Goal: Information Seeking & Learning: Learn about a topic

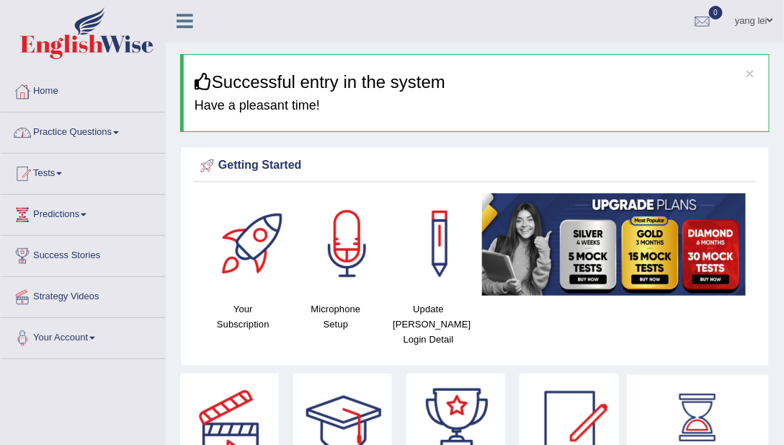
click at [71, 105] on link "Home" at bounding box center [83, 89] width 164 height 36
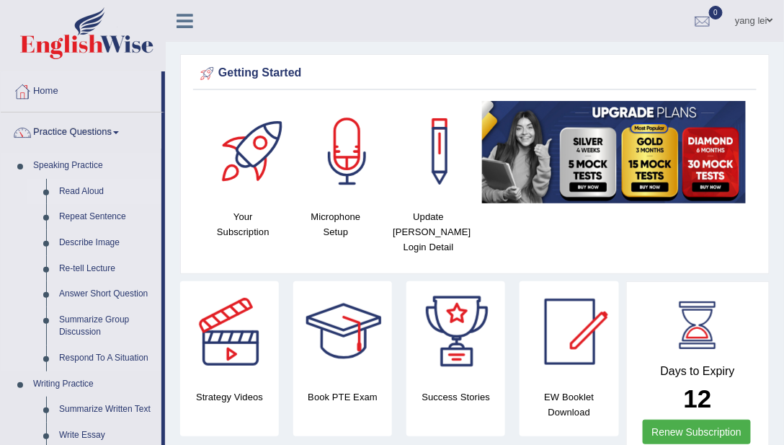
click at [80, 190] on link "Read Aloud" at bounding box center [107, 192] width 109 height 26
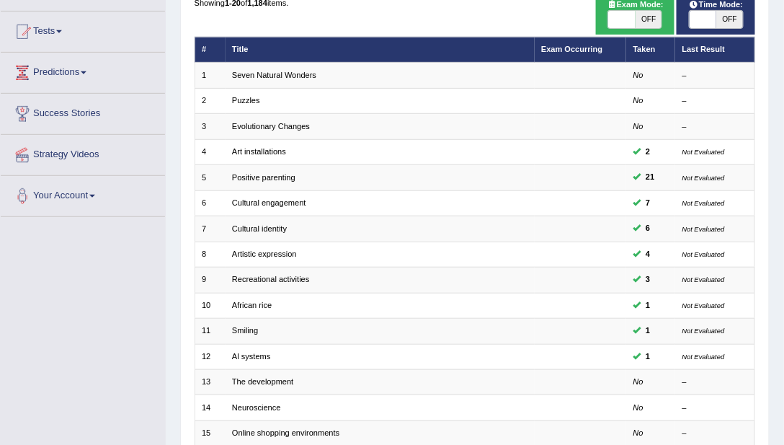
scroll to position [205, 0]
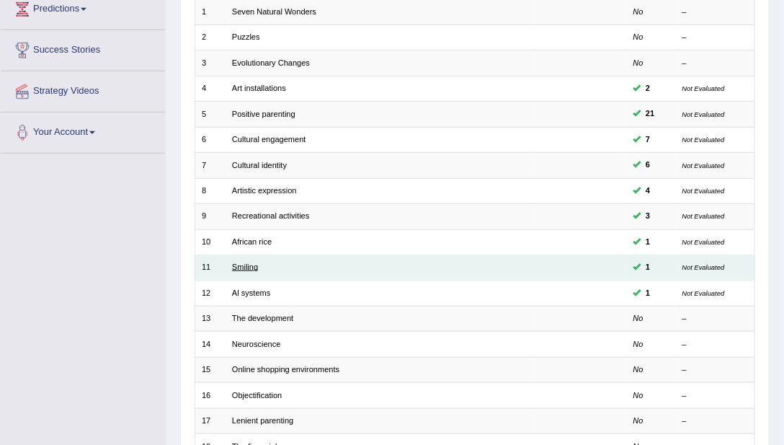
click at [246, 264] on link "Smiling" at bounding box center [245, 266] width 26 height 9
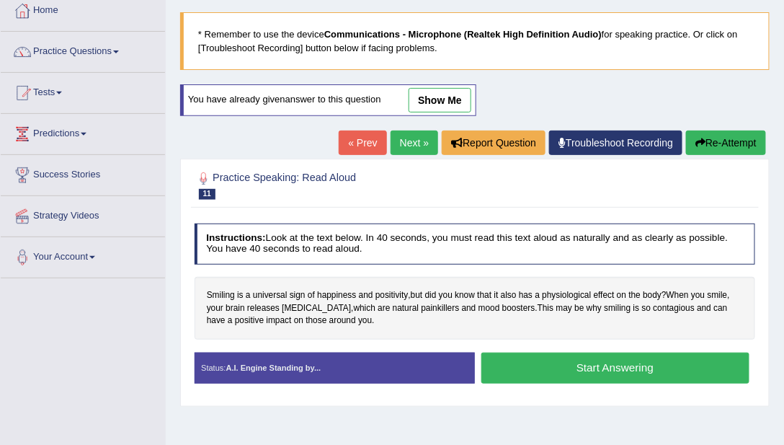
scroll to position [41, 0]
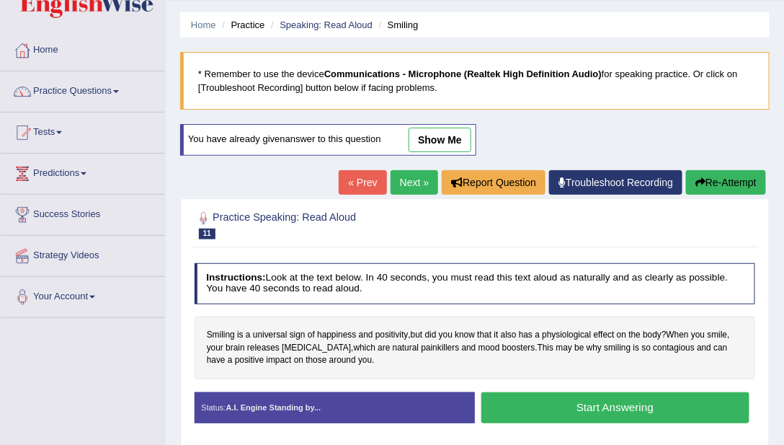
click at [442, 133] on link "show me" at bounding box center [440, 140] width 63 height 24
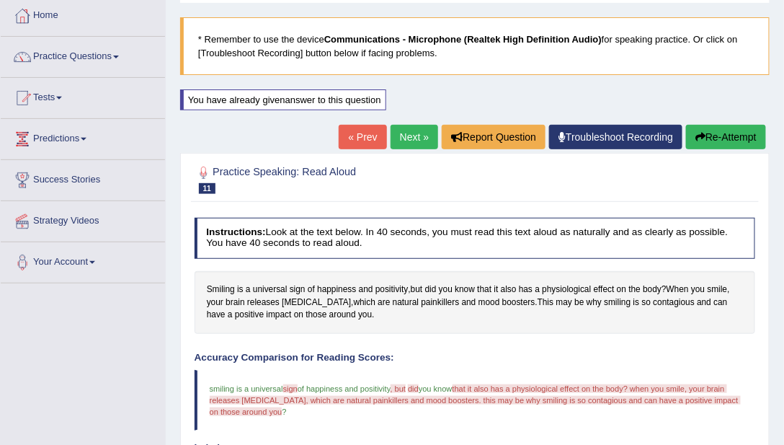
scroll to position [0, 0]
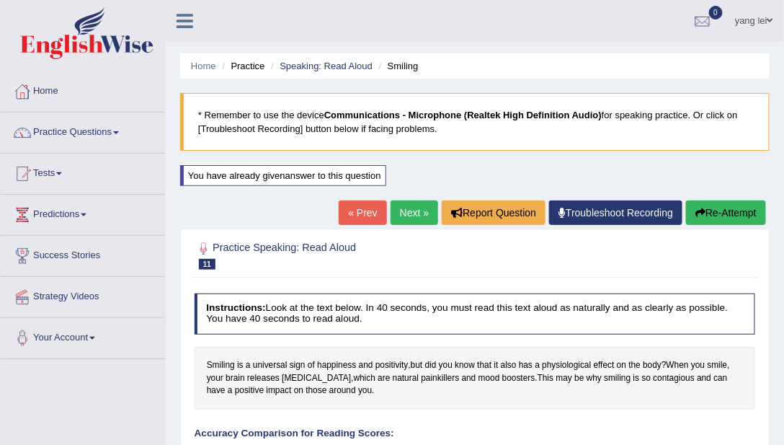
click at [414, 205] on link "Next »" at bounding box center [415, 212] width 48 height 24
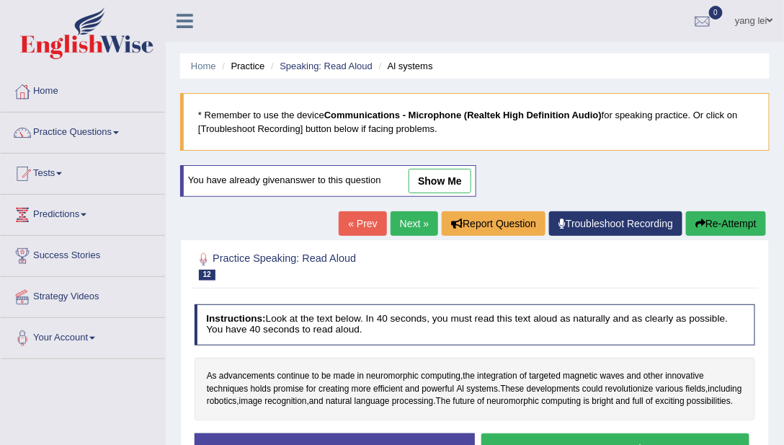
click at [456, 184] on link "show me" at bounding box center [440, 181] width 63 height 24
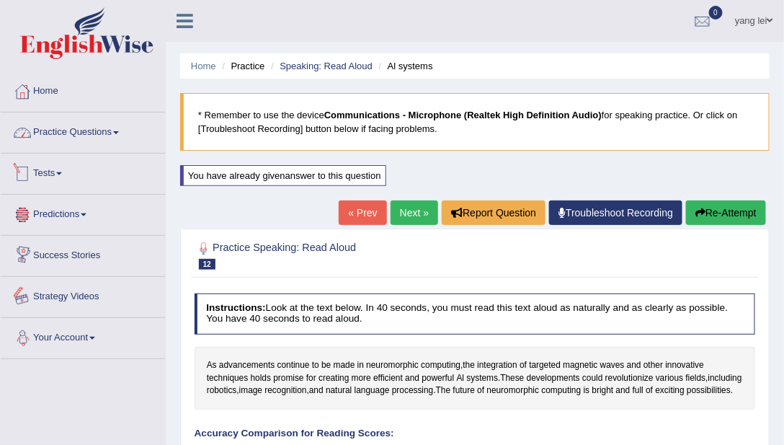
click at [75, 134] on link "Practice Questions" at bounding box center [83, 130] width 164 height 36
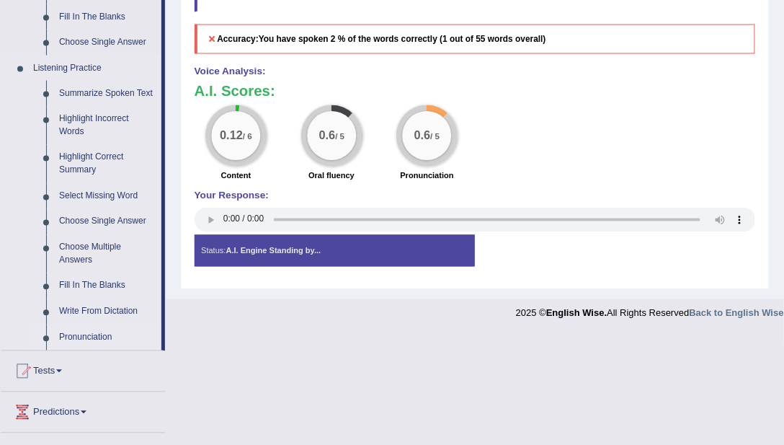
scroll to position [682, 0]
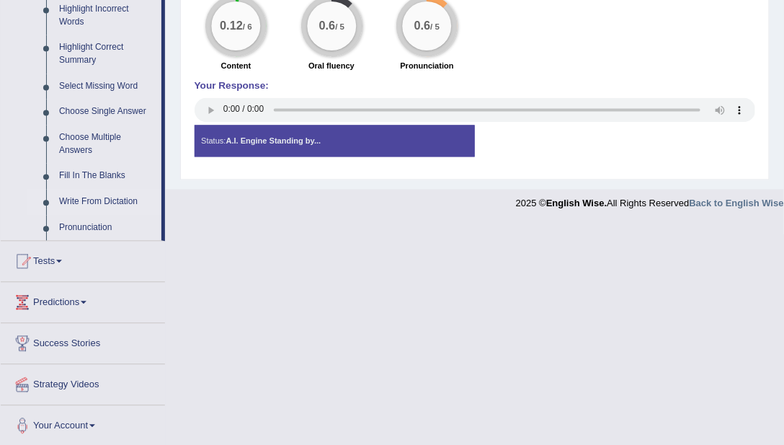
click at [117, 208] on link "Write From Dictation" at bounding box center [107, 203] width 109 height 26
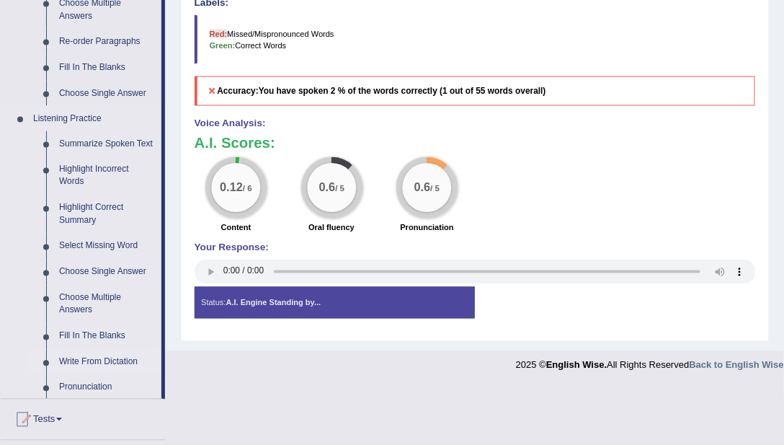
scroll to position [471, 0]
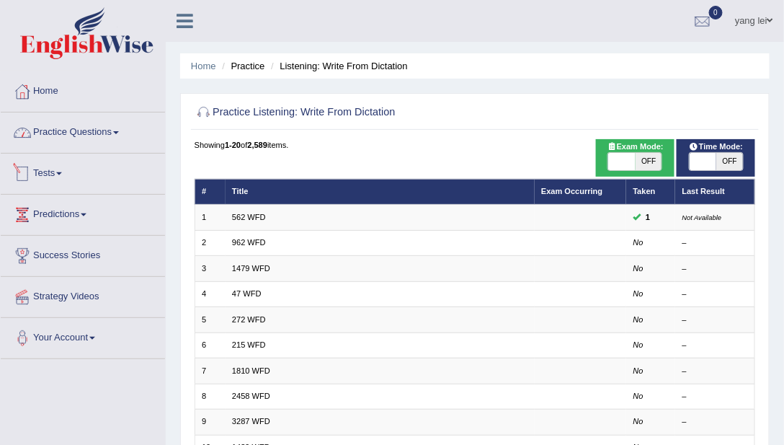
click at [73, 141] on link "Practice Questions" at bounding box center [83, 130] width 164 height 36
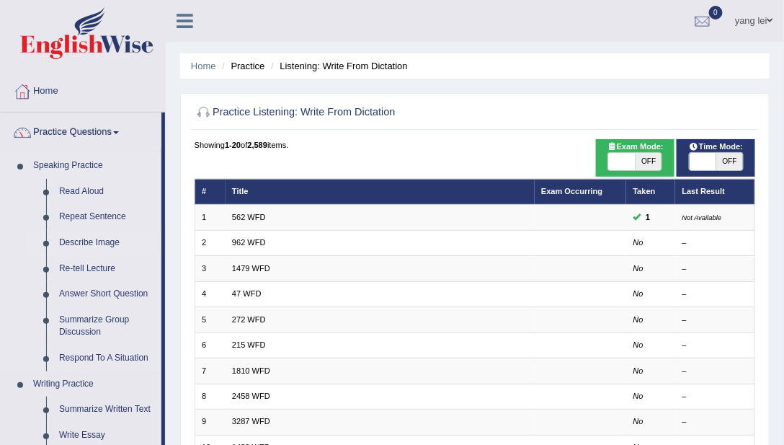
click at [115, 249] on link "Describe Image" at bounding box center [107, 243] width 109 height 26
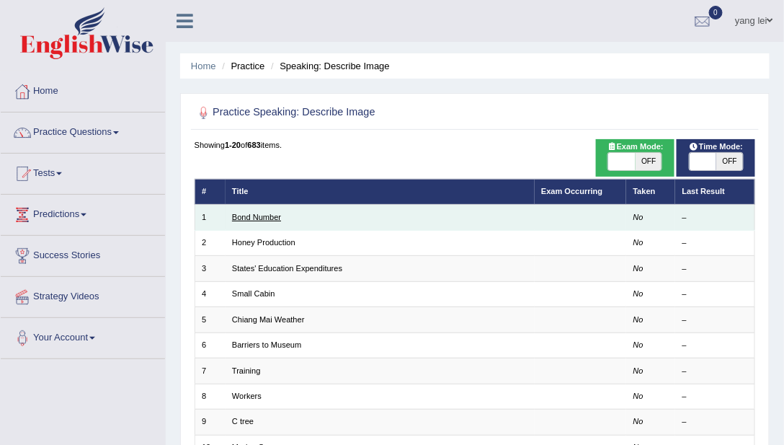
click at [248, 213] on link "Bond Number" at bounding box center [256, 217] width 49 height 9
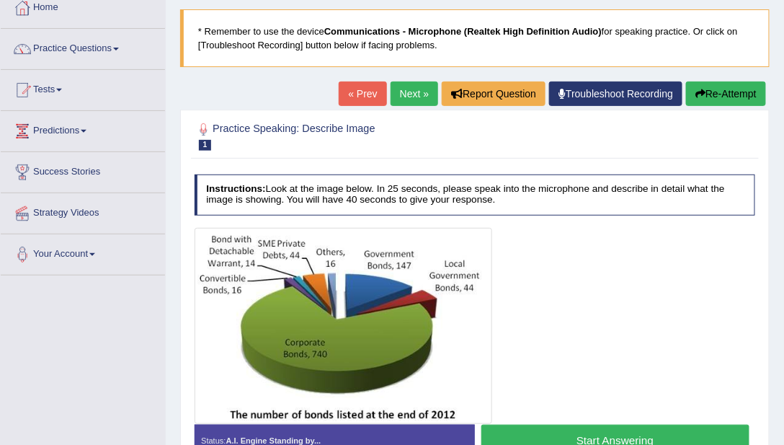
scroll to position [82, 0]
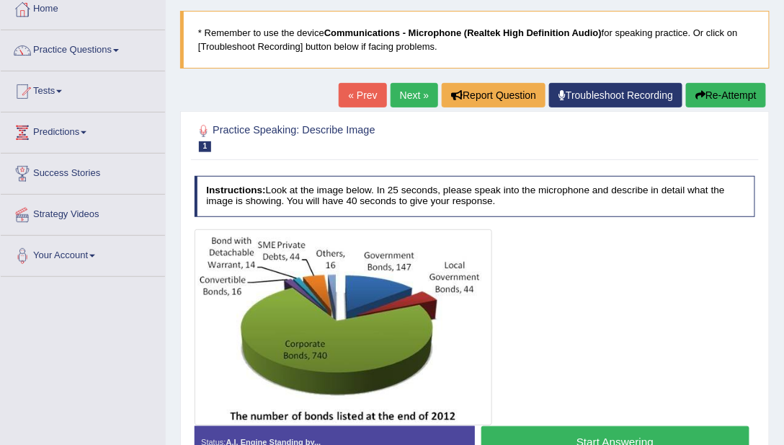
click at [403, 100] on link "Next »" at bounding box center [415, 95] width 48 height 24
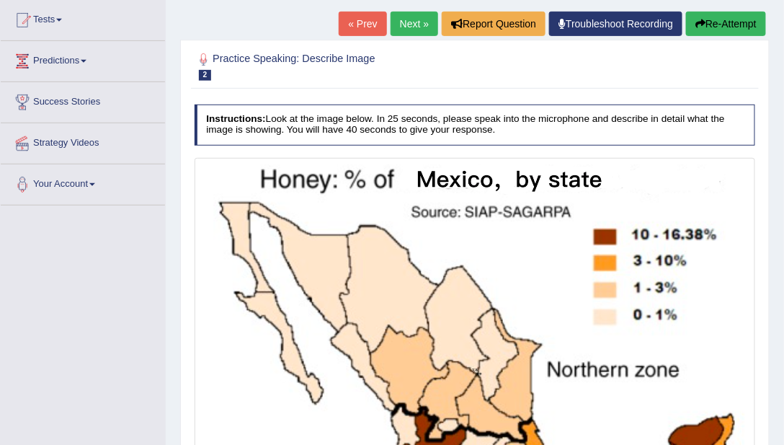
scroll to position [142, 0]
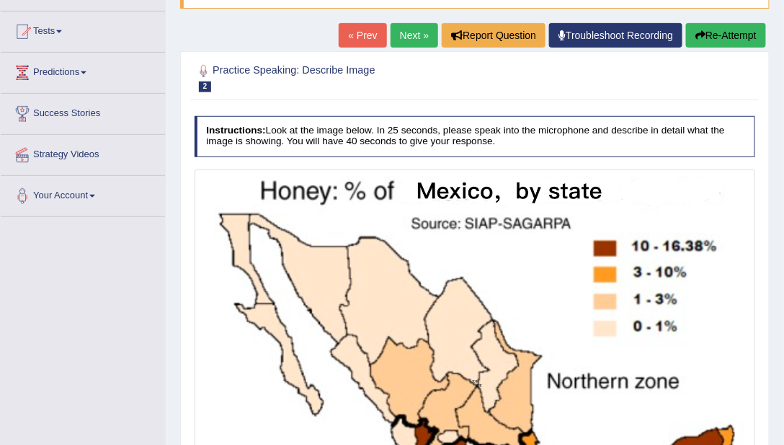
click at [410, 39] on link "Next »" at bounding box center [415, 35] width 48 height 24
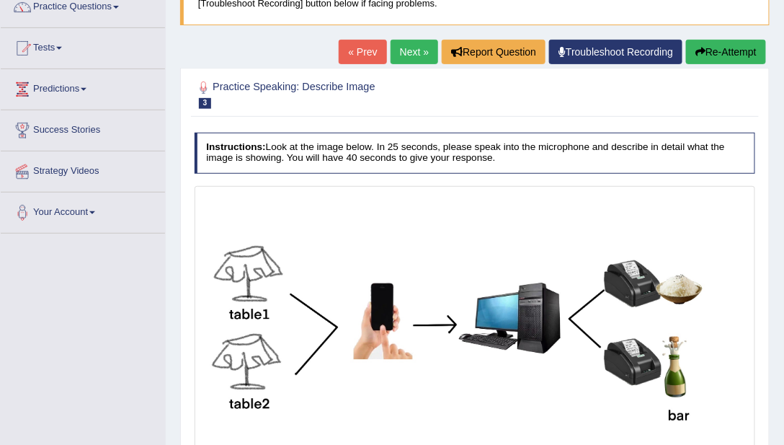
scroll to position [123, 0]
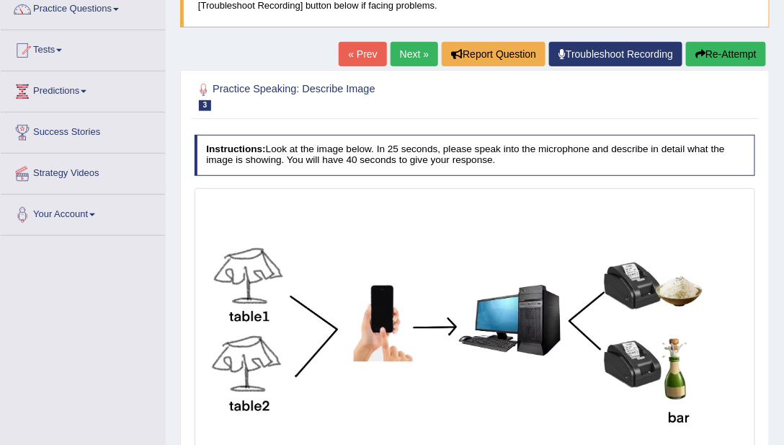
click at [407, 61] on link "Next »" at bounding box center [415, 54] width 48 height 24
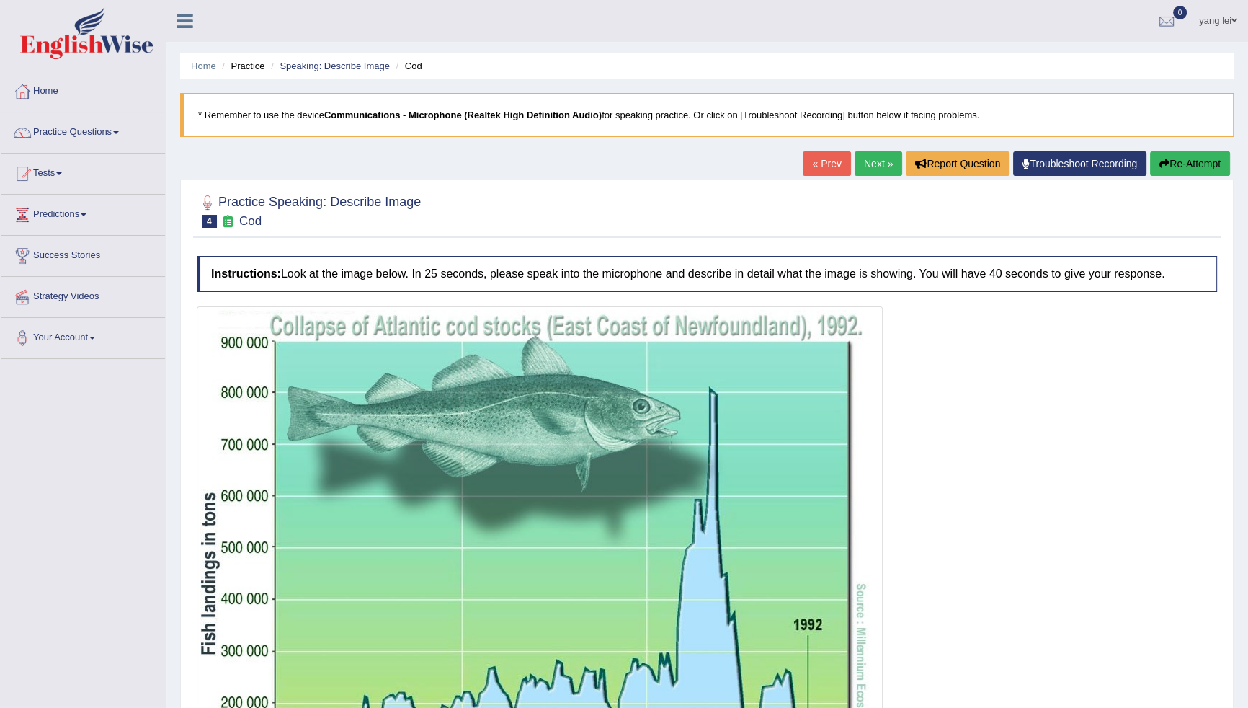
click at [783, 172] on link "Next »" at bounding box center [879, 163] width 48 height 24
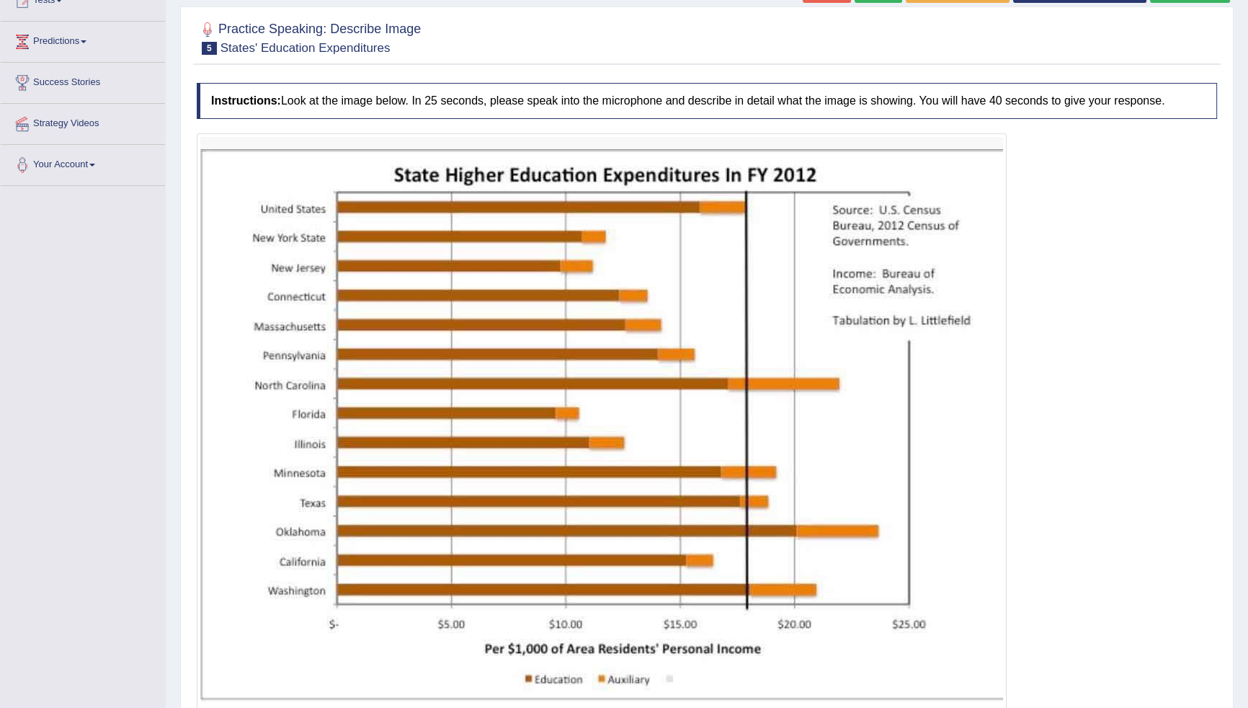
scroll to position [196, 0]
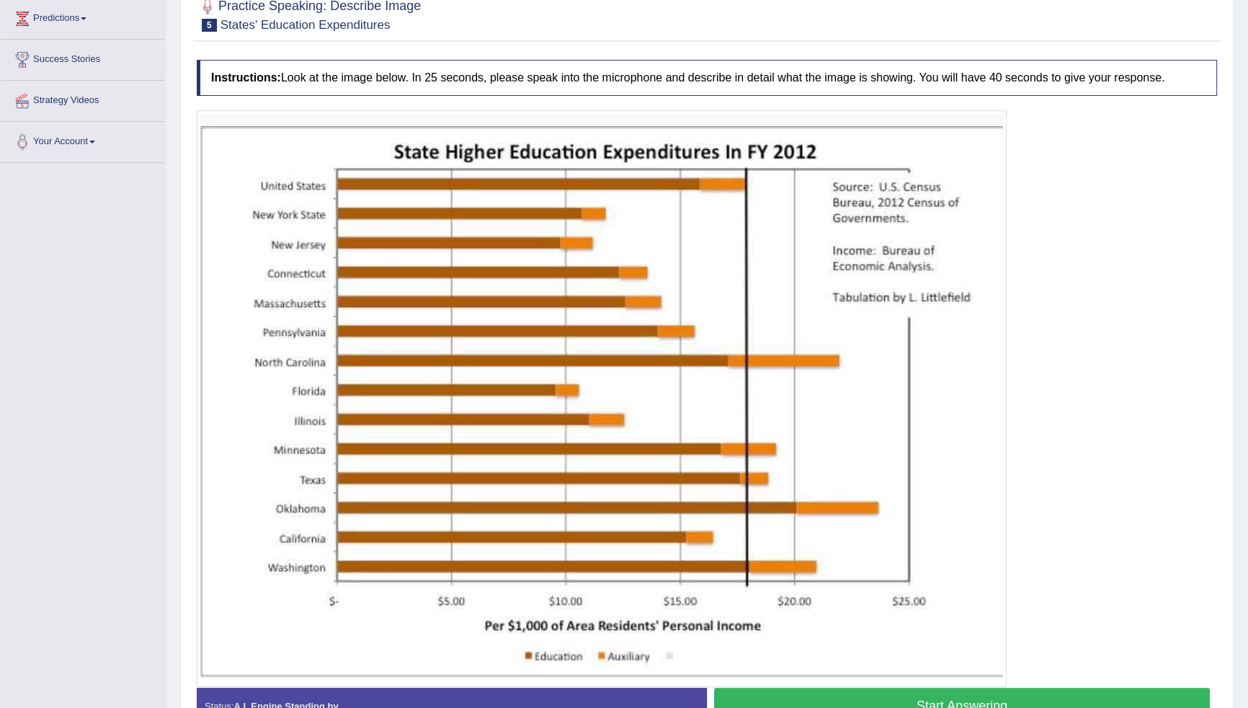
click at [587, 349] on img at bounding box center [601, 398] width 803 height 569
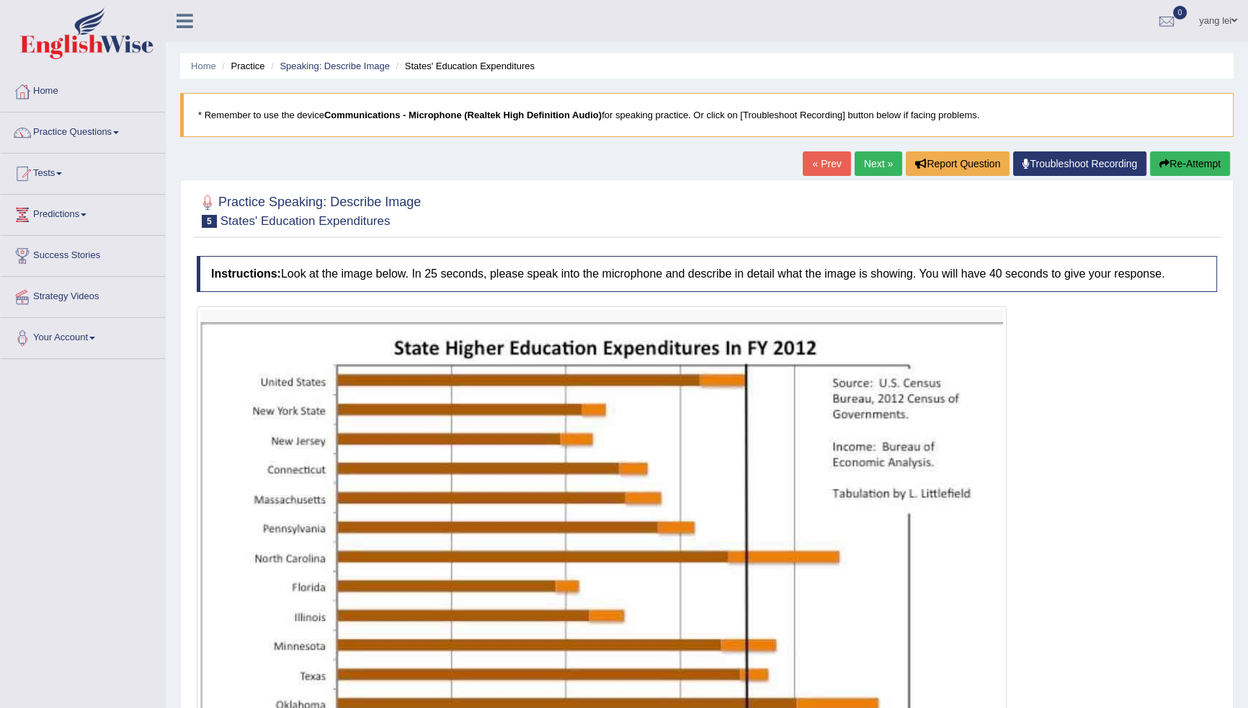
click at [813, 164] on link "« Prev" at bounding box center [827, 163] width 48 height 24
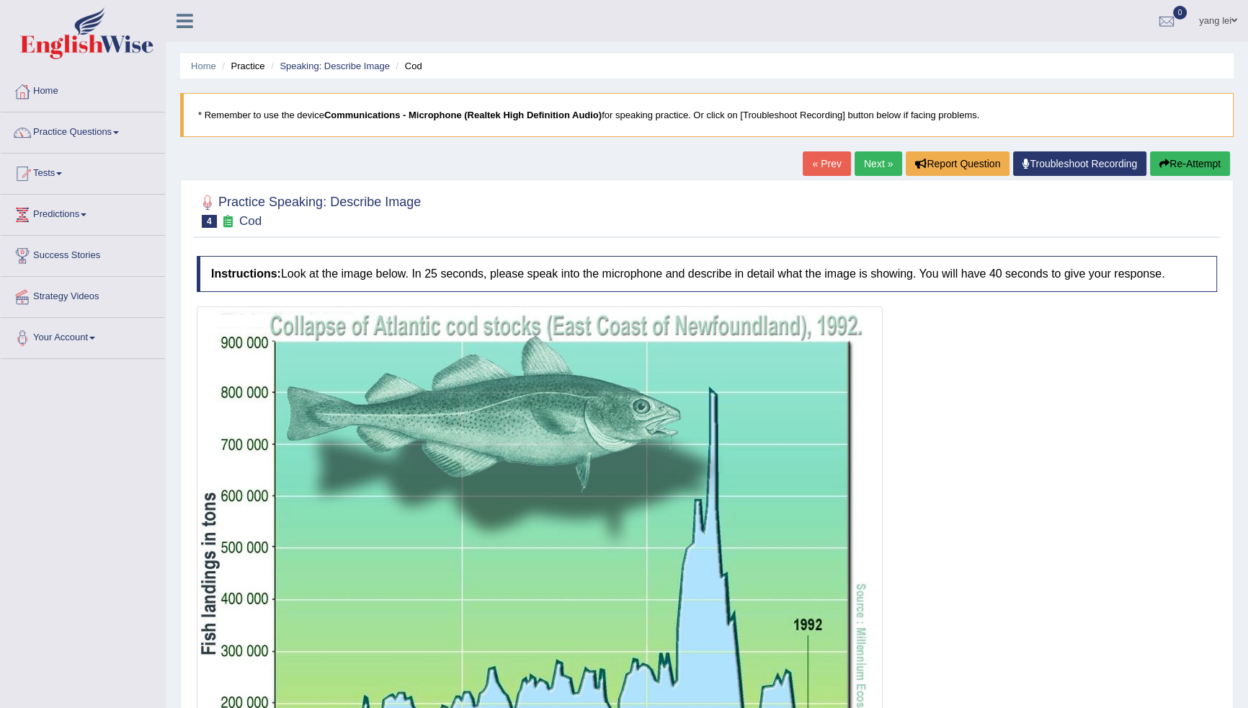
click at [857, 165] on link "Next »" at bounding box center [879, 163] width 48 height 24
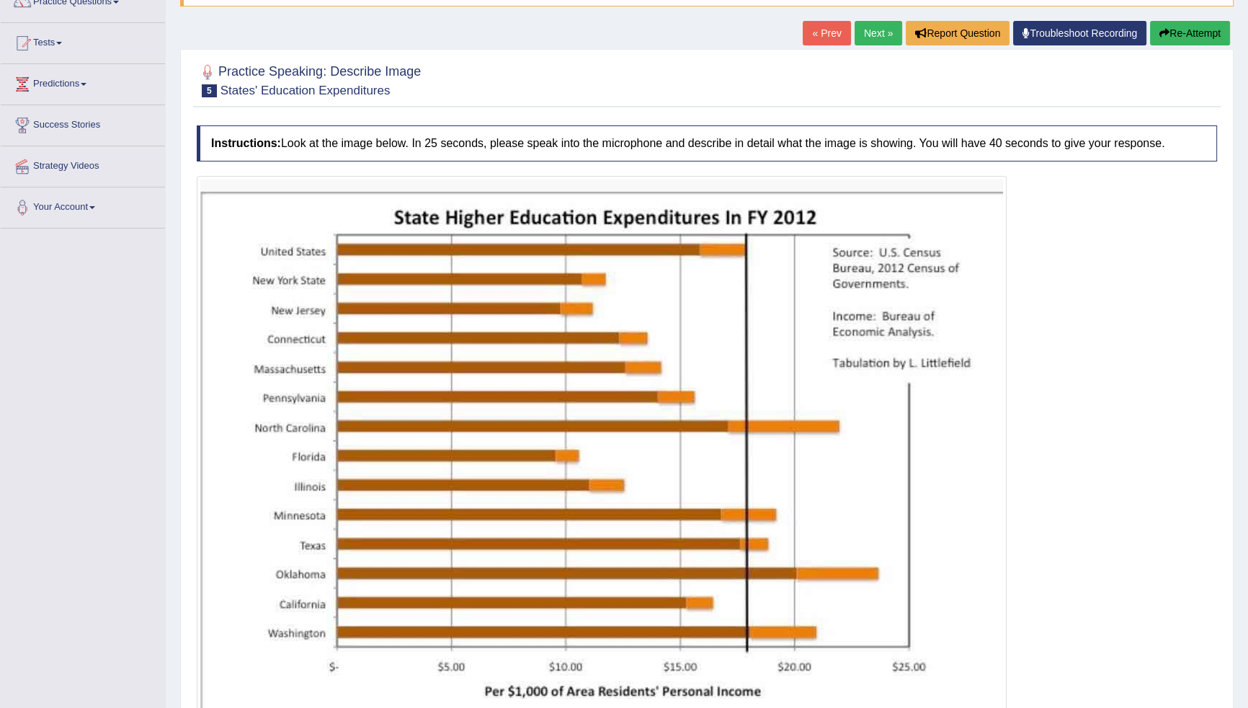
scroll to position [196, 0]
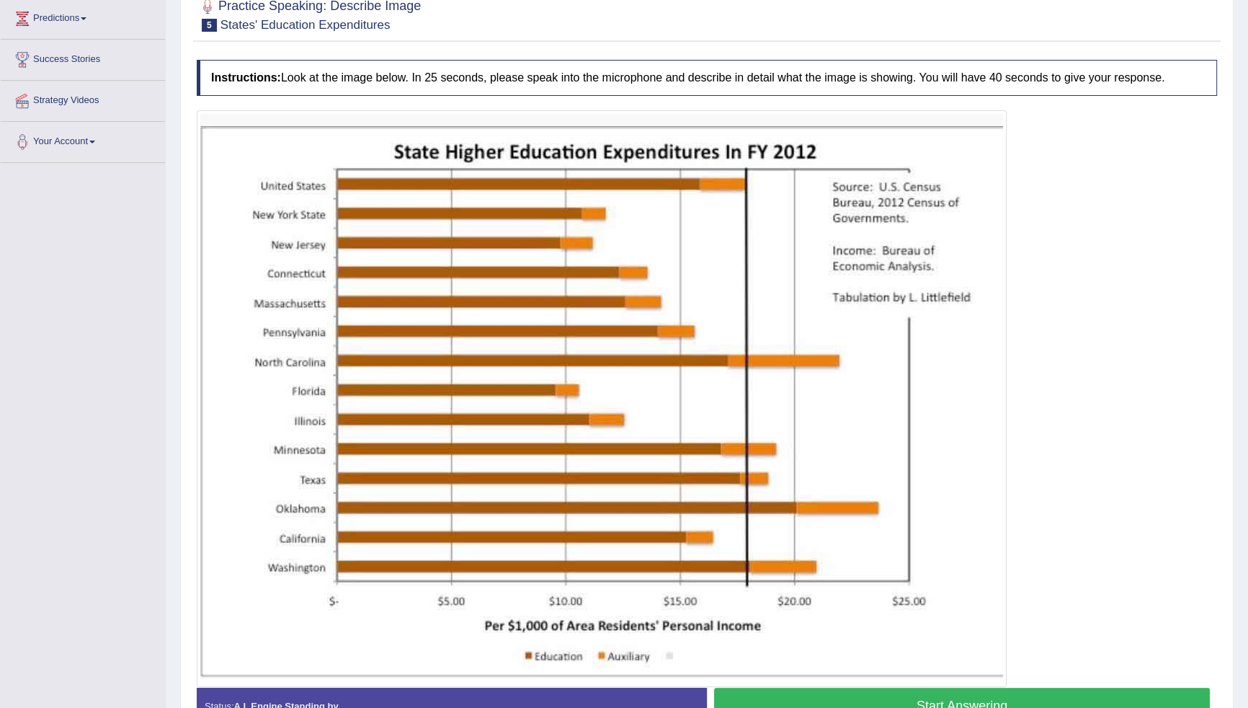
click at [334, 448] on img at bounding box center [601, 398] width 803 height 569
click at [784, 444] on img at bounding box center [601, 398] width 803 height 569
click at [774, 450] on img at bounding box center [601, 398] width 803 height 569
click at [680, 579] on img at bounding box center [601, 398] width 803 height 569
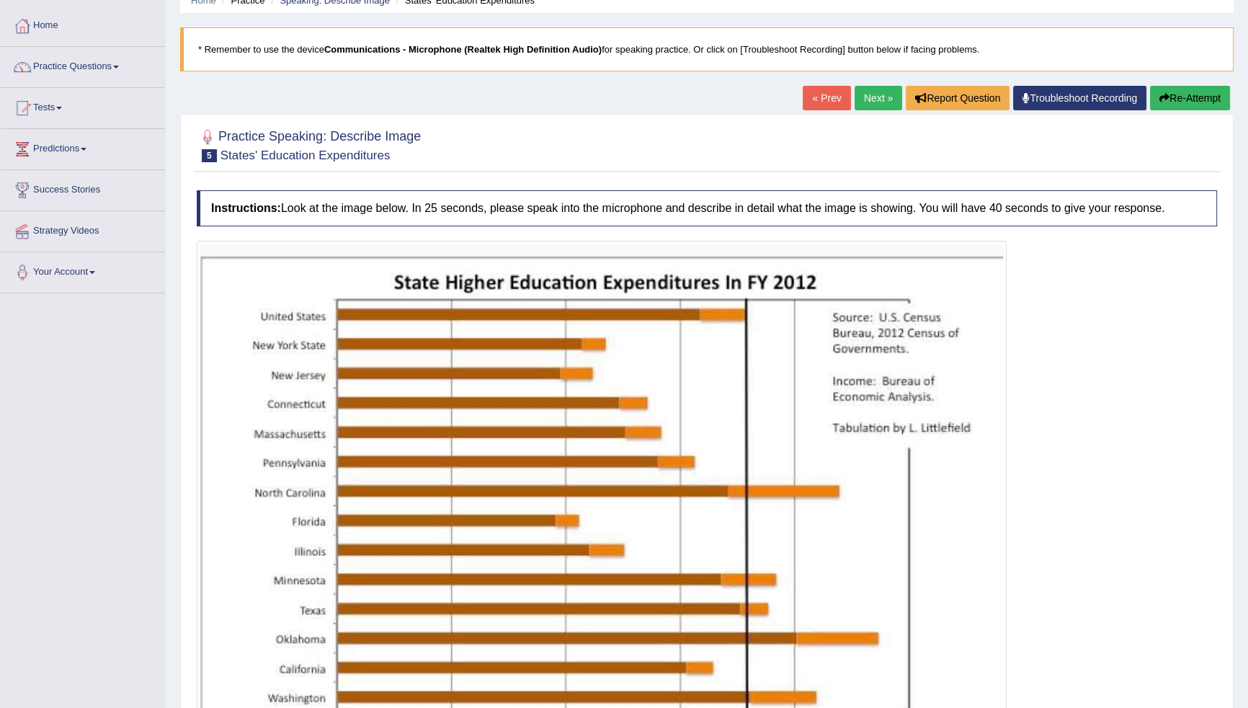
scroll to position [65, 0]
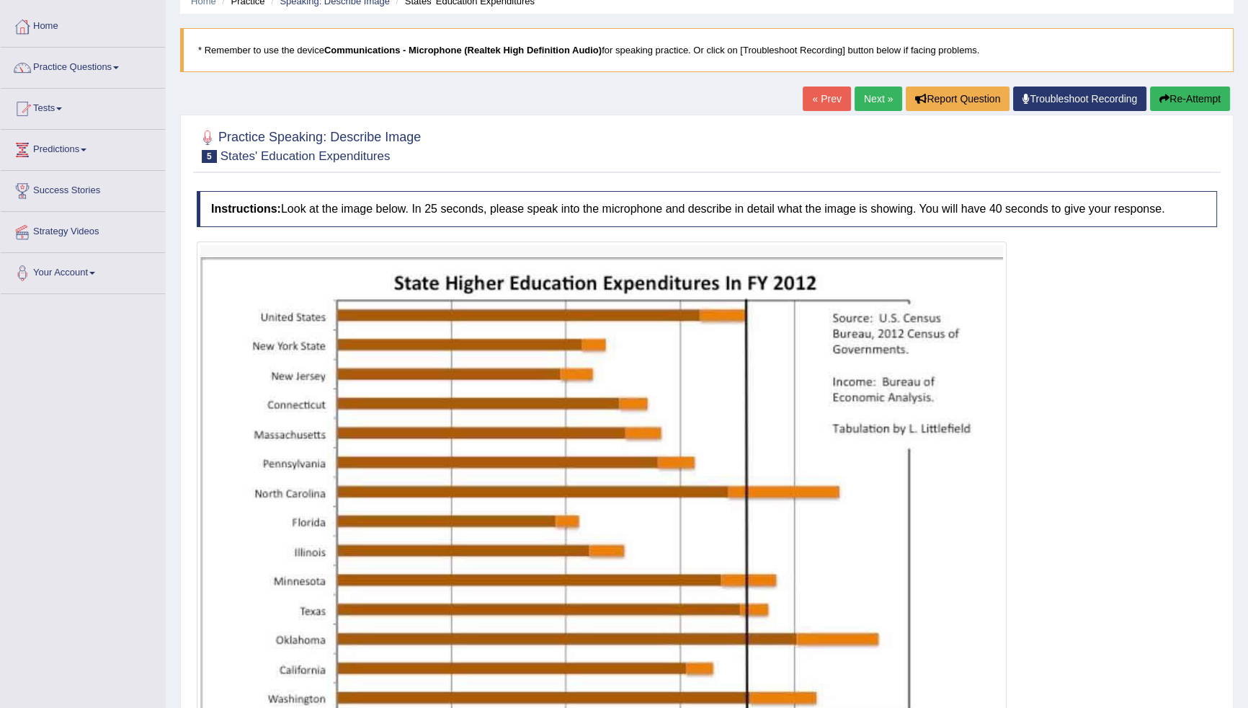
click at [855, 110] on link "Next »" at bounding box center [879, 98] width 48 height 24
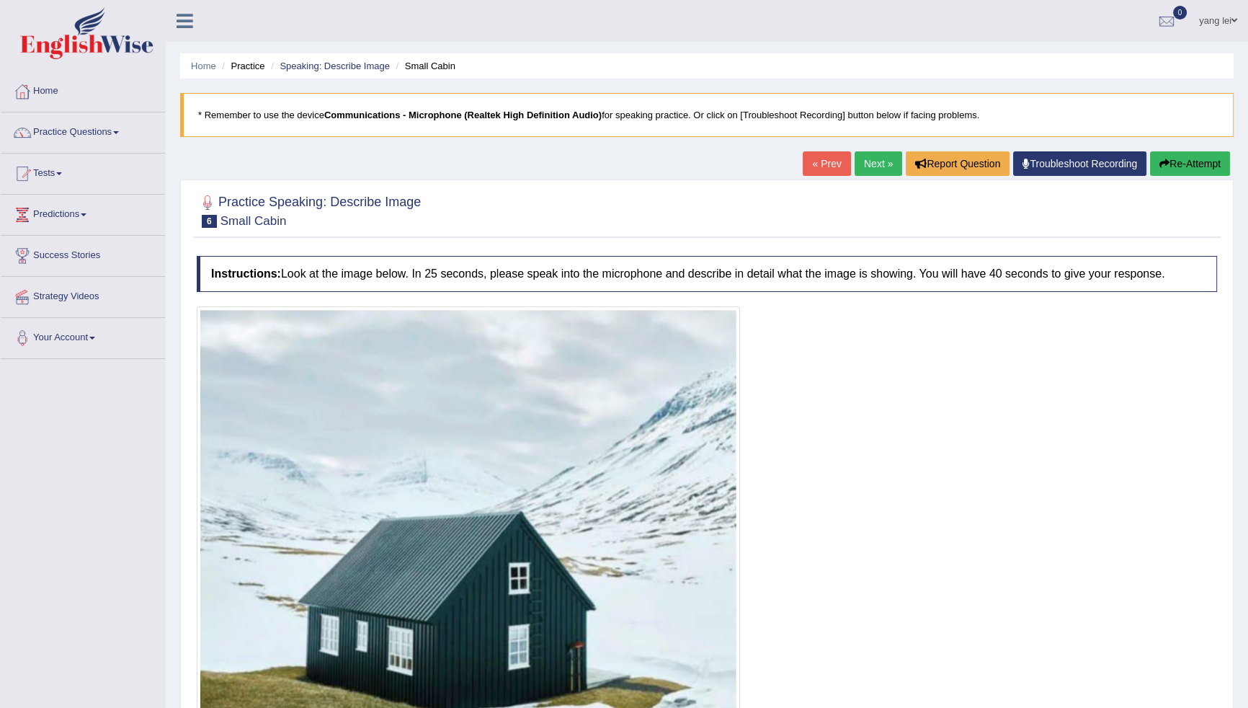
click at [863, 163] on link "Next »" at bounding box center [879, 163] width 48 height 24
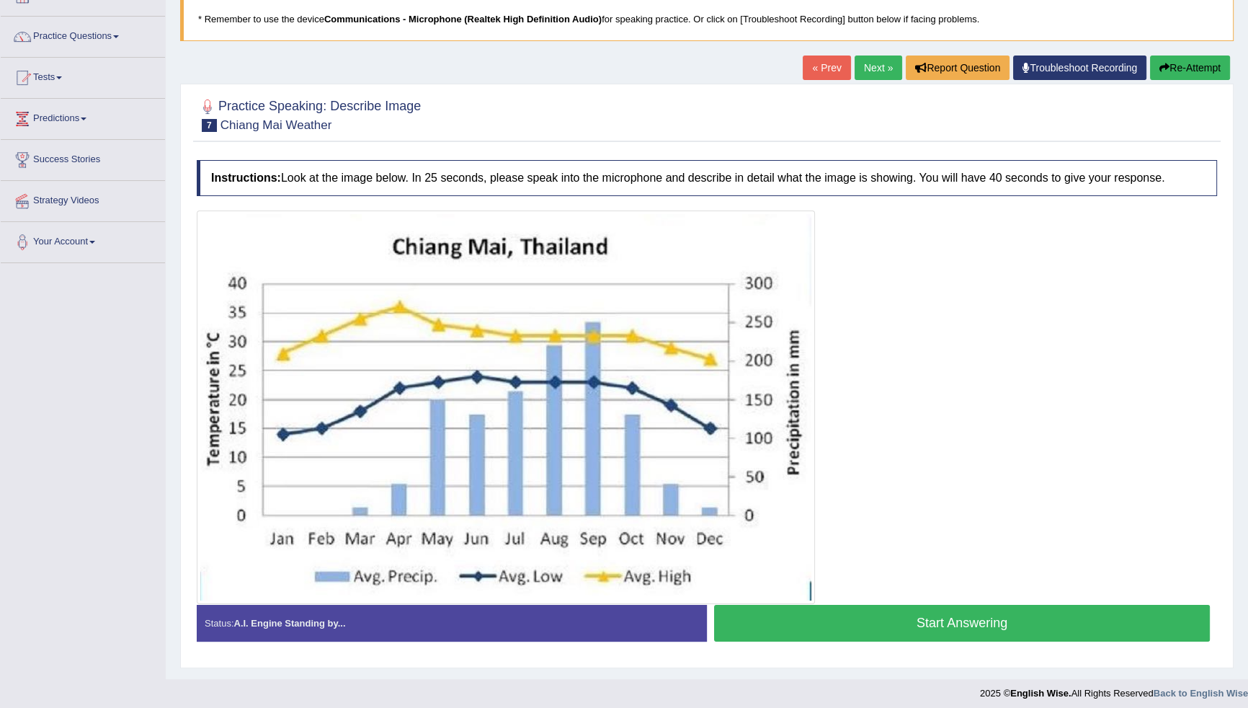
scroll to position [102, 0]
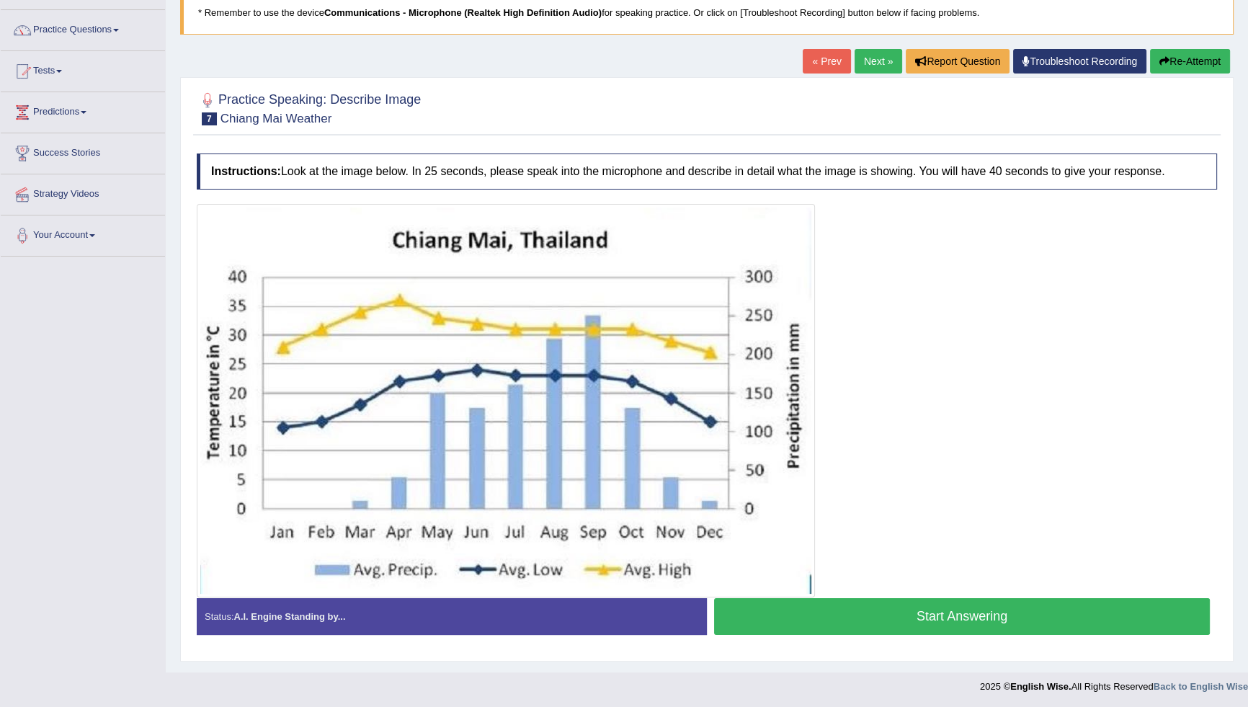
click at [820, 340] on div at bounding box center [707, 400] width 1020 height 393
click at [888, 337] on div at bounding box center [707, 400] width 1020 height 393
click at [478, 485] on img at bounding box center [505, 401] width 611 height 386
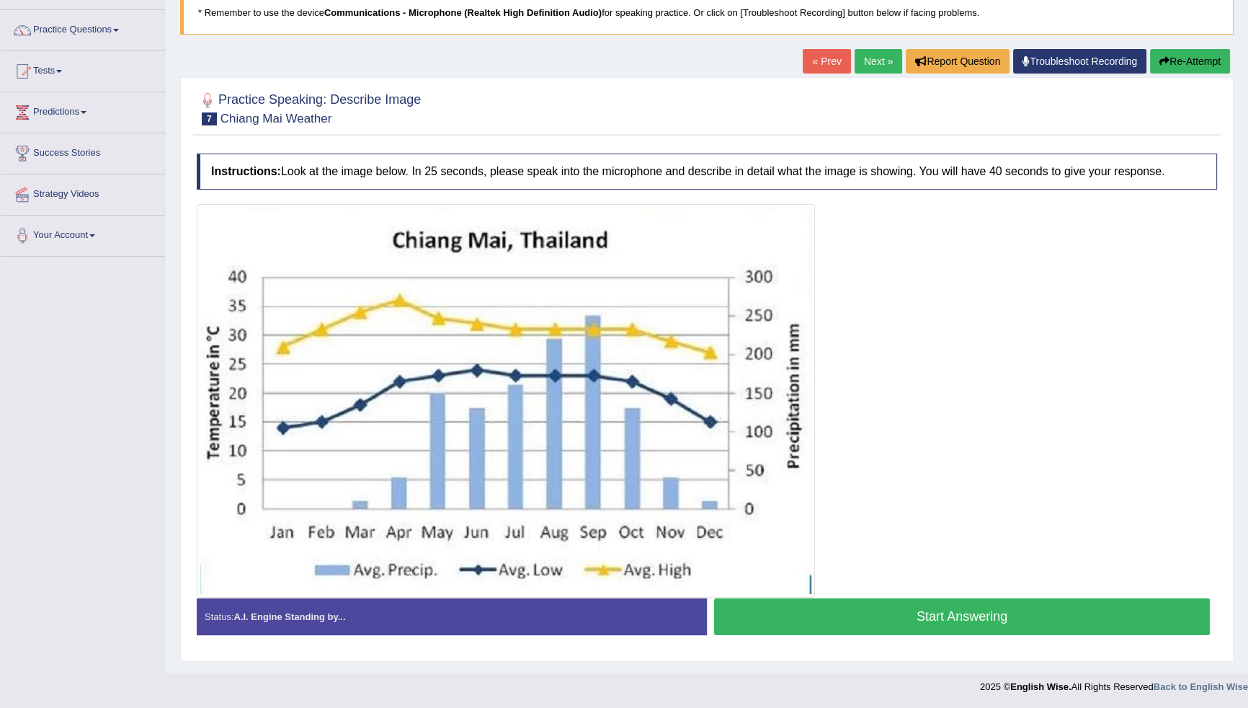
click at [713, 602] on div "Start Answering" at bounding box center [962, 618] width 510 height 40
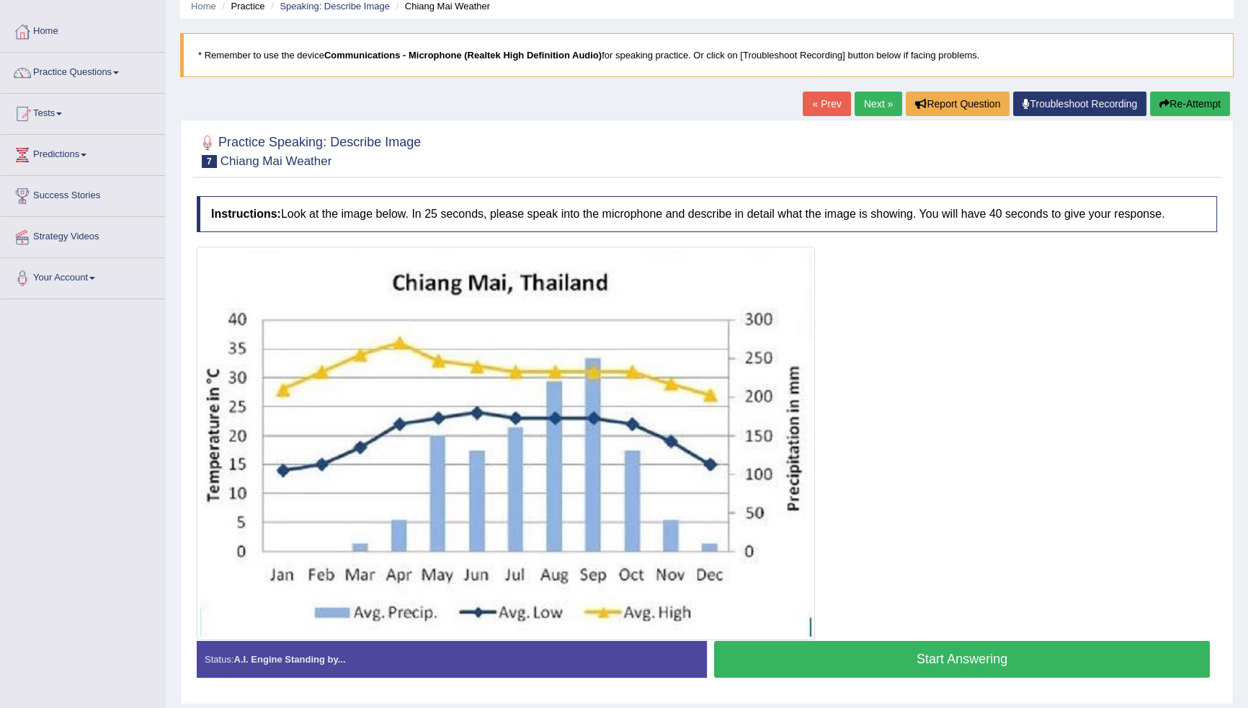
scroll to position [37, 0]
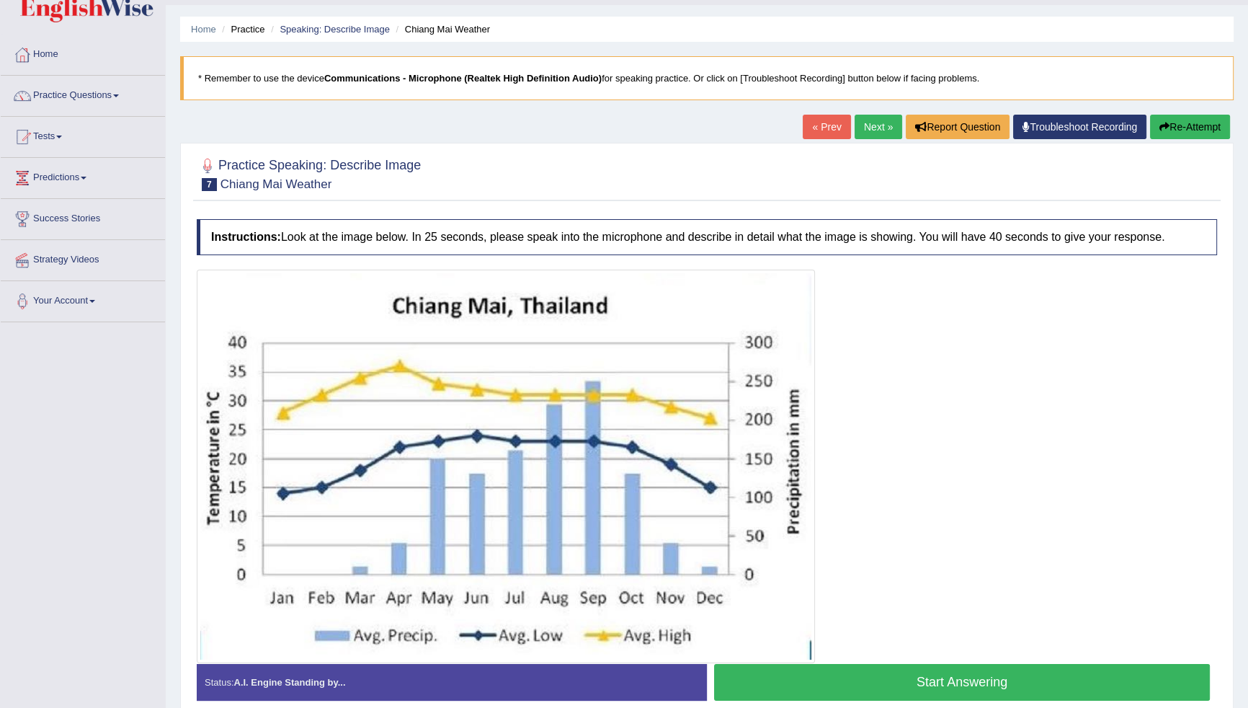
click at [886, 124] on link "Next »" at bounding box center [879, 127] width 48 height 24
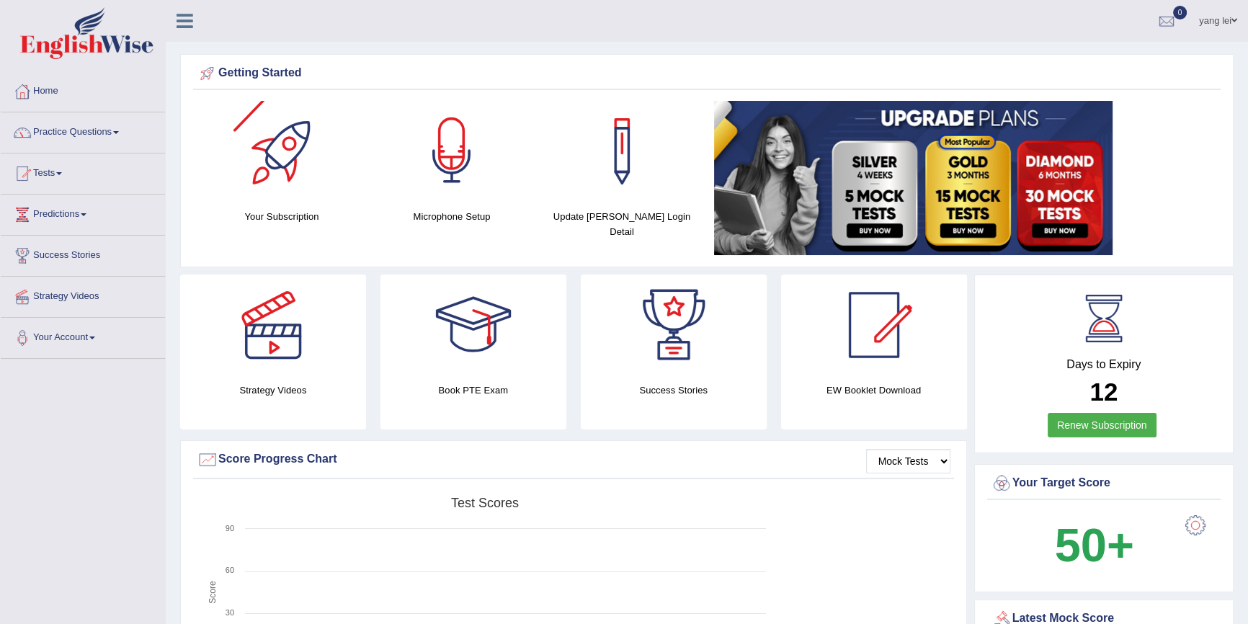
click at [486, 159] on div at bounding box center [451, 151] width 101 height 101
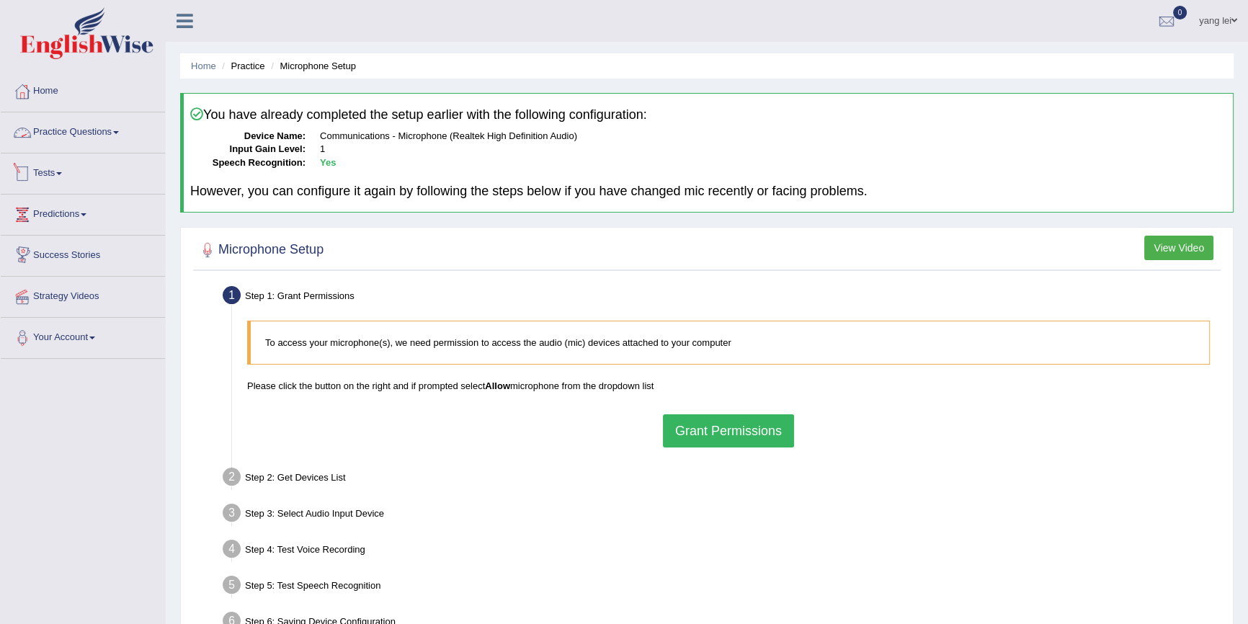
click at [86, 139] on link "Practice Questions" at bounding box center [83, 130] width 164 height 36
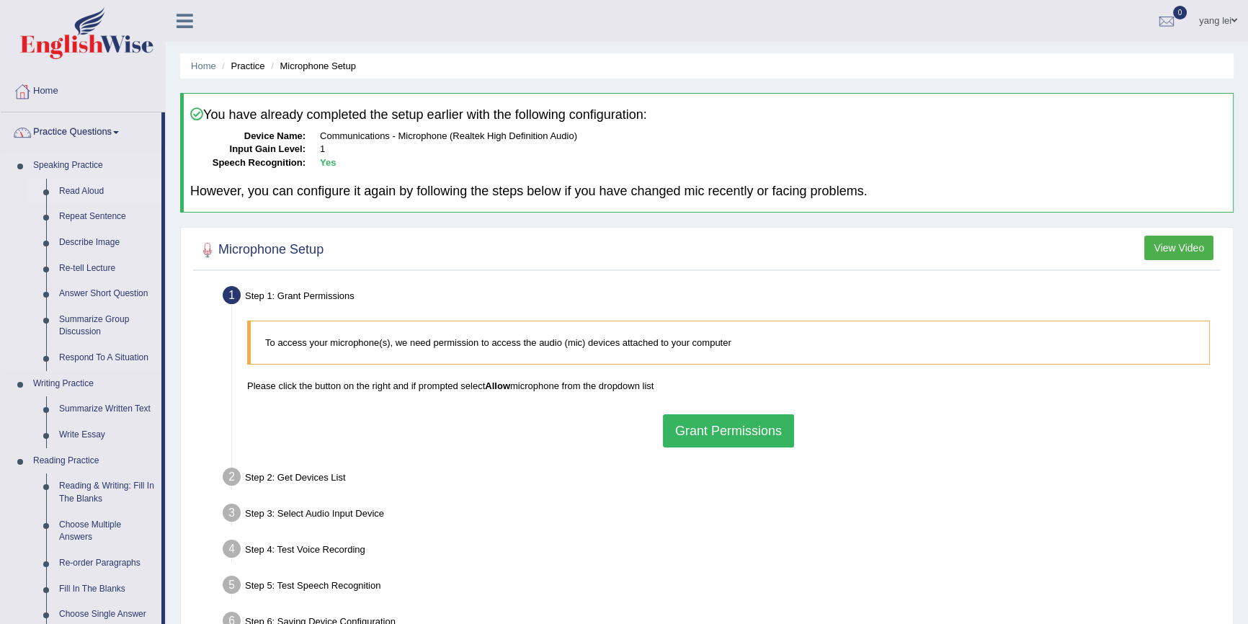
click at [84, 187] on link "Read Aloud" at bounding box center [107, 192] width 109 height 26
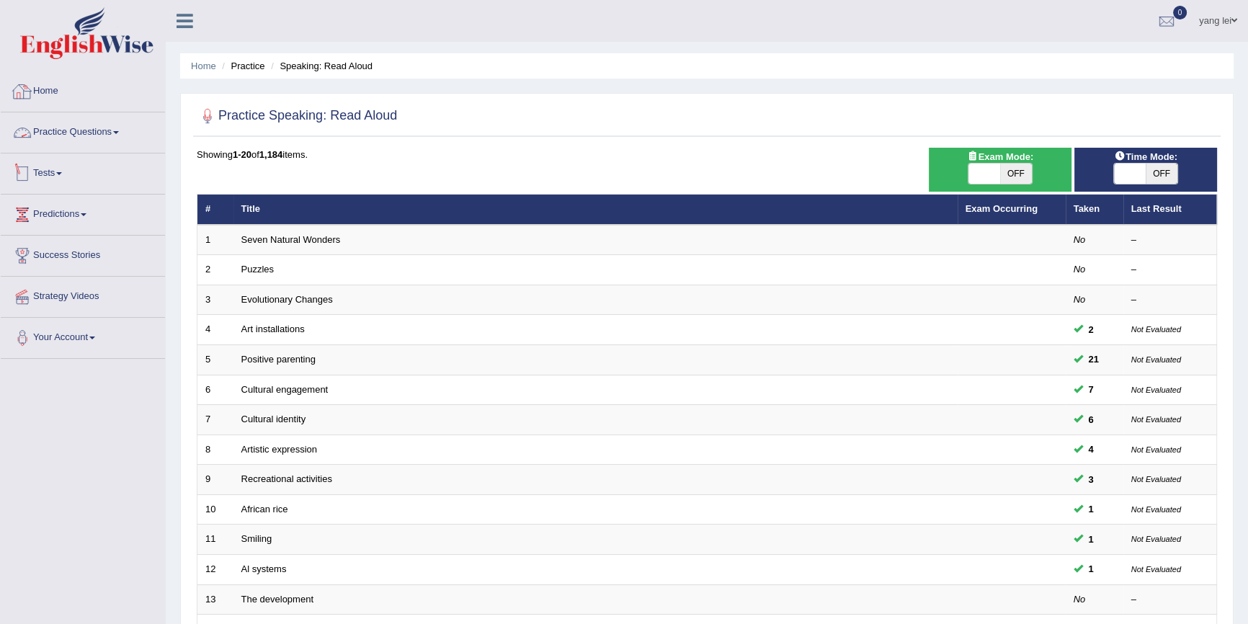
drag, startPoint x: 73, startPoint y: 136, endPoint x: 73, endPoint y: 144, distance: 7.9
click at [73, 135] on link "Practice Questions" at bounding box center [83, 130] width 164 height 36
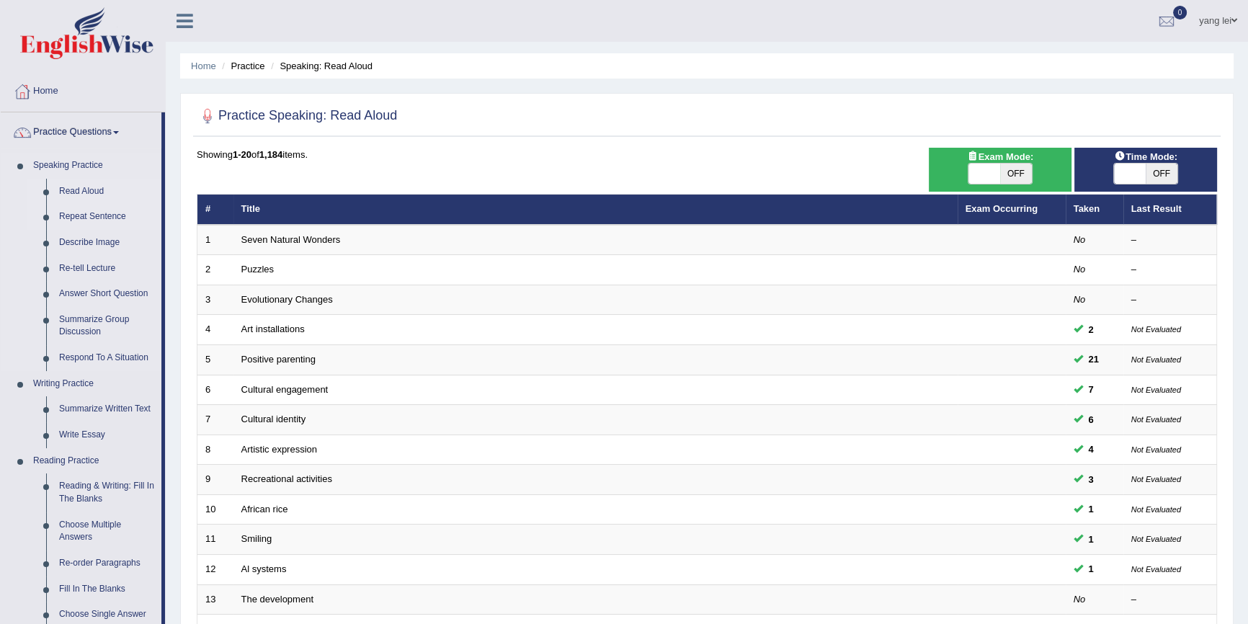
click at [86, 213] on link "Repeat Sentence" at bounding box center [107, 217] width 109 height 26
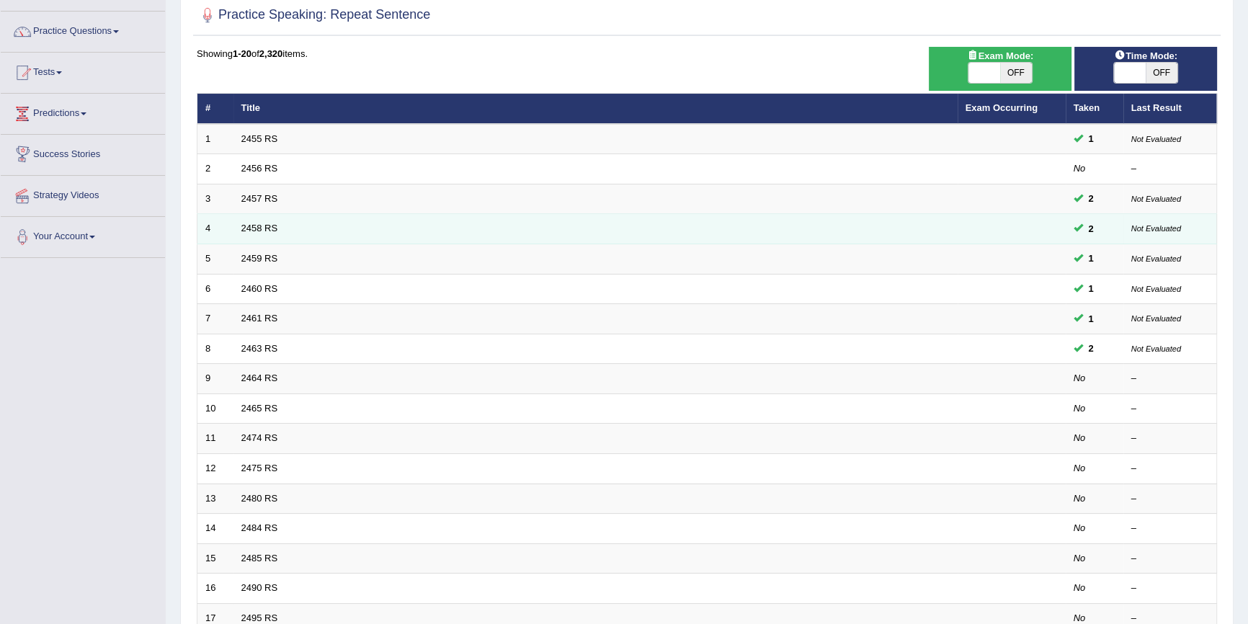
scroll to position [130, 0]
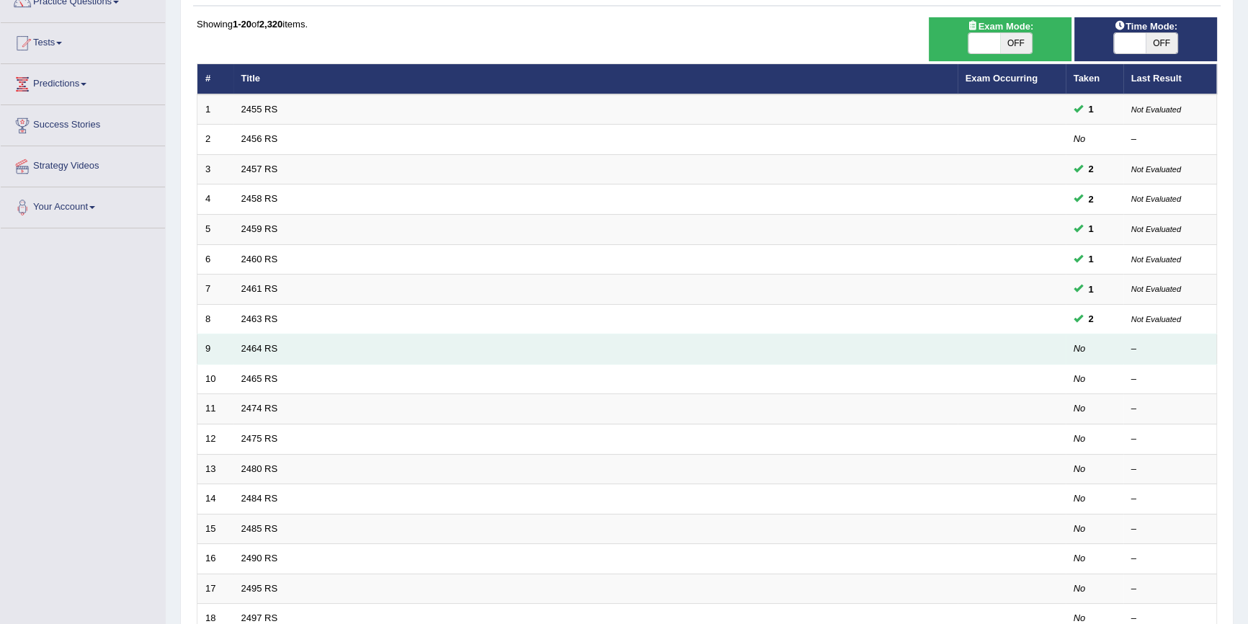
click at [894, 357] on td "2464 RS" at bounding box center [595, 349] width 724 height 30
click at [252, 344] on link "2464 RS" at bounding box center [259, 348] width 37 height 11
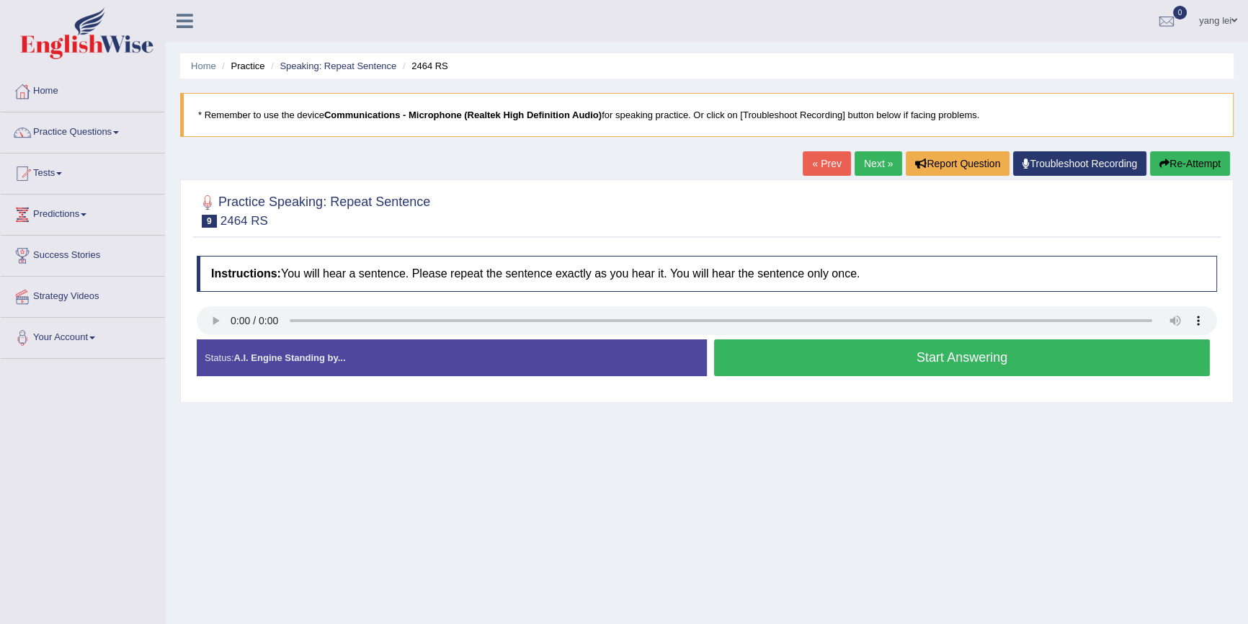
scroll to position [65, 0]
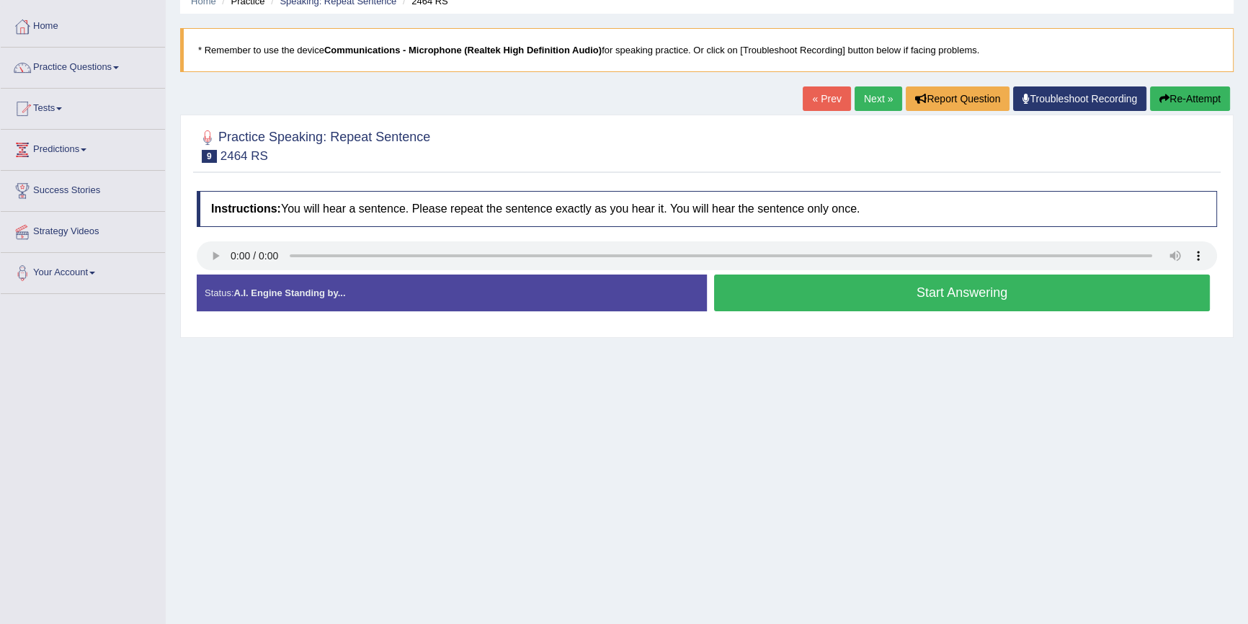
click at [842, 285] on button "Start Answering" at bounding box center [962, 293] width 496 height 37
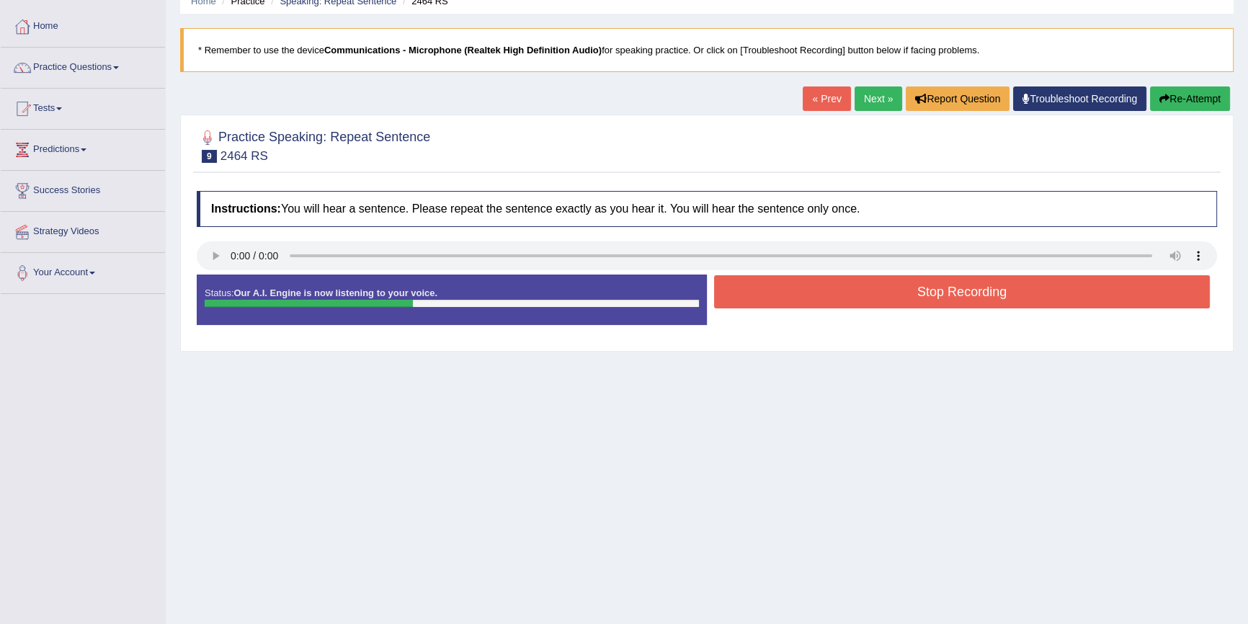
click at [772, 281] on button "Stop Recording" at bounding box center [962, 291] width 496 height 33
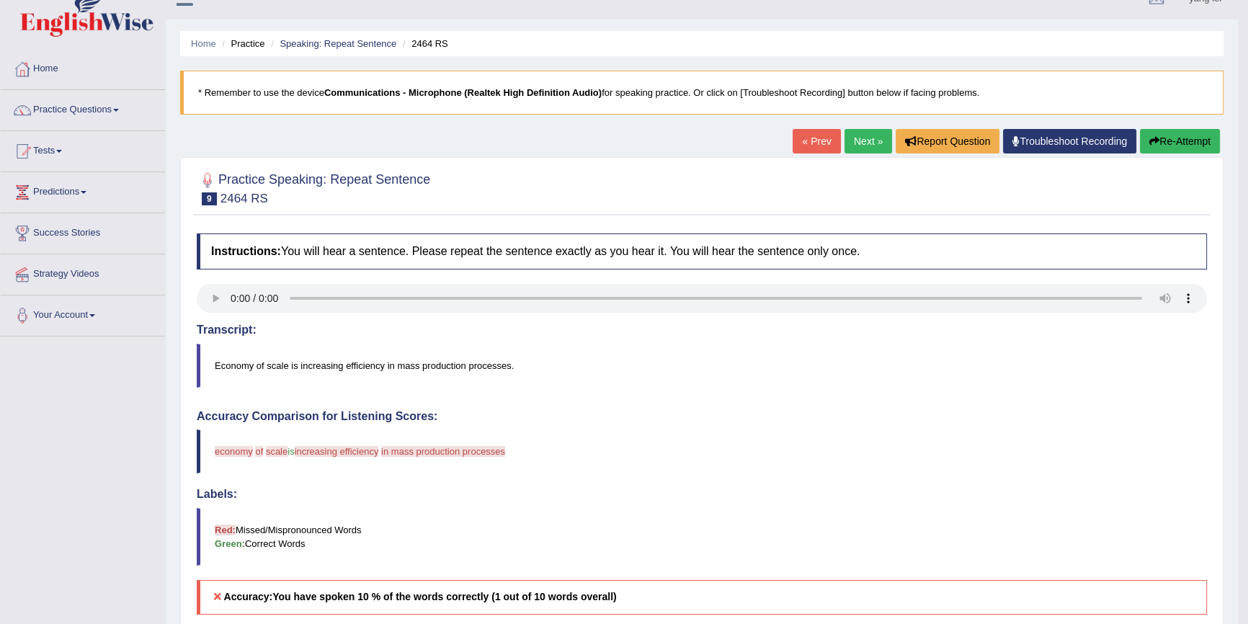
scroll to position [0, 0]
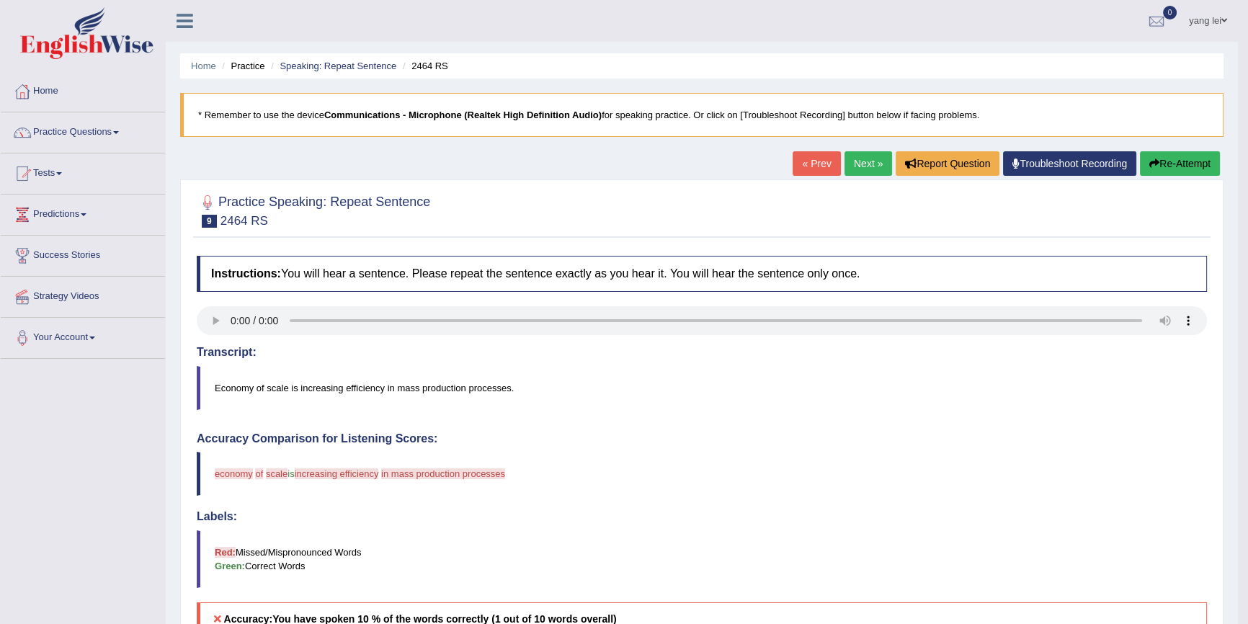
click at [1196, 158] on button "Re-Attempt" at bounding box center [1180, 163] width 80 height 24
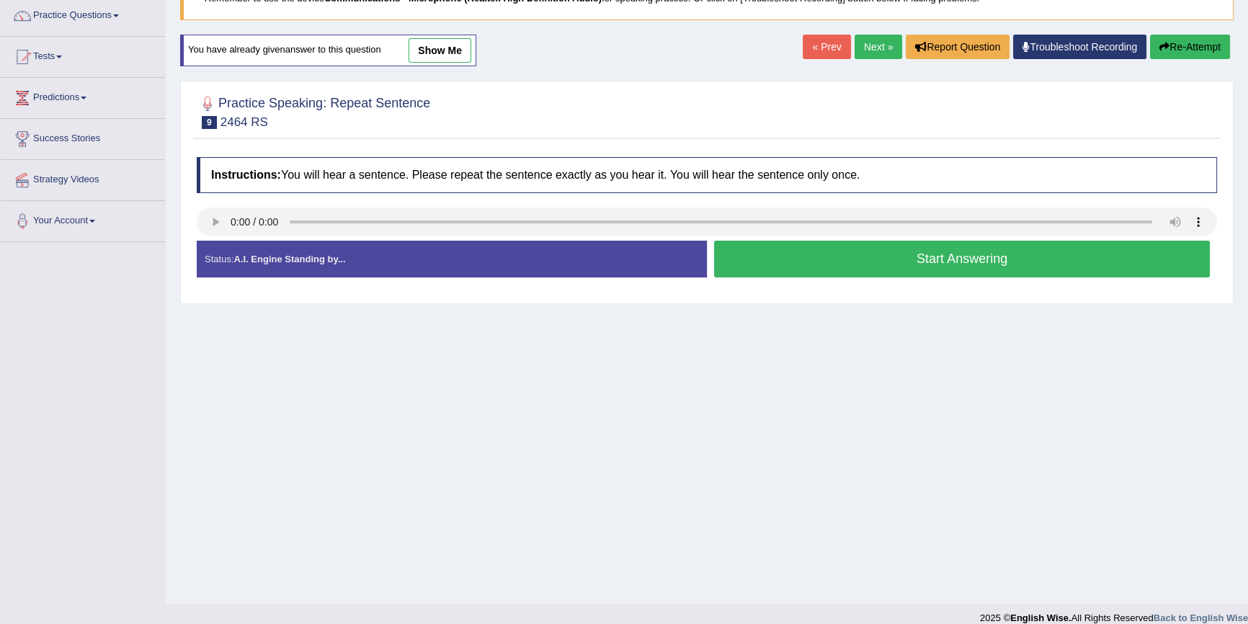
scroll to position [130, 0]
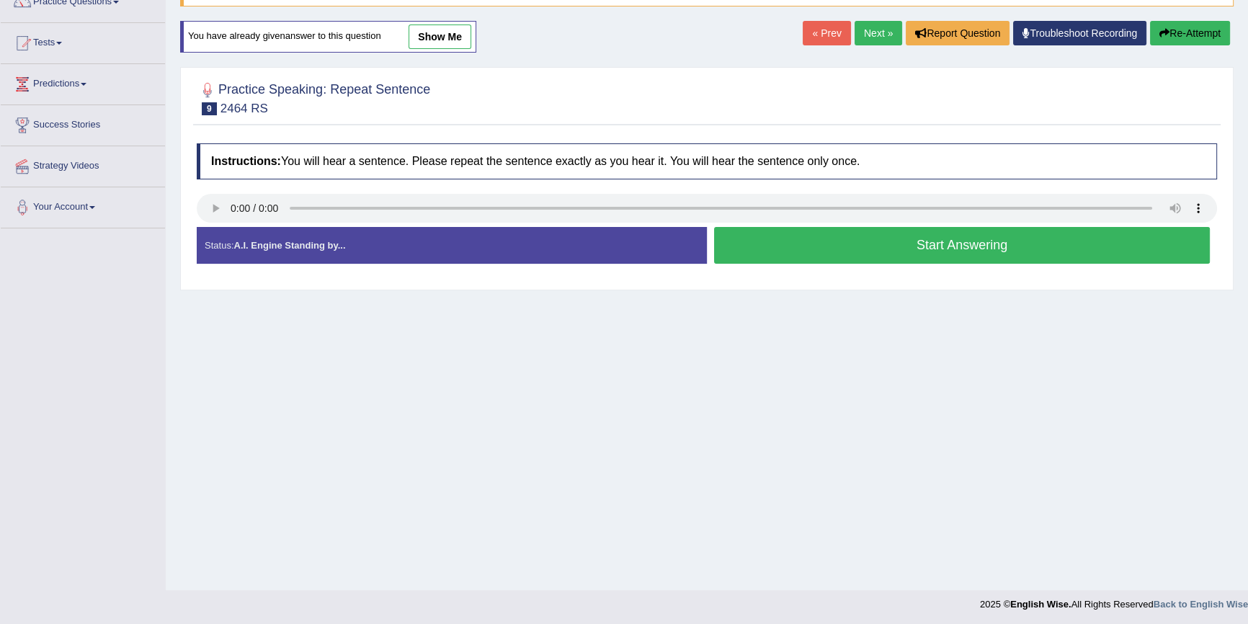
click at [847, 238] on button "Start Answering" at bounding box center [962, 245] width 496 height 37
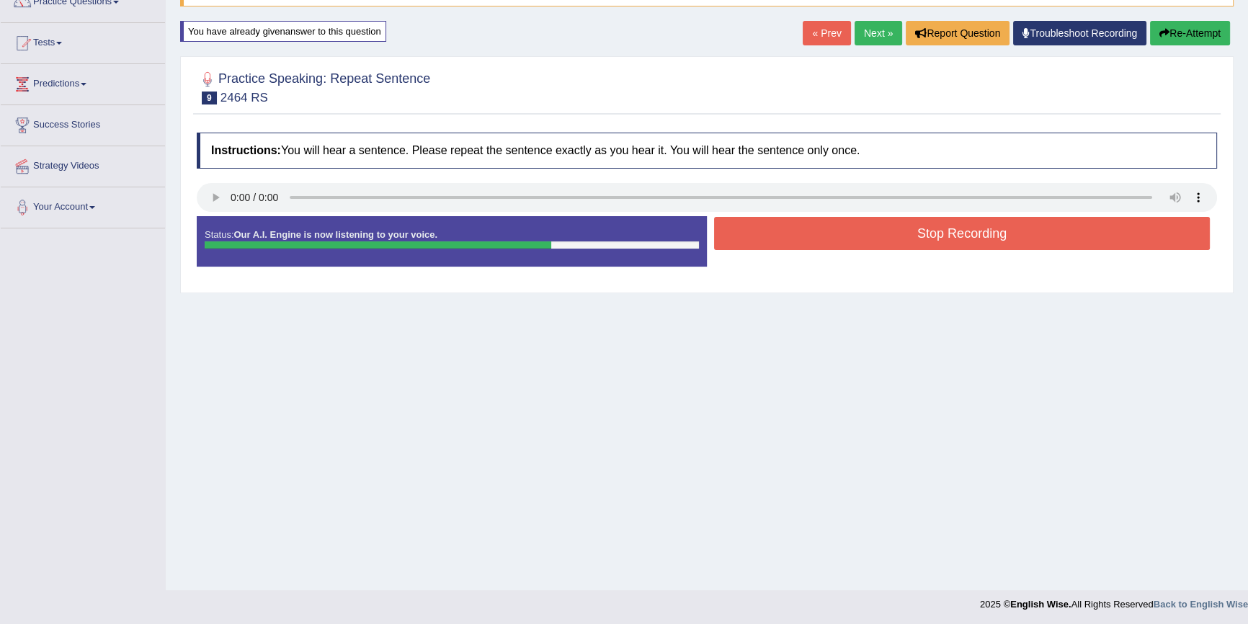
click at [845, 244] on button "Stop Recording" at bounding box center [962, 233] width 496 height 33
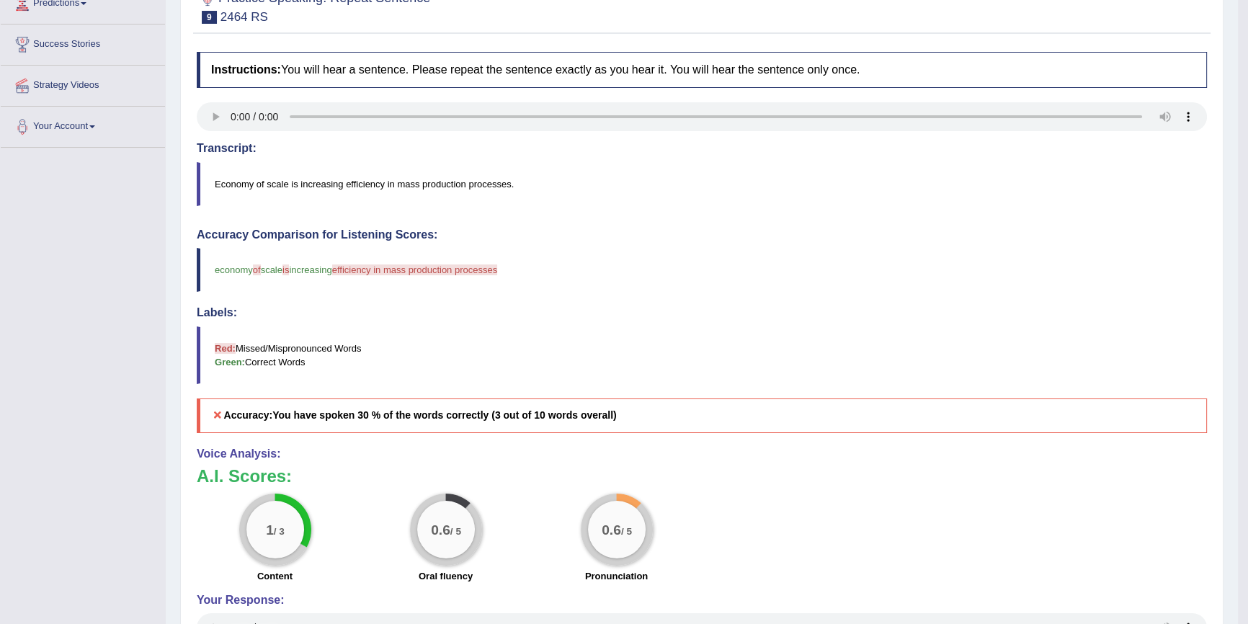
scroll to position [94, 0]
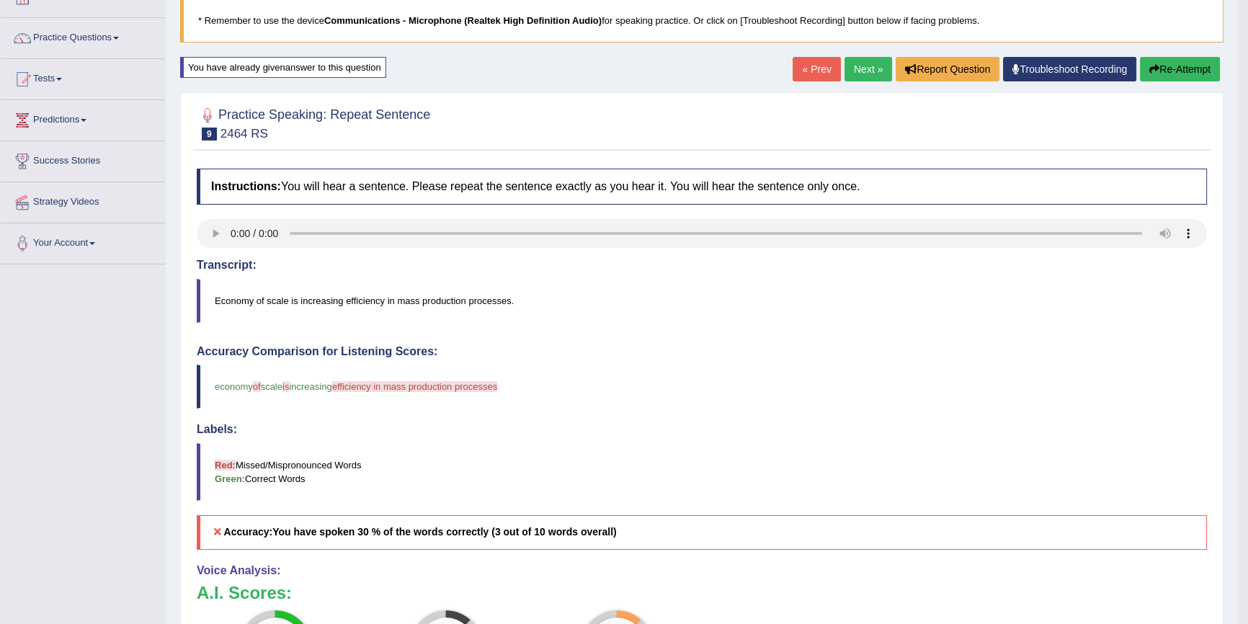
click at [862, 68] on link "Next »" at bounding box center [868, 69] width 48 height 24
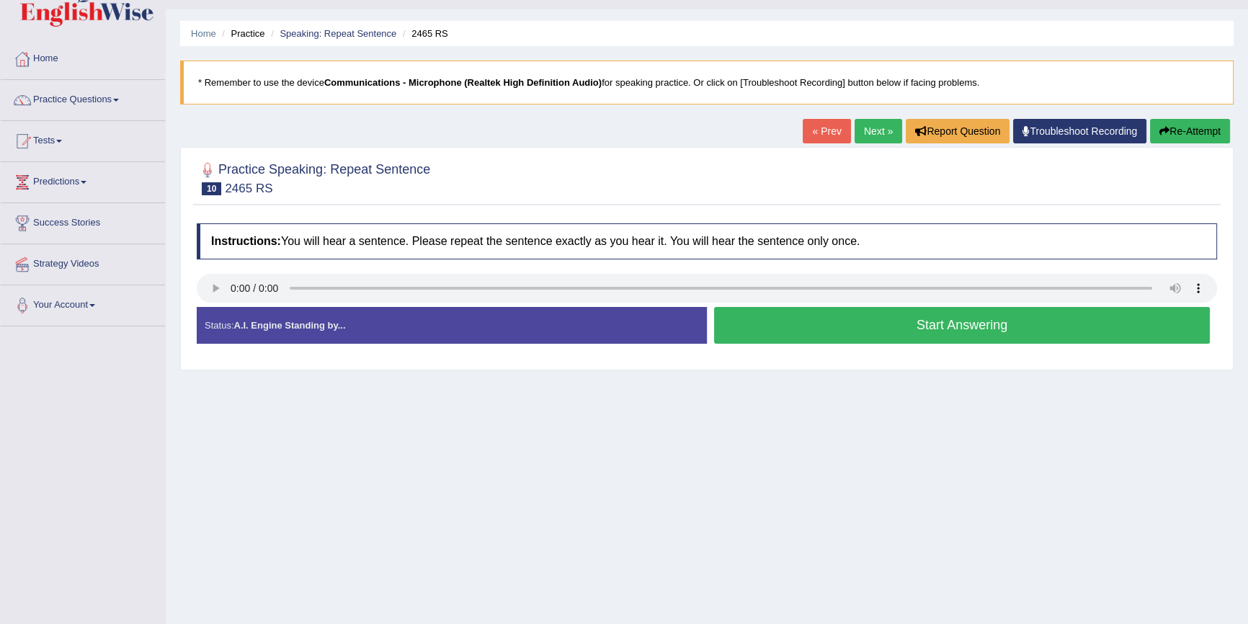
scroll to position [65, 0]
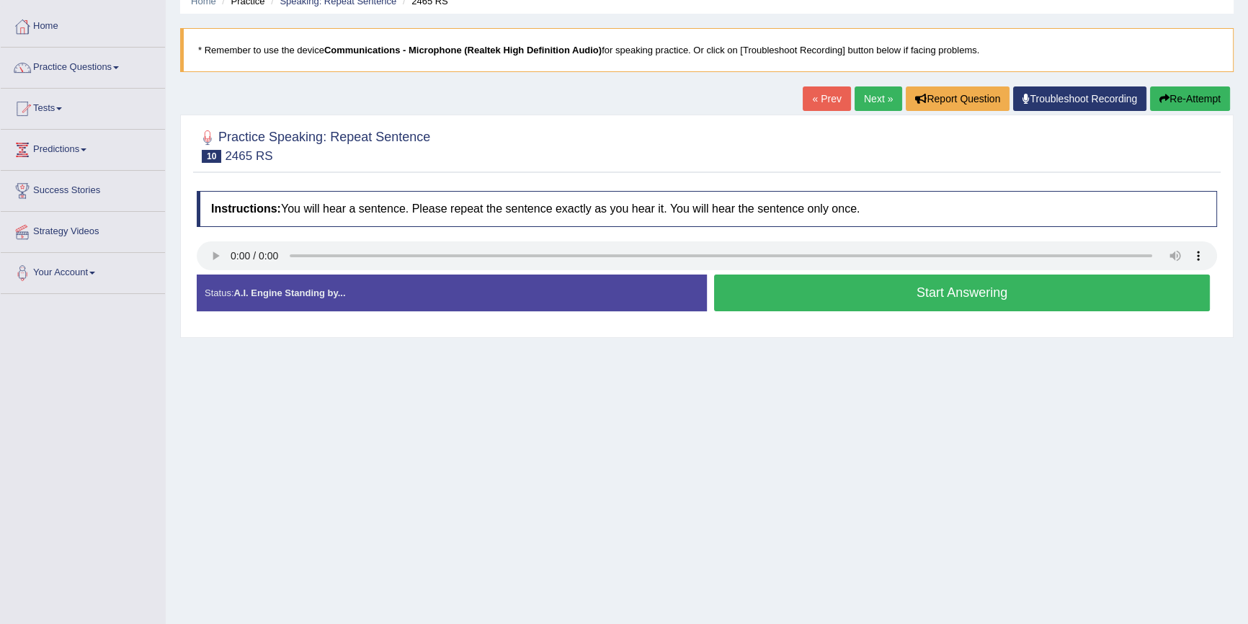
click at [844, 284] on button "Start Answering" at bounding box center [962, 293] width 496 height 37
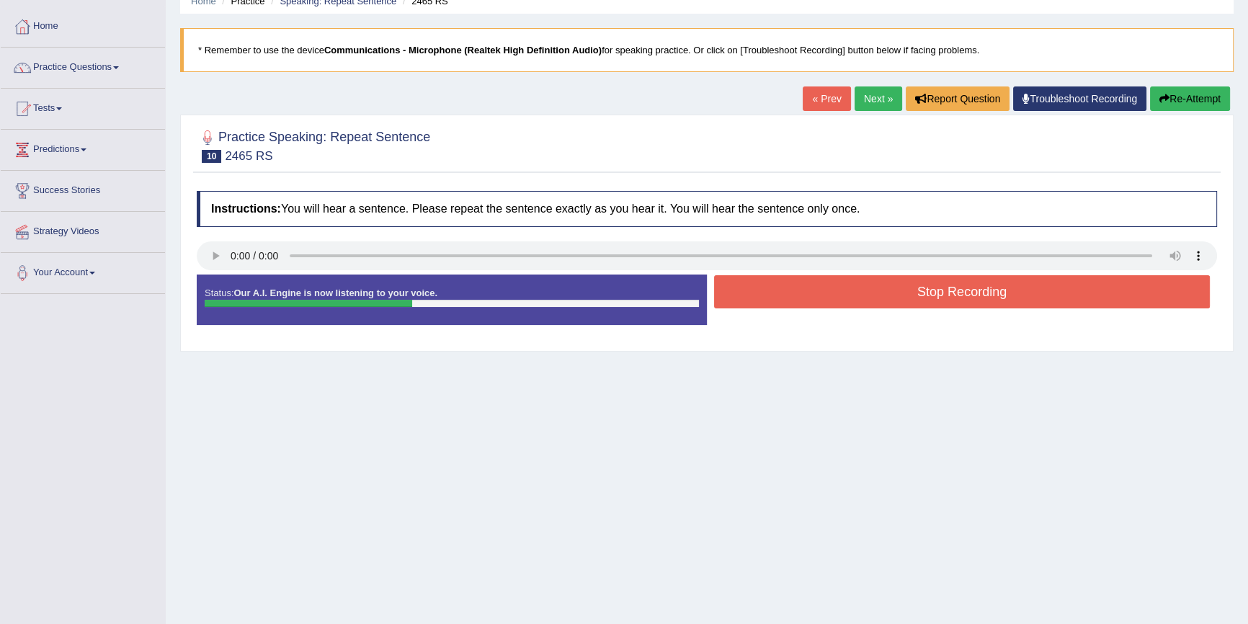
click at [821, 278] on button "Stop Recording" at bounding box center [962, 291] width 496 height 33
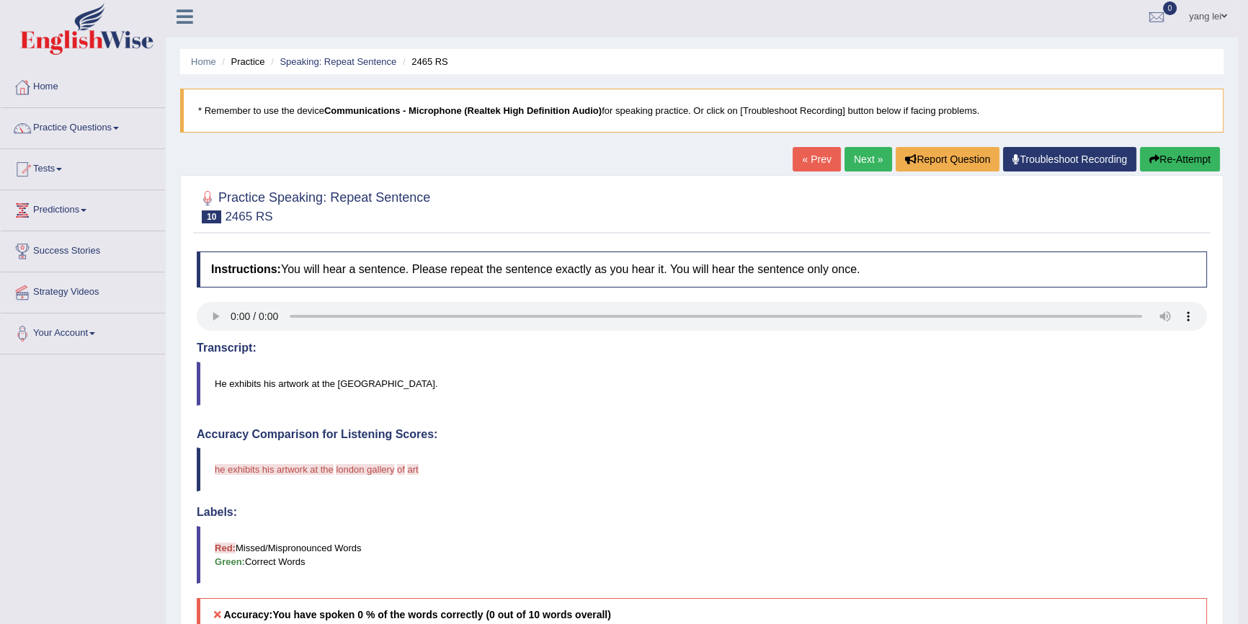
scroll to position [0, 0]
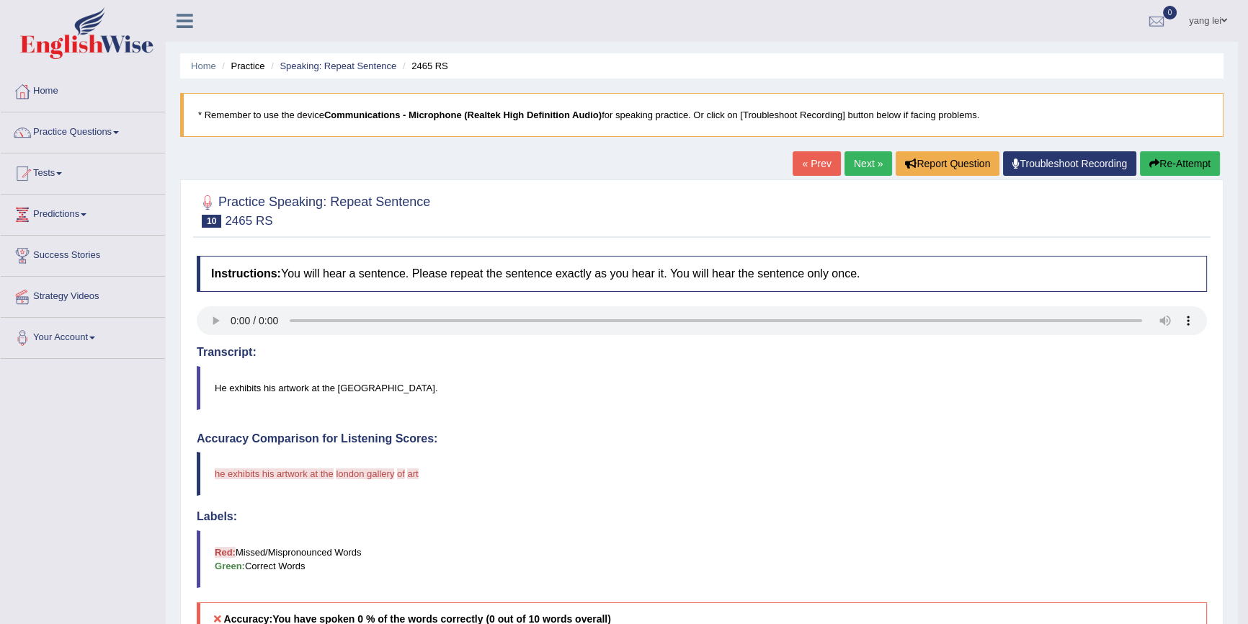
click at [1199, 169] on button "Re-Attempt" at bounding box center [1180, 163] width 80 height 24
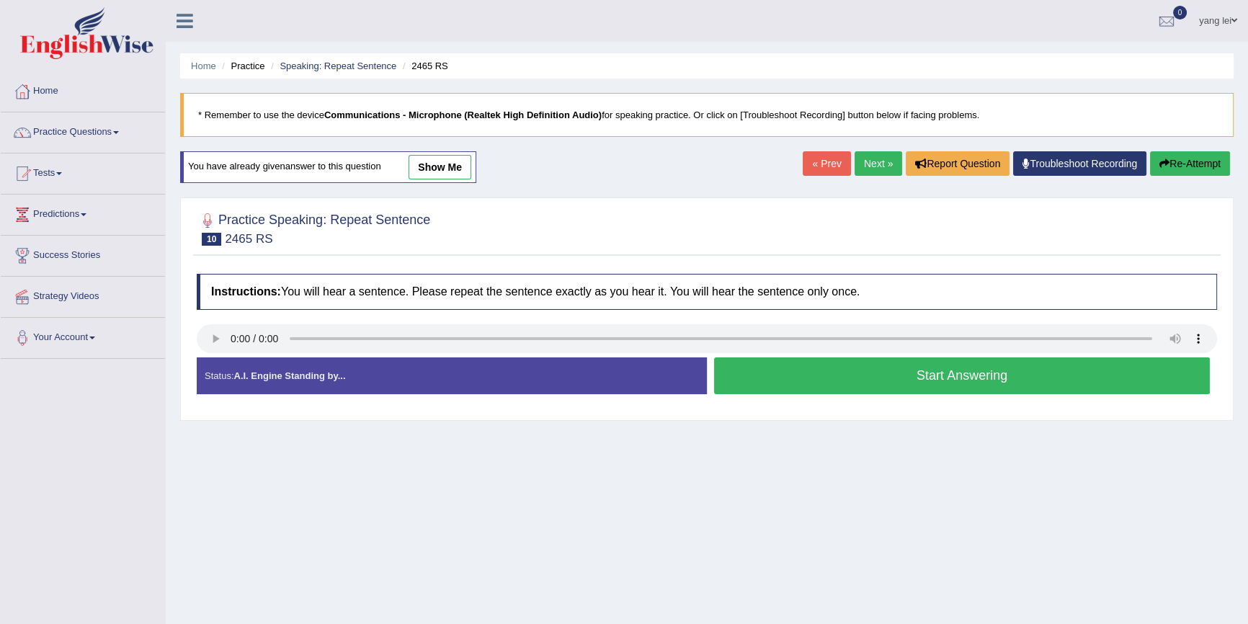
click at [195, 334] on div "Instructions: You will hear a sentence. Please repeat the sentence exactly as y…" at bounding box center [706, 340] width 1027 height 146
click at [907, 373] on button "Start Answering" at bounding box center [962, 375] width 496 height 37
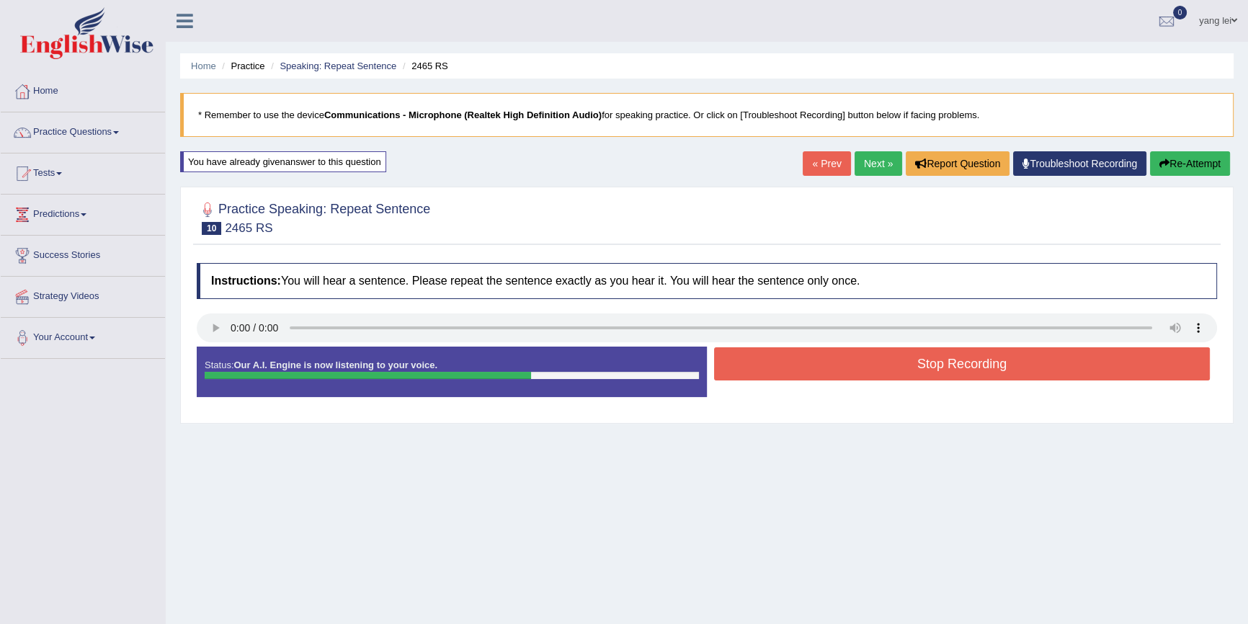
click at [1125, 354] on button "Stop Recording" at bounding box center [962, 363] width 496 height 33
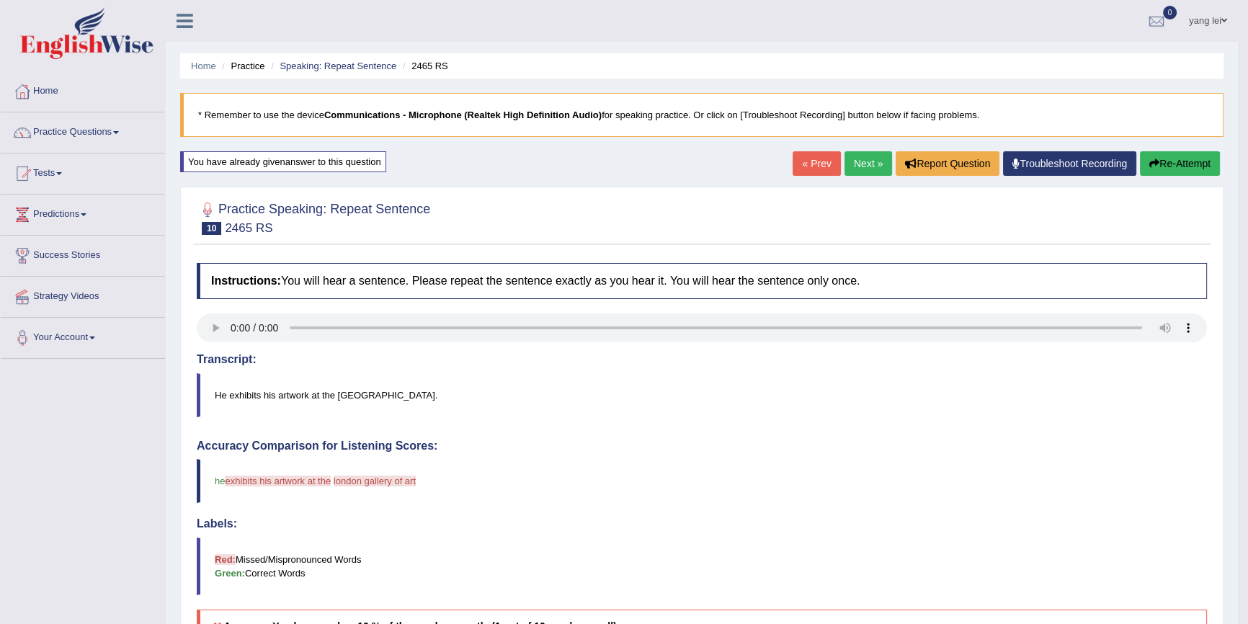
click at [1171, 166] on button "Re-Attempt" at bounding box center [1180, 163] width 80 height 24
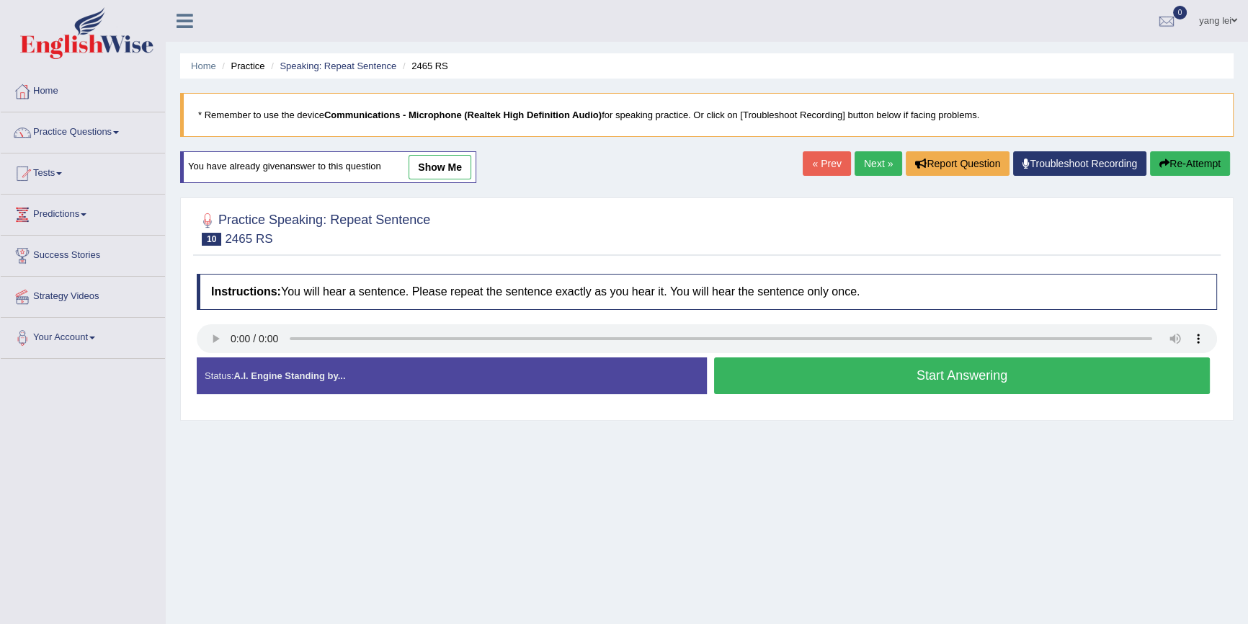
click at [944, 373] on button "Start Answering" at bounding box center [962, 375] width 496 height 37
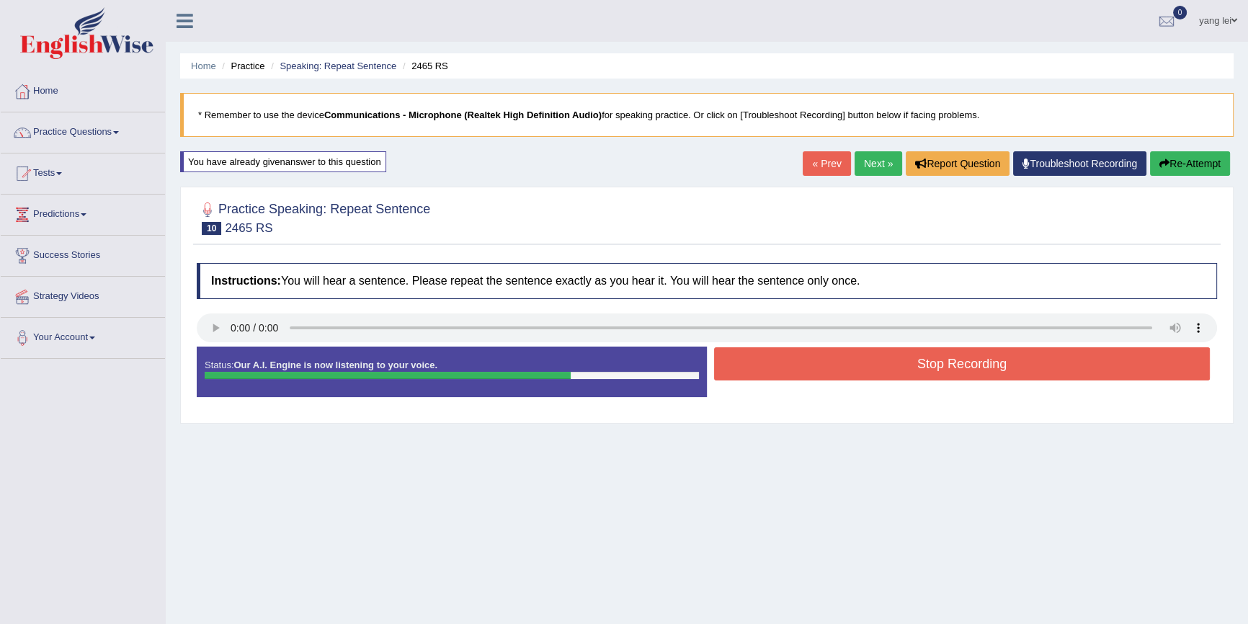
click at [944, 380] on div "Stop Recording" at bounding box center [962, 365] width 510 height 37
drag, startPoint x: 966, startPoint y: 368, endPoint x: 975, endPoint y: 377, distance: 12.7
click at [966, 372] on button "Stop Recording" at bounding box center [962, 363] width 496 height 33
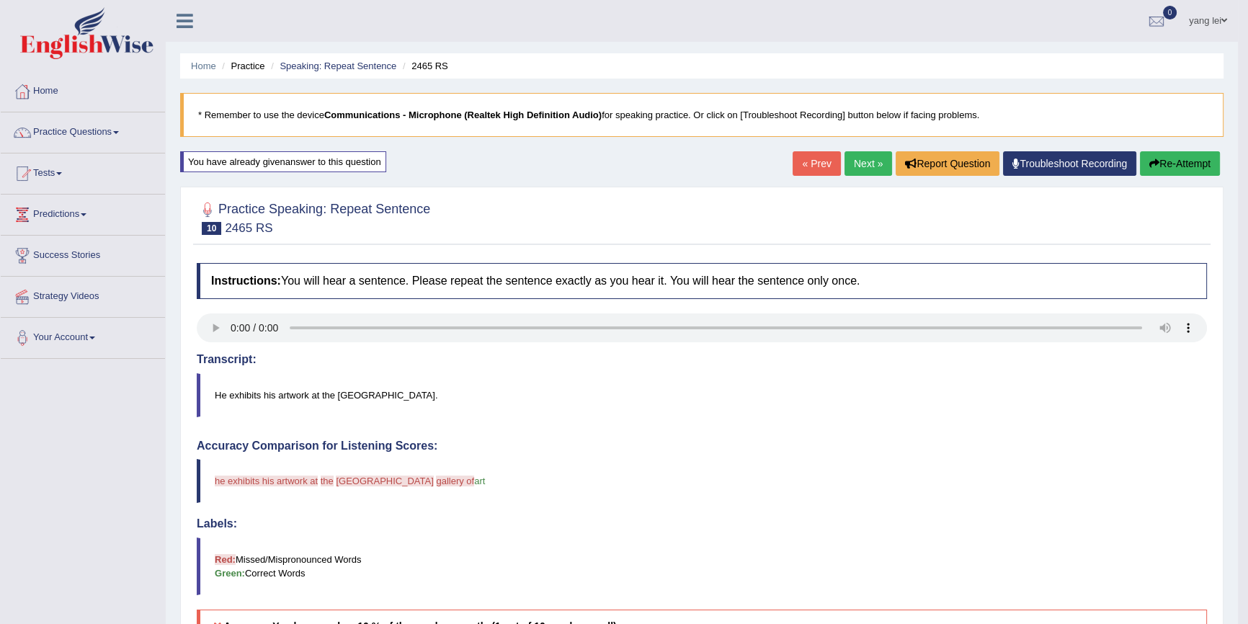
click at [1175, 162] on button "Re-Attempt" at bounding box center [1180, 163] width 80 height 24
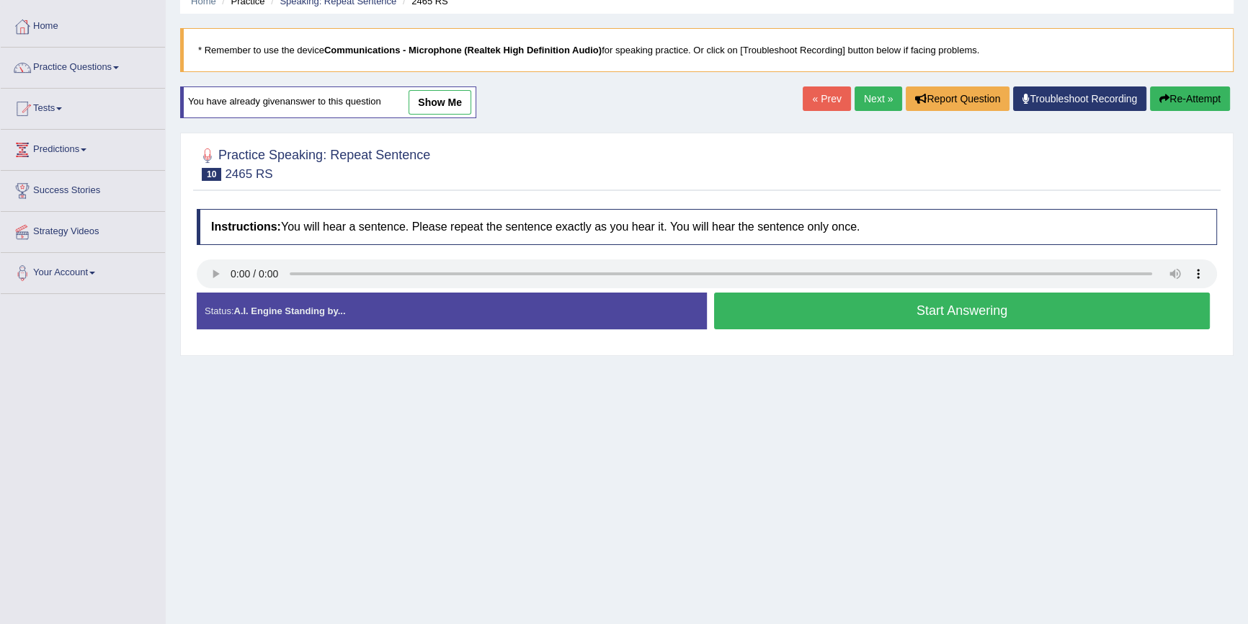
click at [905, 306] on button "Start Answering" at bounding box center [962, 311] width 496 height 37
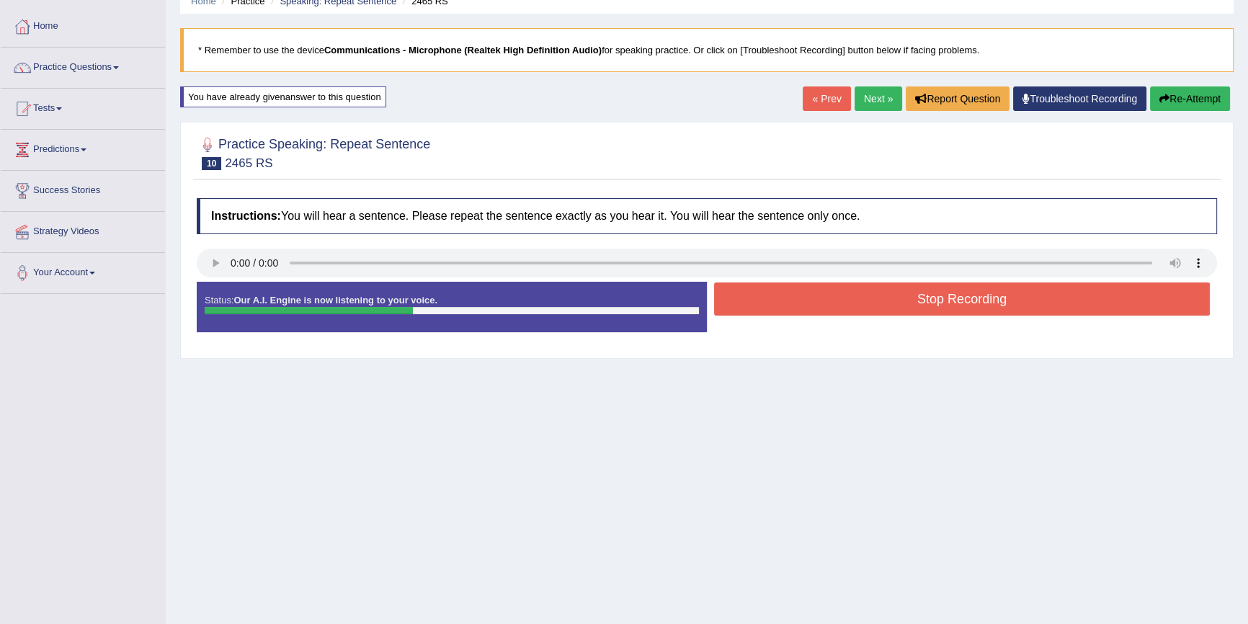
click at [914, 306] on button "Stop Recording" at bounding box center [962, 298] width 496 height 33
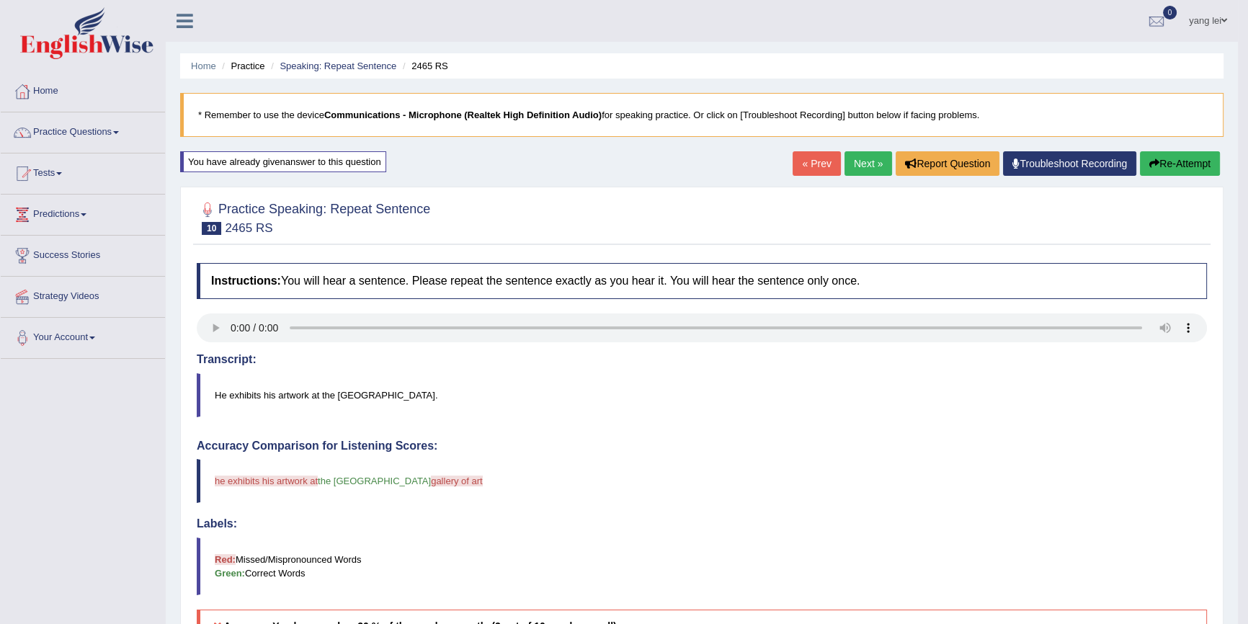
click at [852, 161] on link "Next »" at bounding box center [868, 163] width 48 height 24
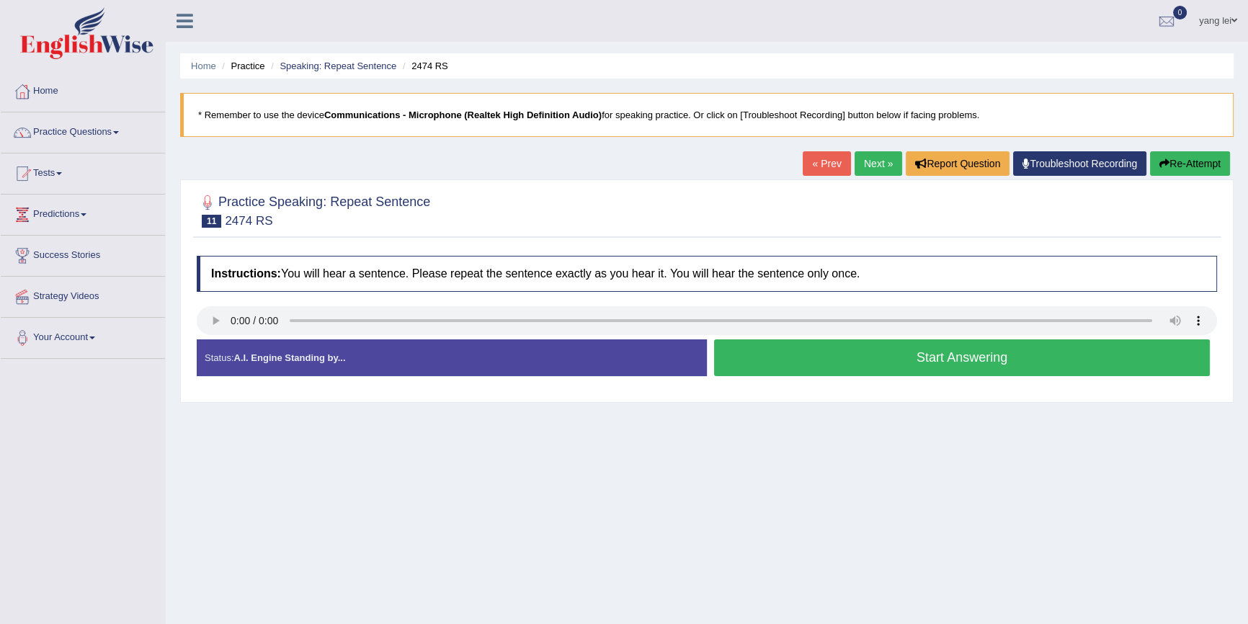
click at [859, 356] on button "Start Answering" at bounding box center [962, 357] width 496 height 37
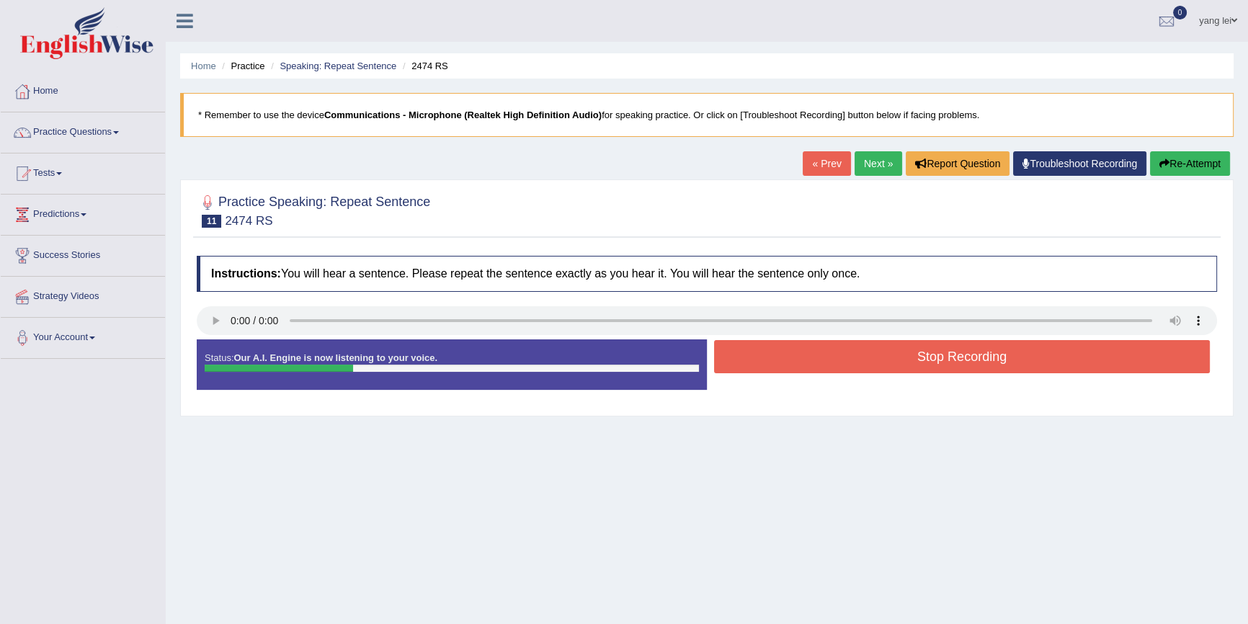
click at [859, 356] on button "Stop Recording" at bounding box center [962, 356] width 496 height 33
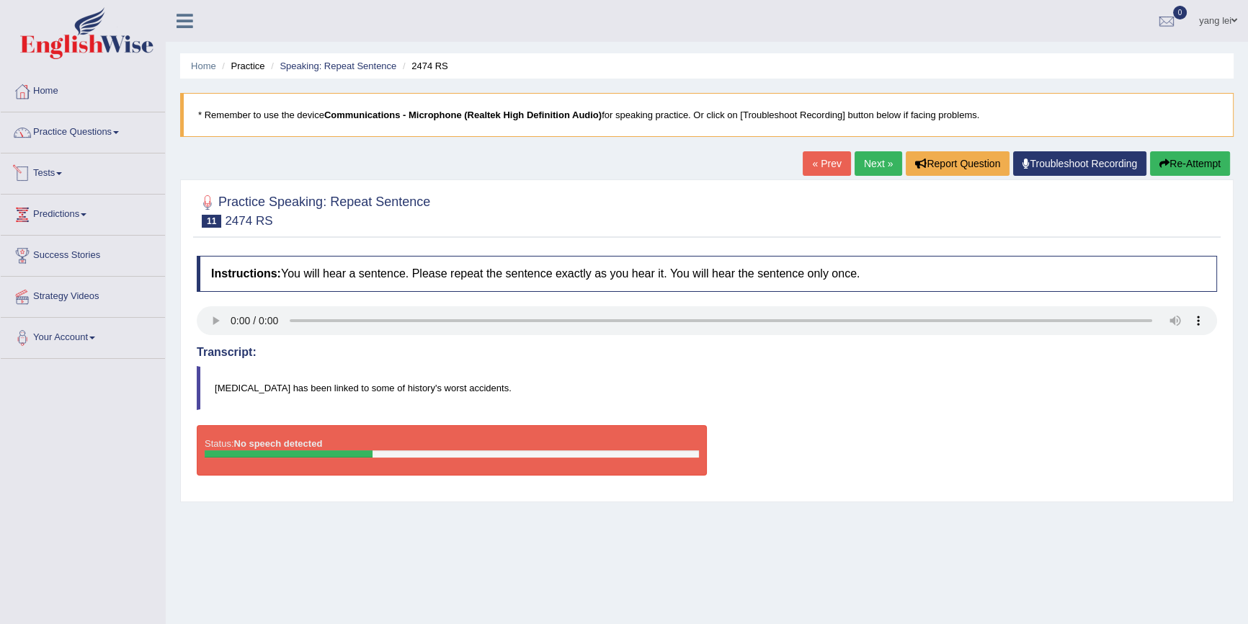
click at [91, 126] on link "Practice Questions" at bounding box center [83, 130] width 164 height 36
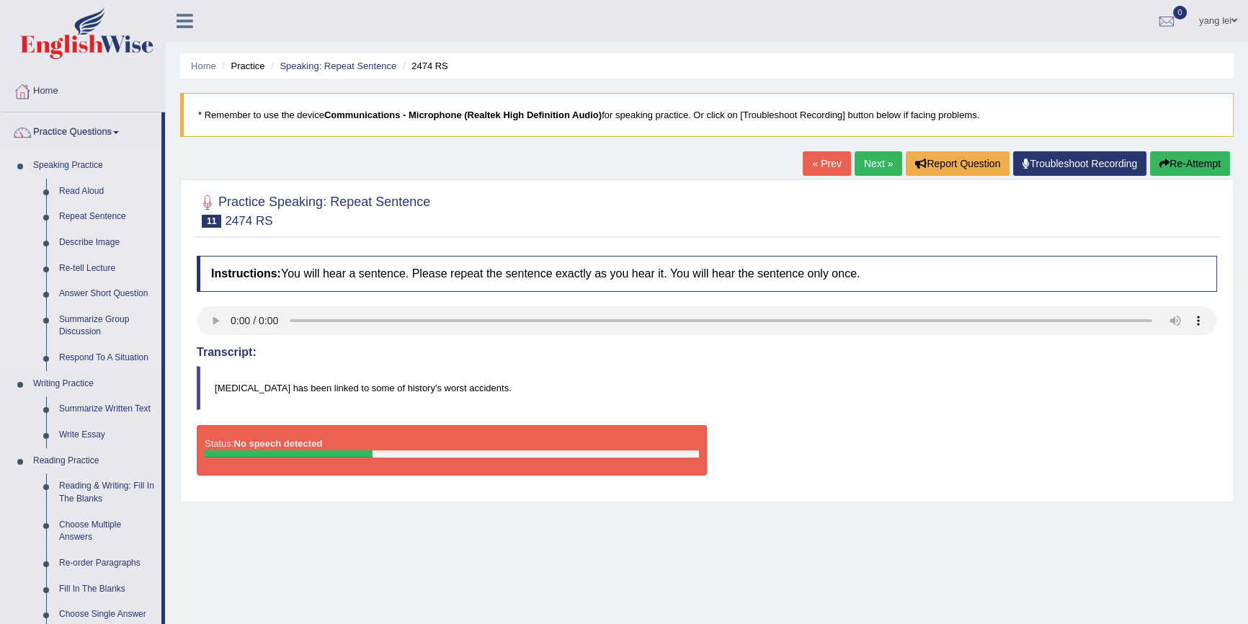
click at [97, 290] on link "Answer Short Question" at bounding box center [107, 294] width 109 height 26
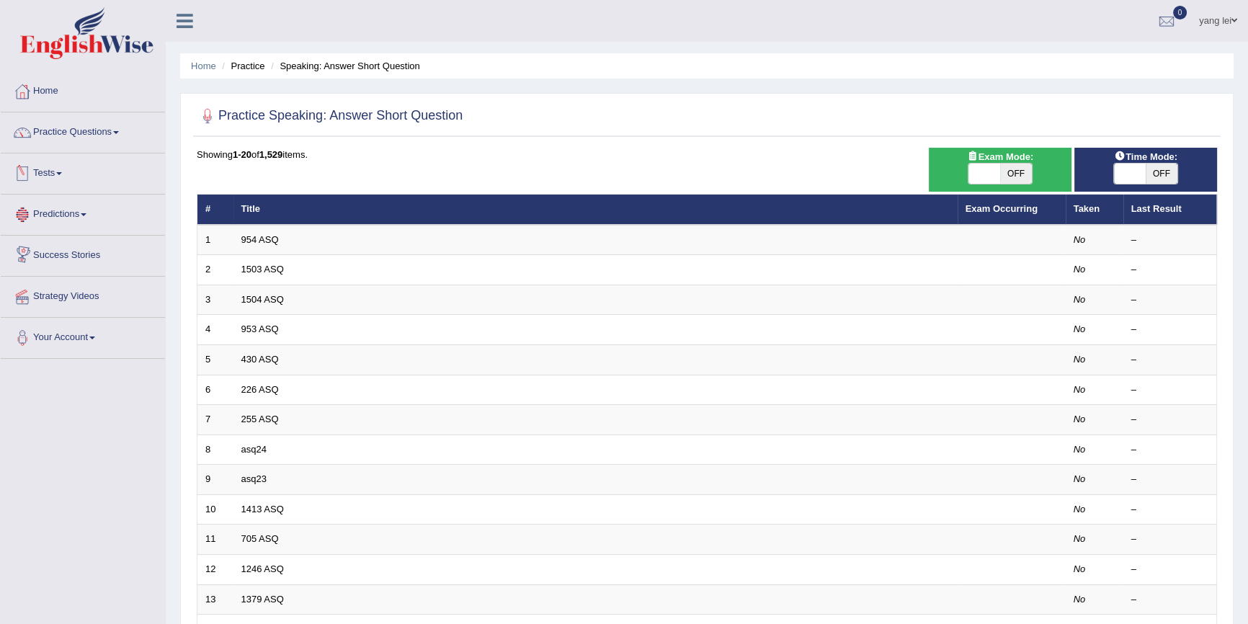
click at [74, 168] on link "Tests" at bounding box center [83, 171] width 164 height 36
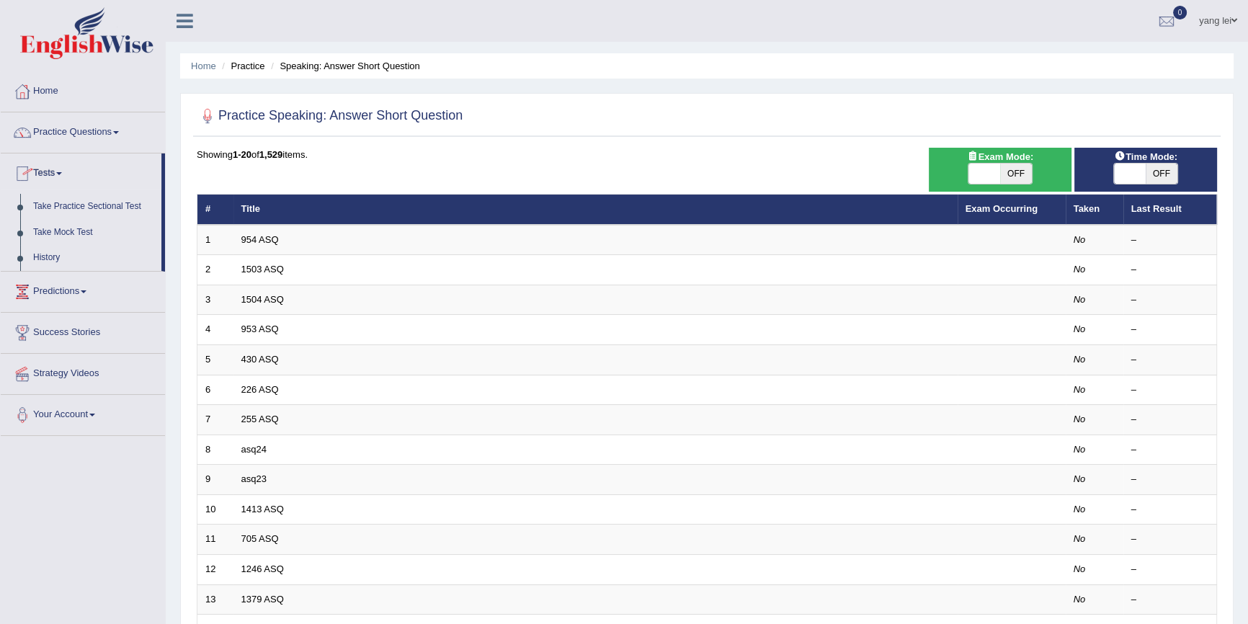
click at [74, 168] on link "Tests" at bounding box center [81, 171] width 161 height 36
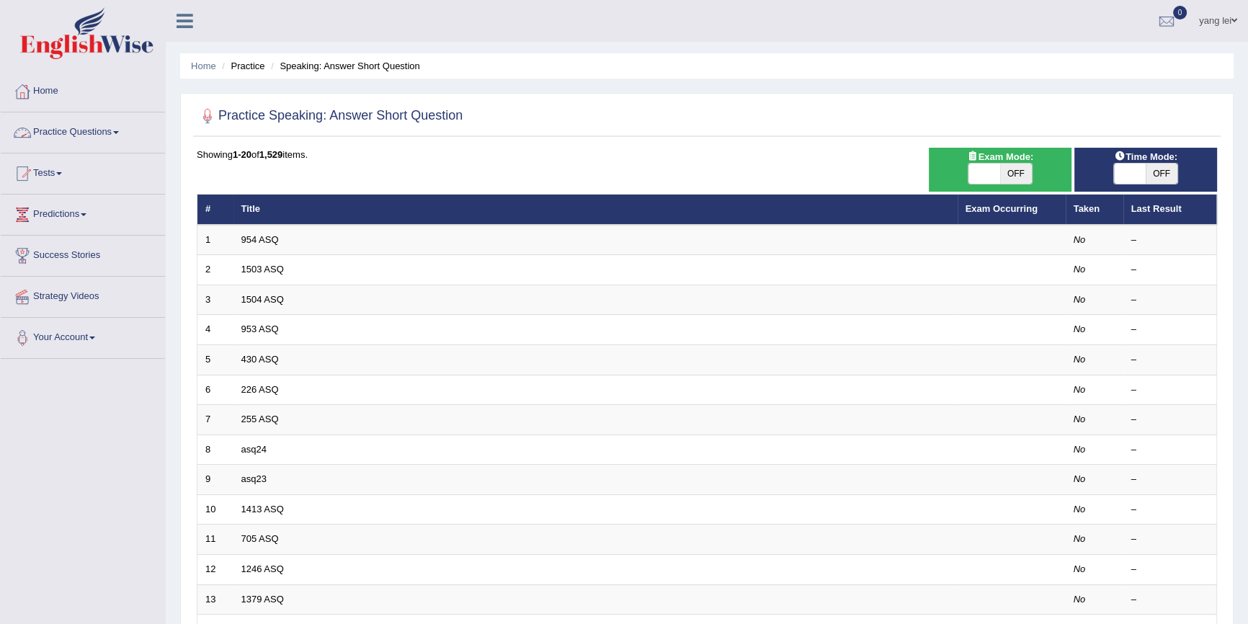
click at [63, 138] on link "Practice Questions" at bounding box center [83, 130] width 164 height 36
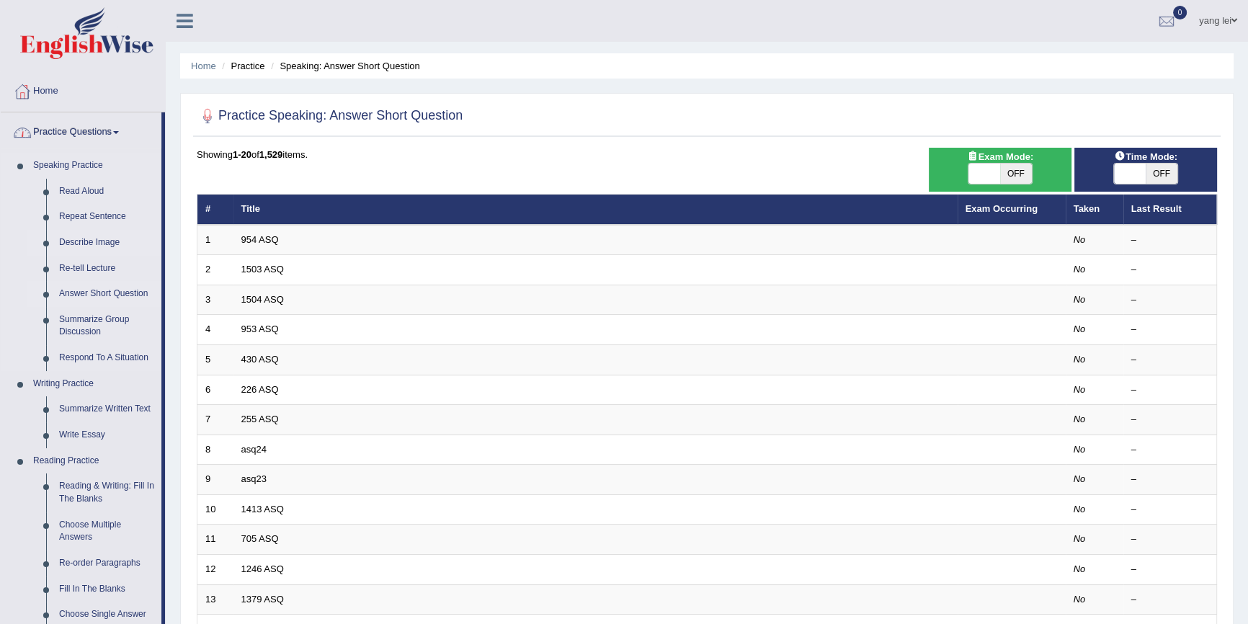
click at [93, 236] on link "Describe Image" at bounding box center [107, 243] width 109 height 26
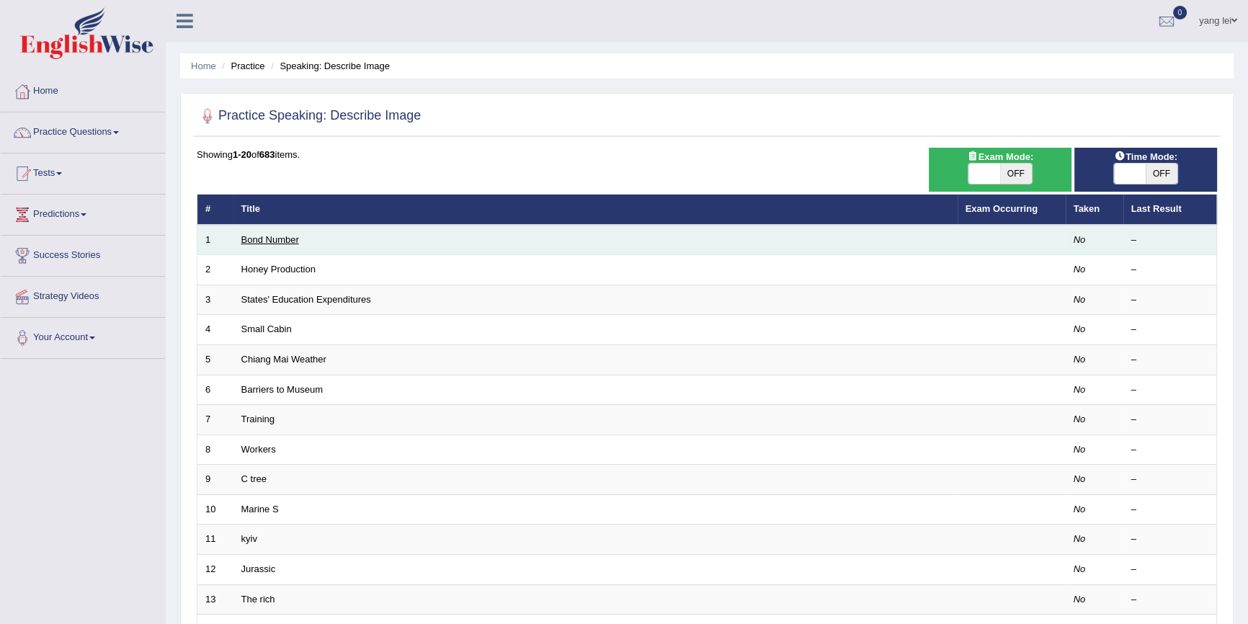
click at [281, 241] on link "Bond Number" at bounding box center [270, 239] width 58 height 11
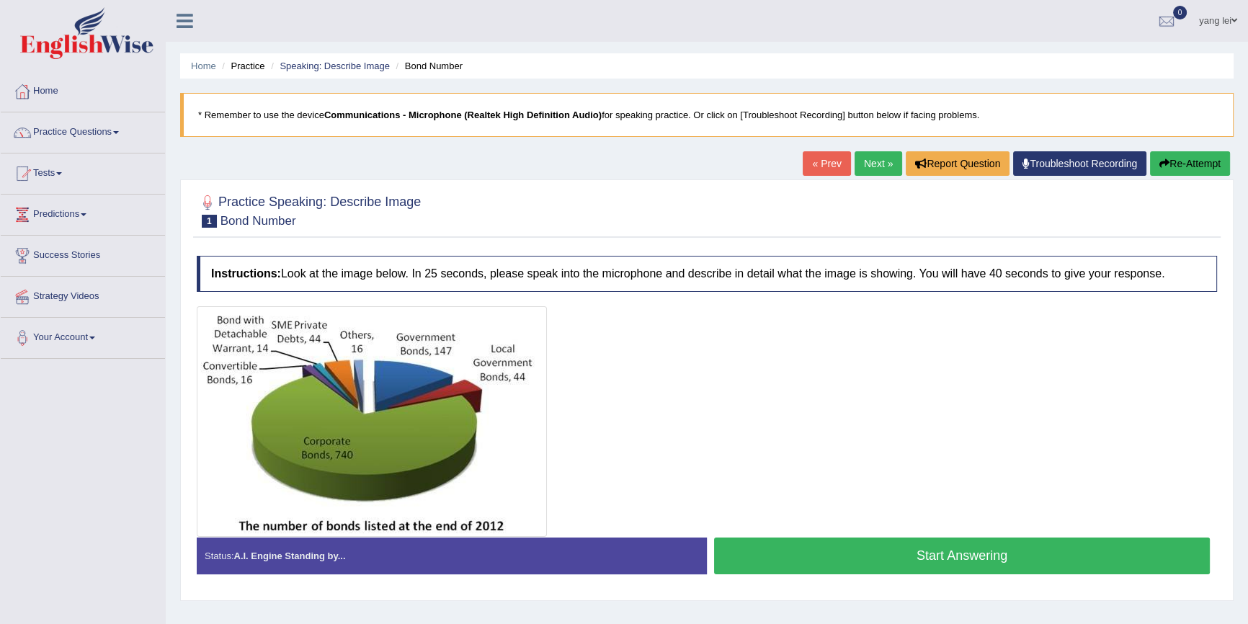
click at [879, 160] on link "Next »" at bounding box center [879, 163] width 48 height 24
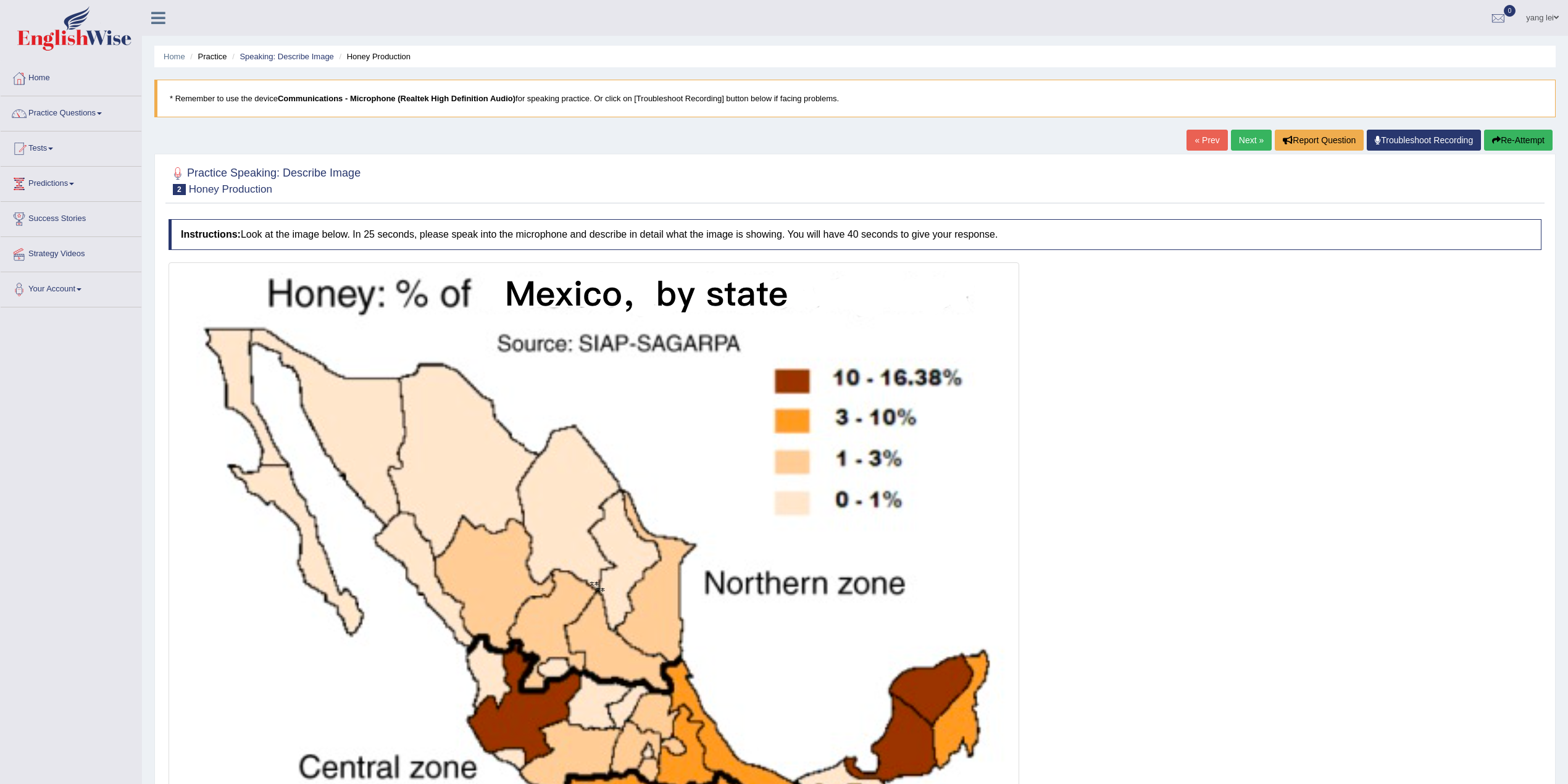
click at [1068, 140] on link "Next »" at bounding box center [1252, 140] width 41 height 21
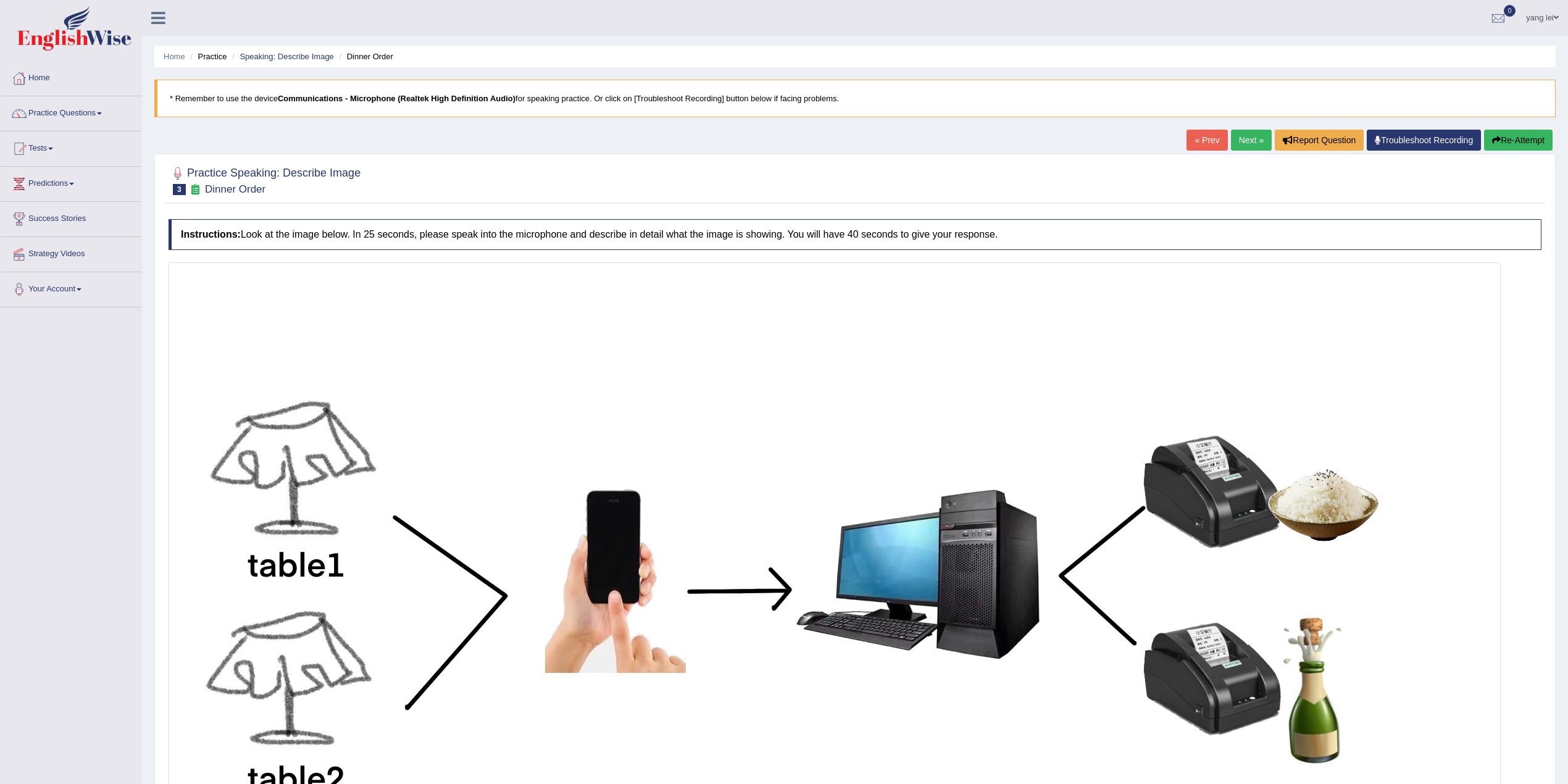
click at [1249, 137] on link "Next »" at bounding box center [1252, 140] width 41 height 21
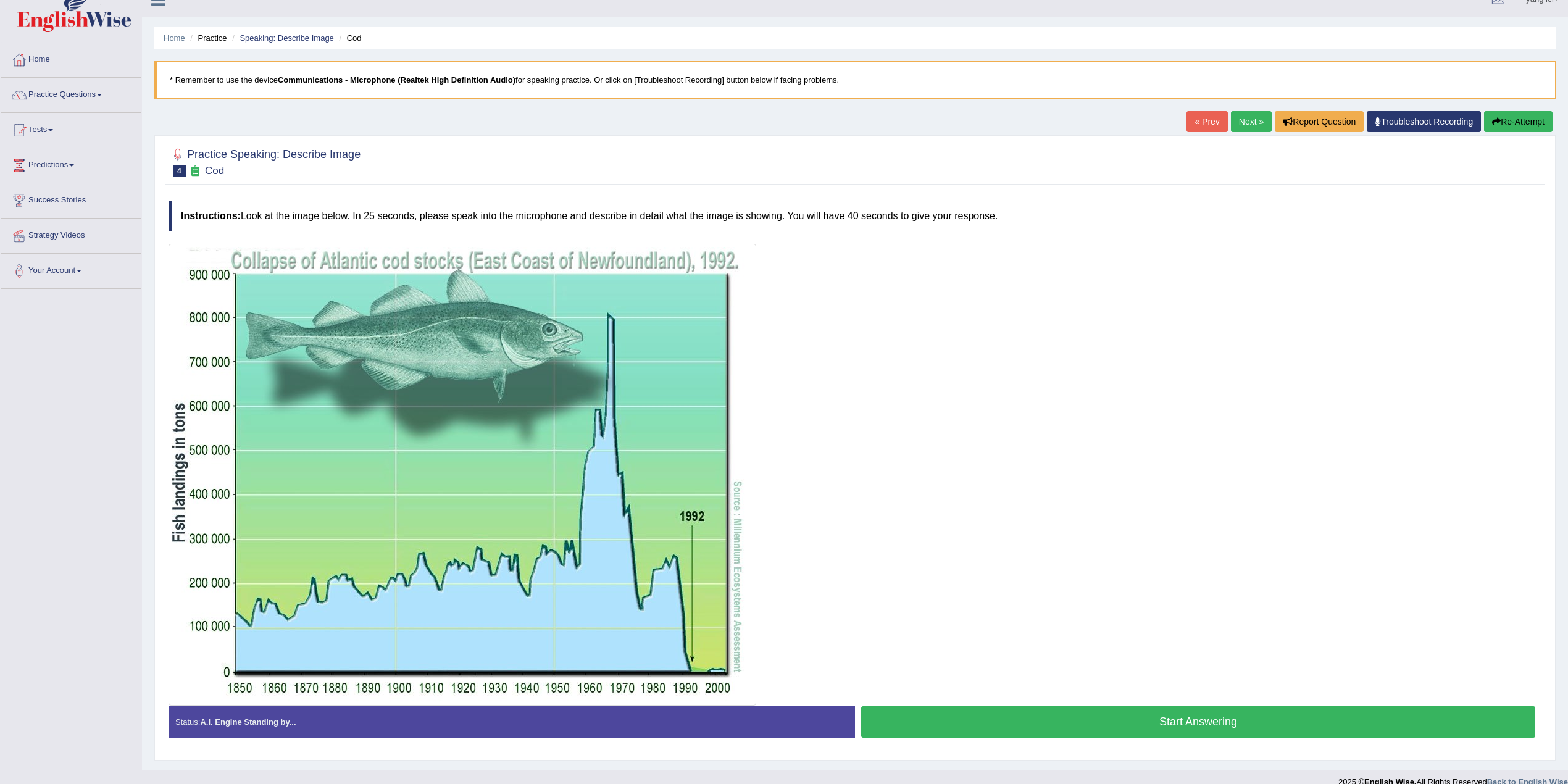
scroll to position [38, 0]
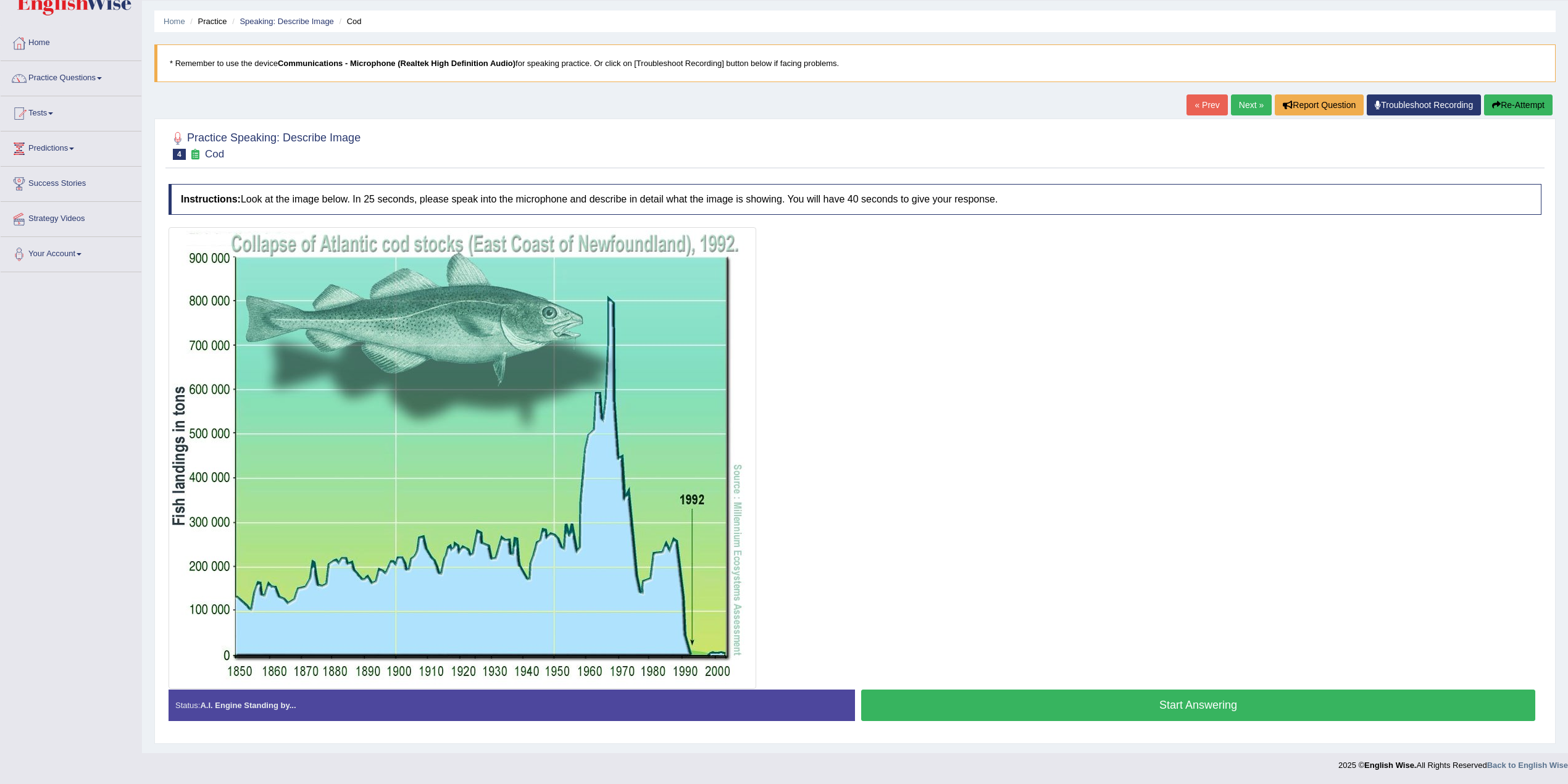
click at [1249, 101] on link "Next »" at bounding box center [1252, 105] width 41 height 21
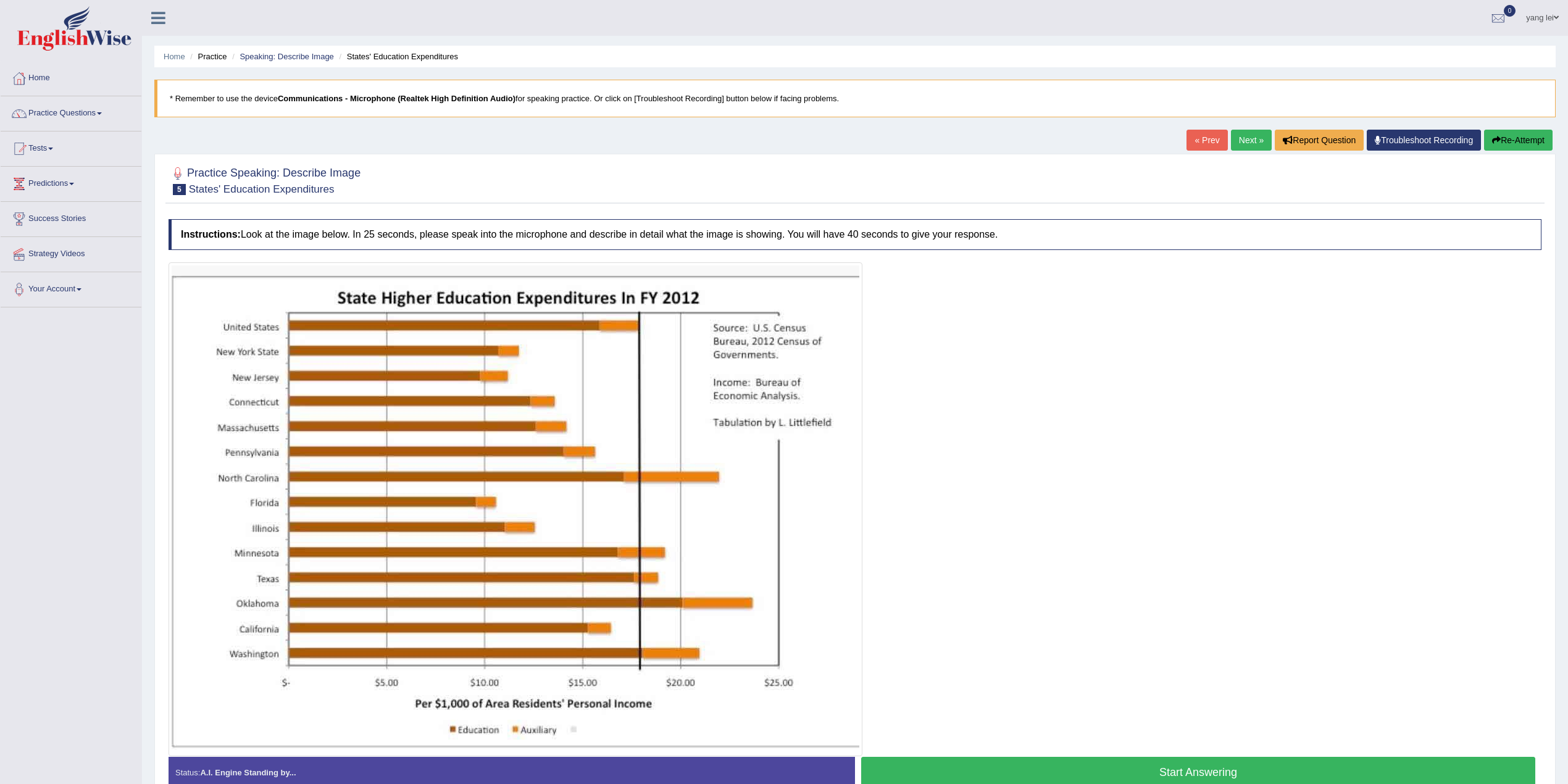
click at [1199, 132] on link "« Prev" at bounding box center [1207, 140] width 41 height 21
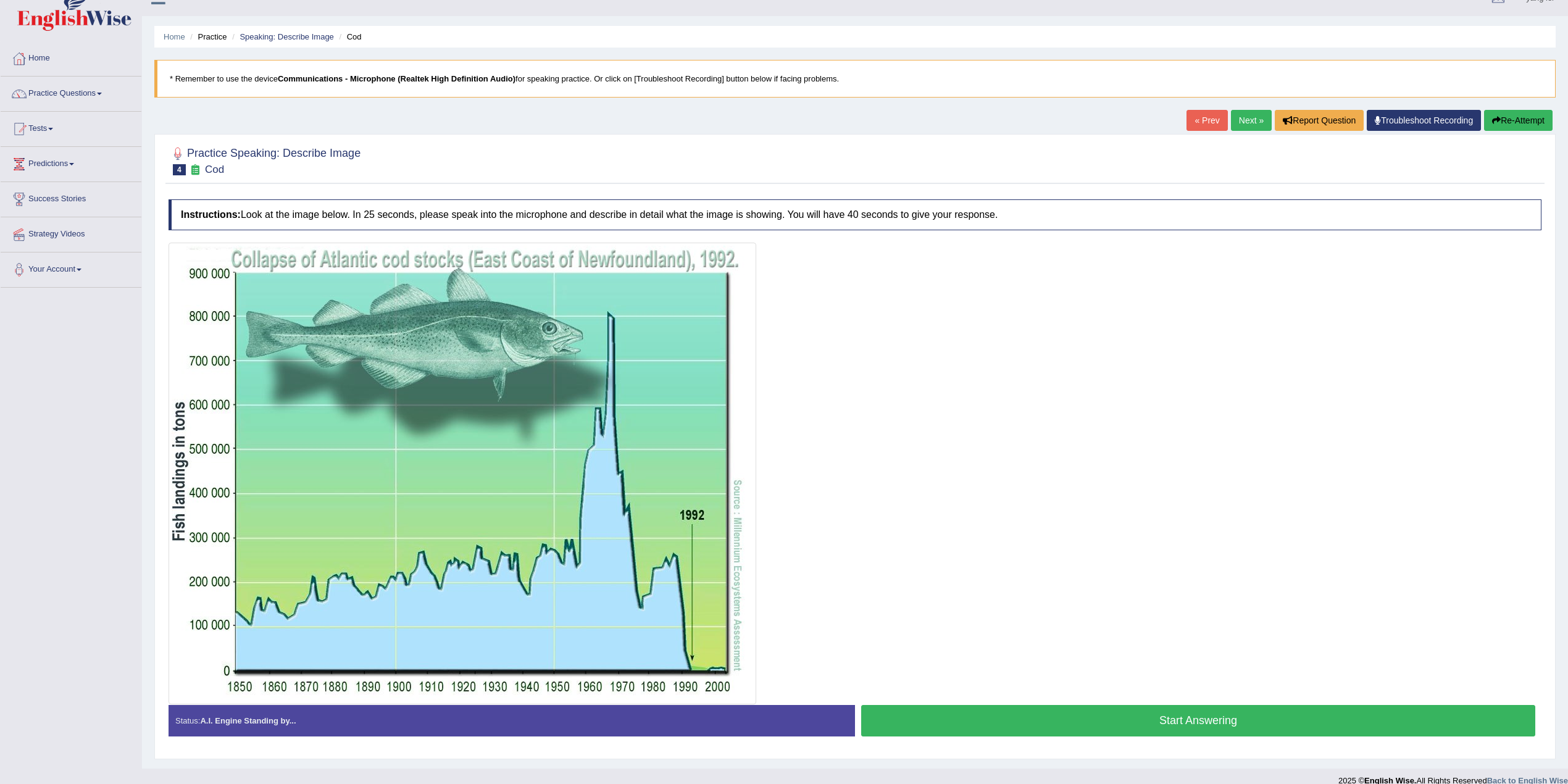
scroll to position [38, 0]
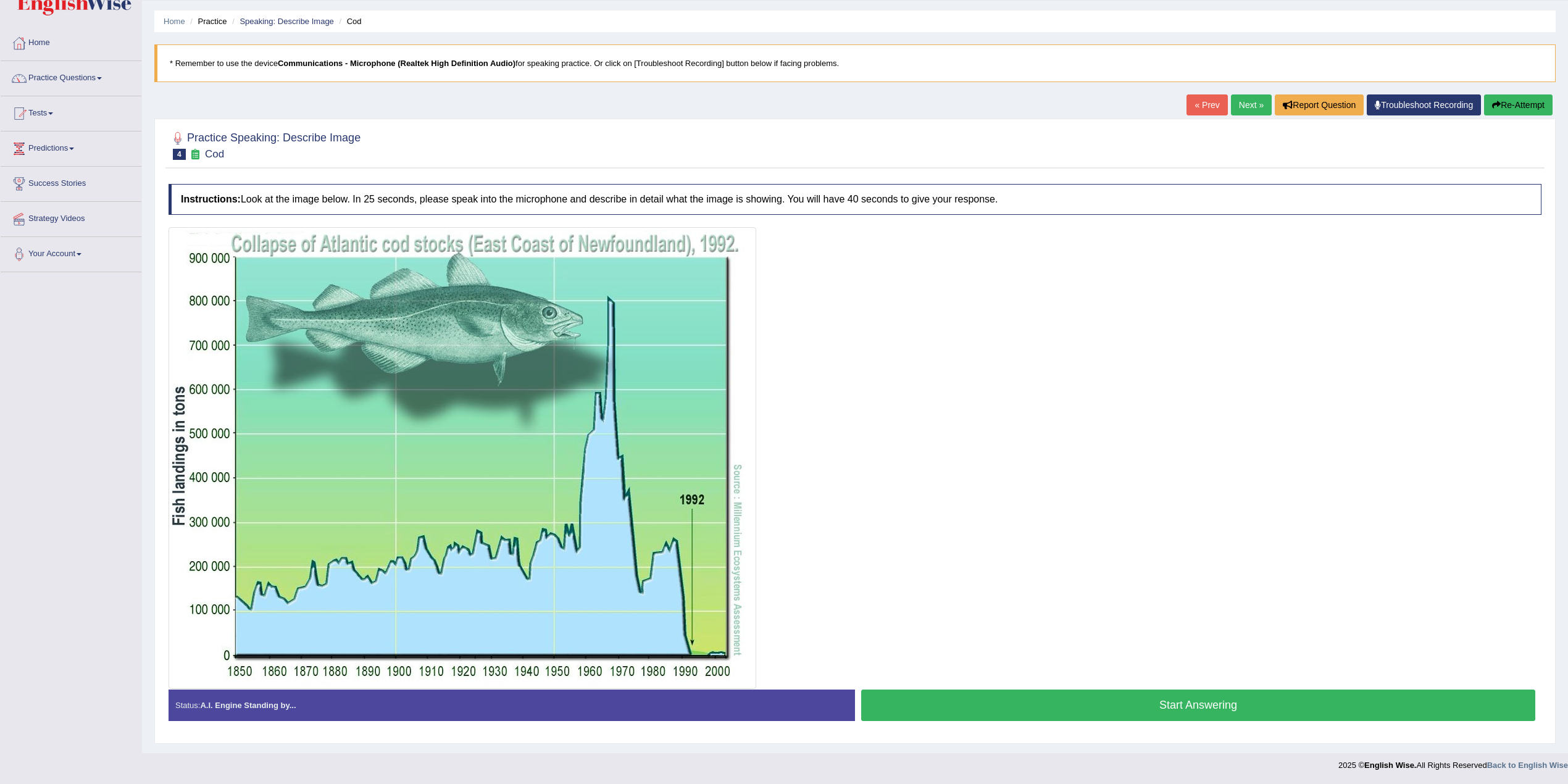
click at [1196, 107] on link "« Prev" at bounding box center [1207, 105] width 41 height 21
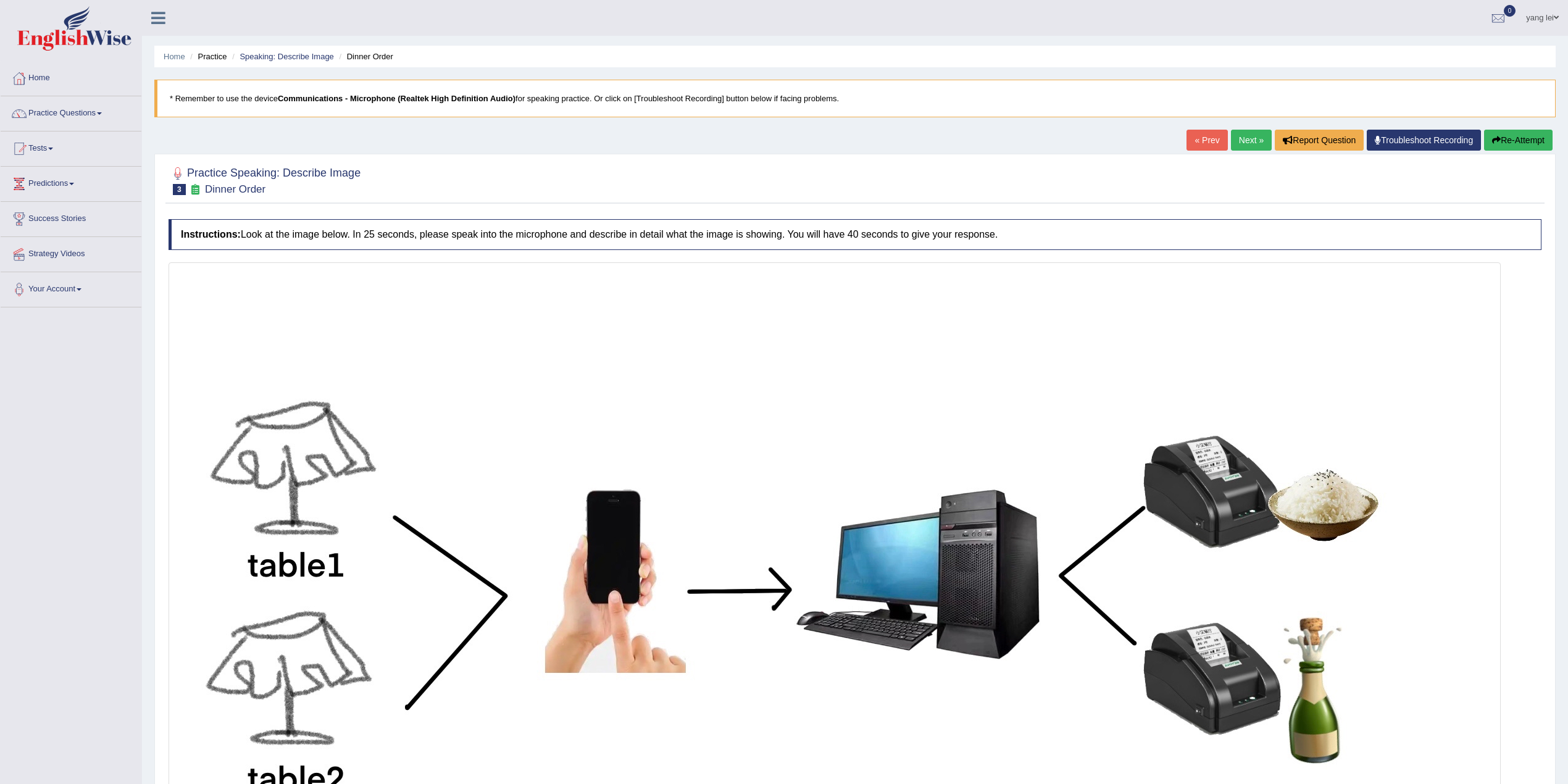
click at [1258, 144] on link "Next »" at bounding box center [1252, 140] width 41 height 21
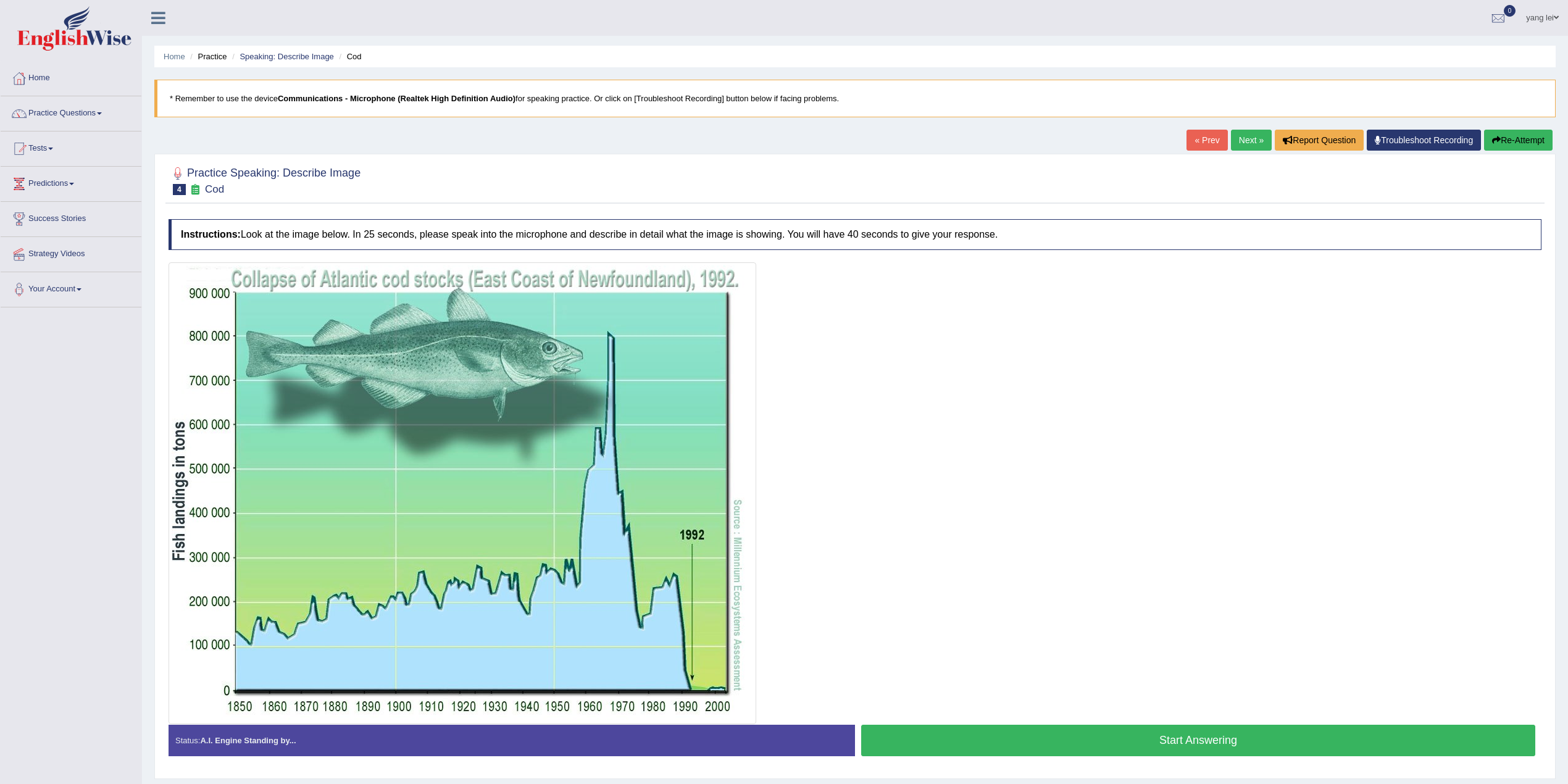
click at [1258, 144] on link "Next »" at bounding box center [1252, 140] width 41 height 21
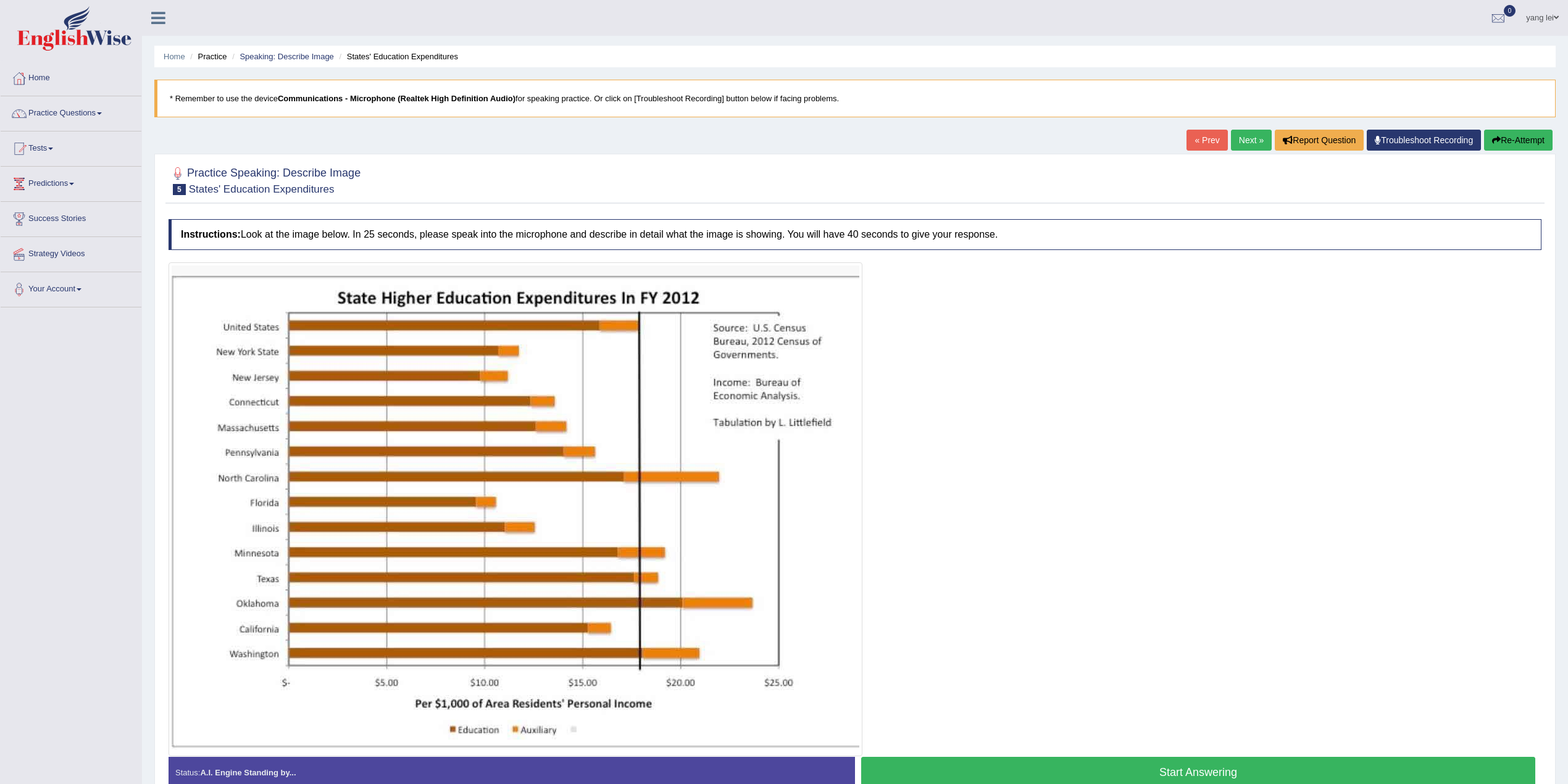
click at [1258, 144] on link "Next »" at bounding box center [1252, 140] width 41 height 21
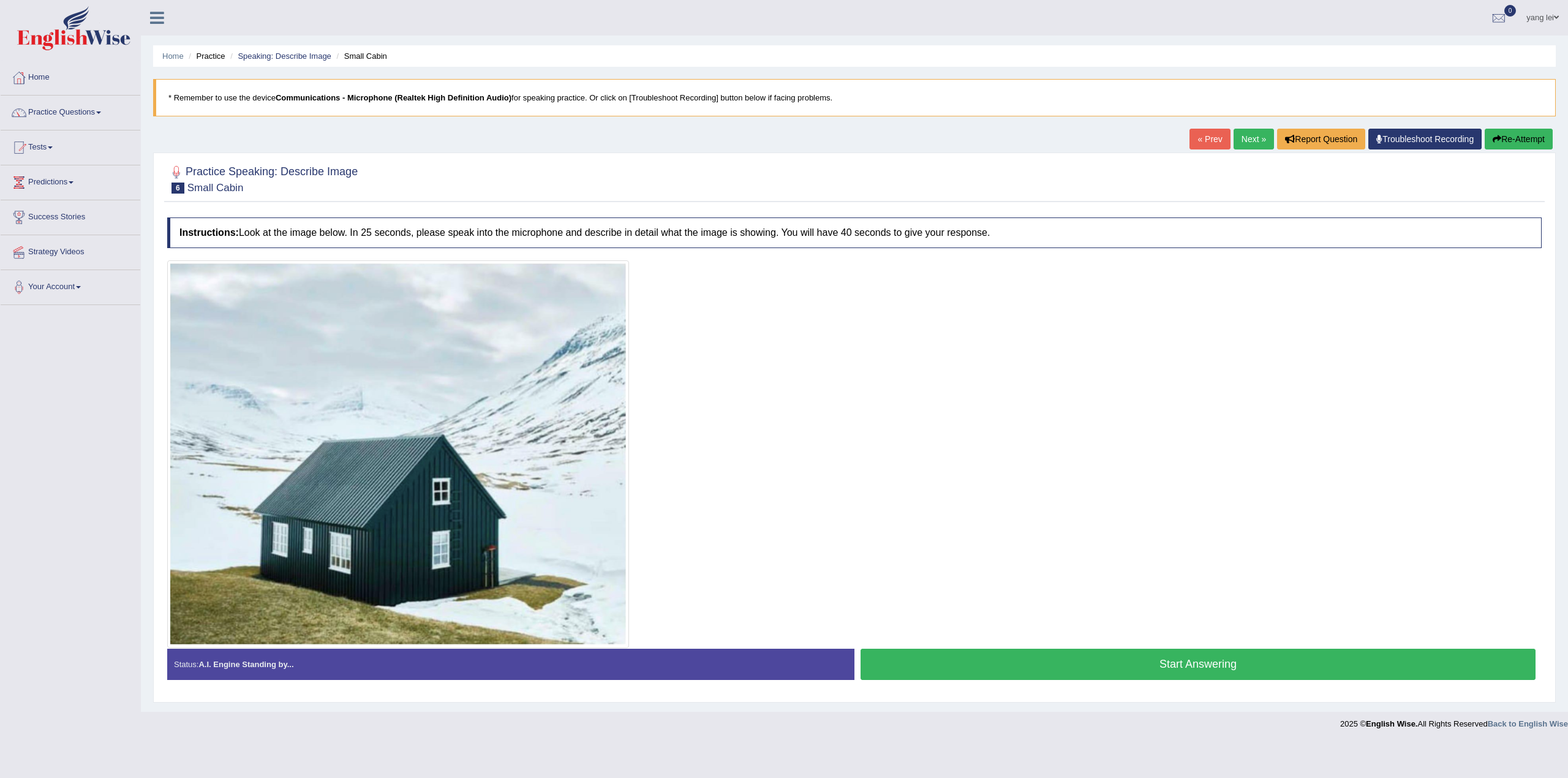
click at [1233, 141] on link "Next »" at bounding box center [1254, 139] width 41 height 20
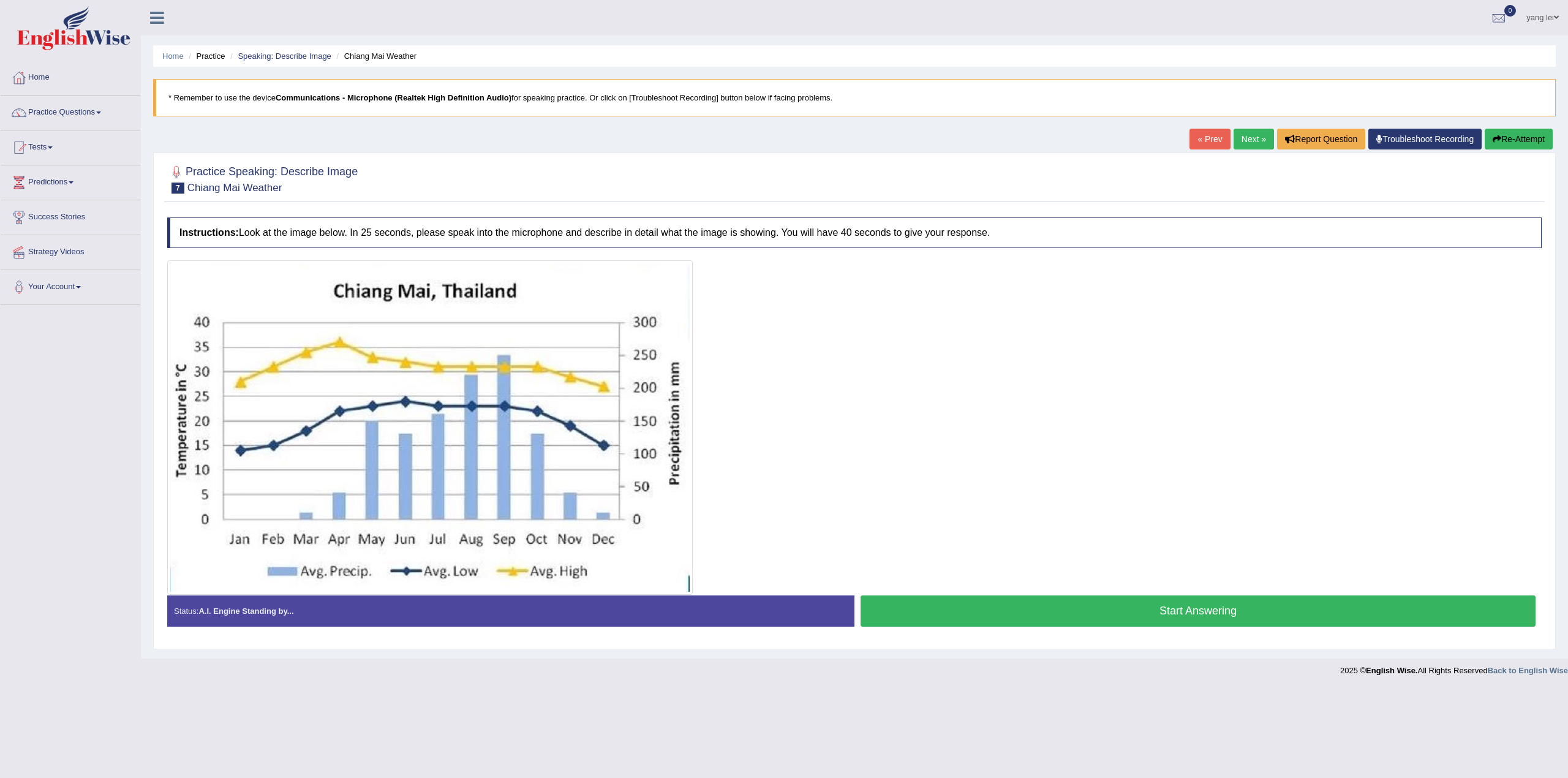
click at [1204, 145] on link "« Prev" at bounding box center [1209, 139] width 41 height 20
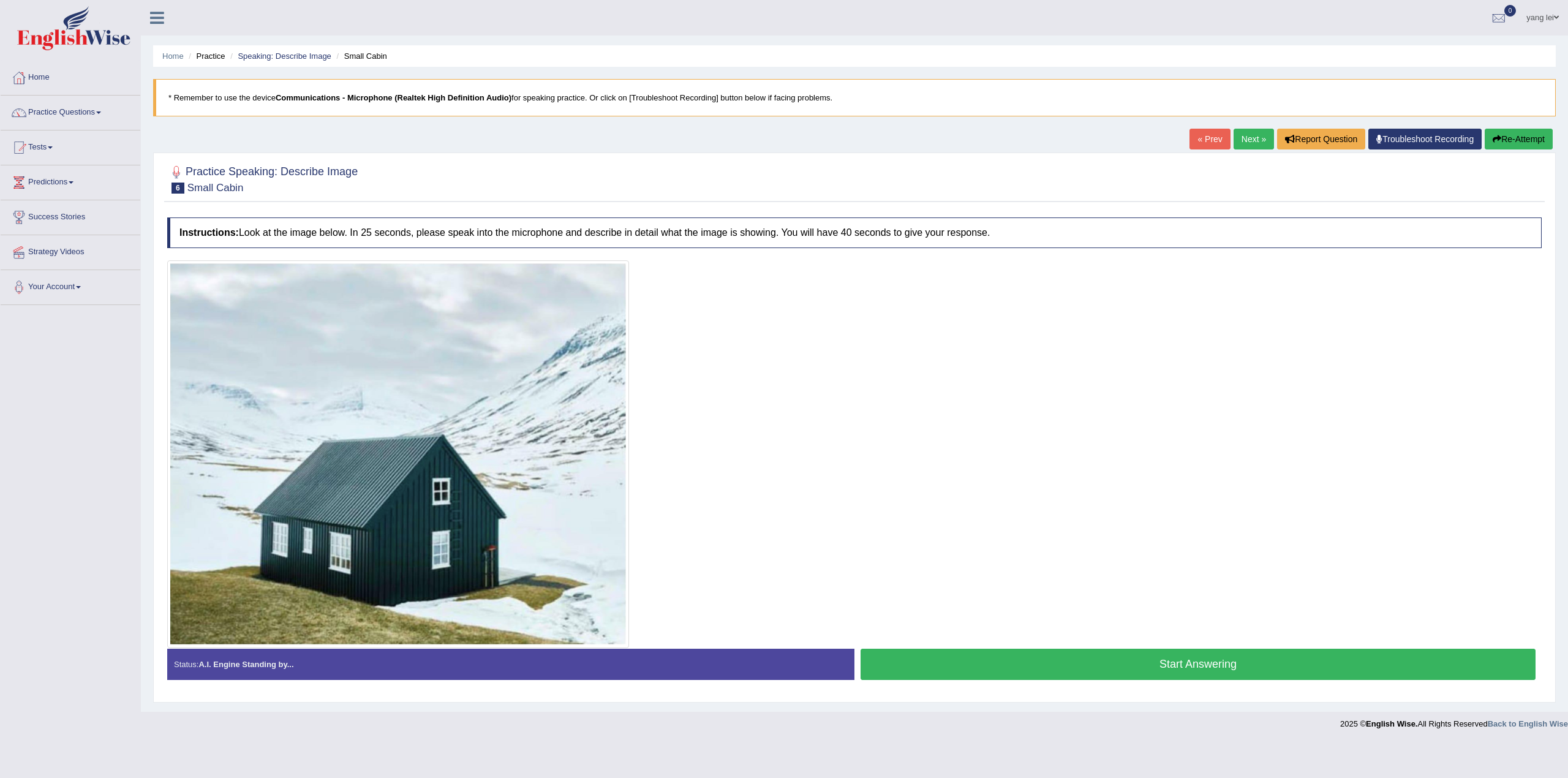
click at [1242, 137] on link "Next »" at bounding box center [1254, 139] width 41 height 20
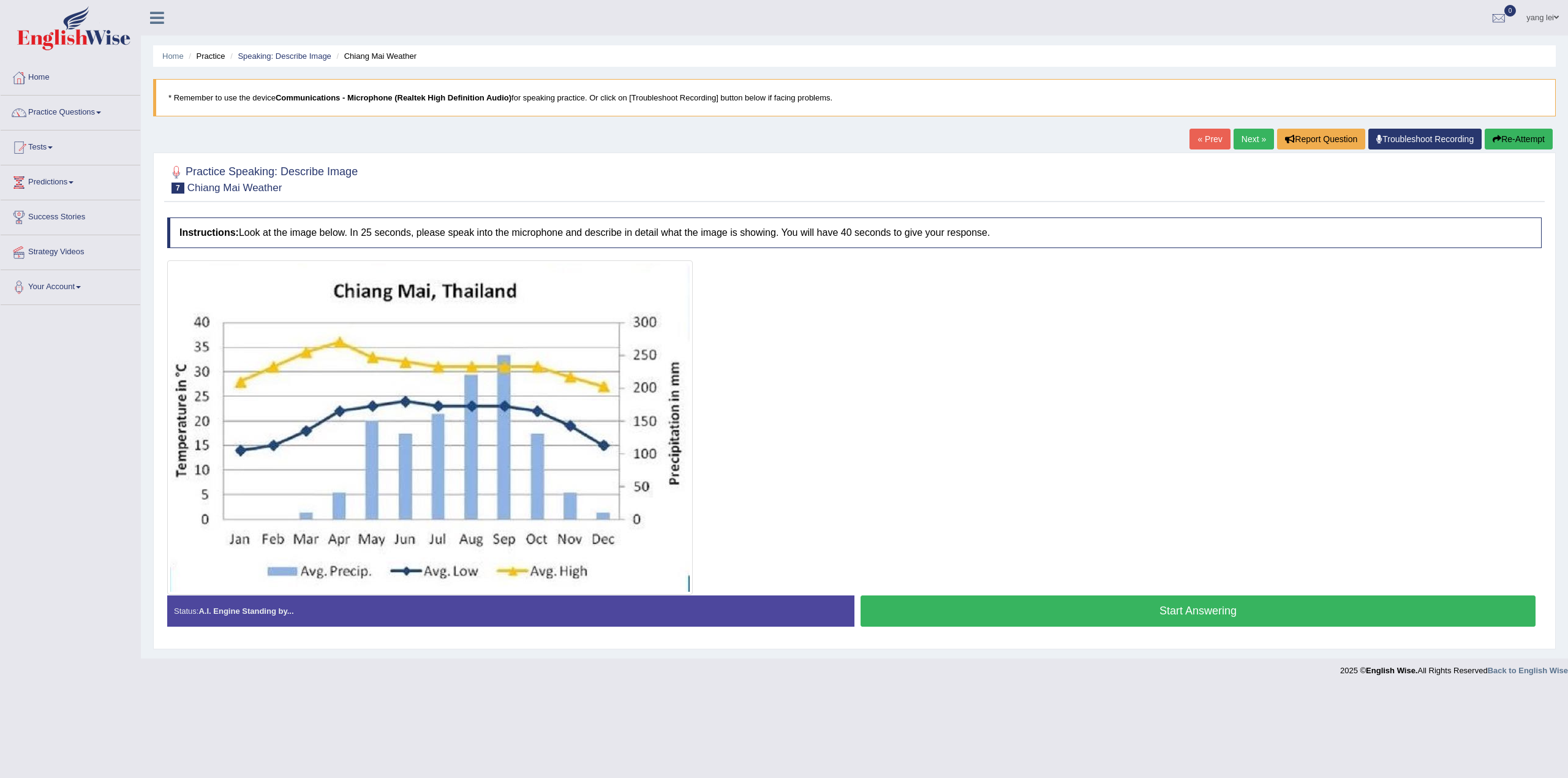
click at [1243, 145] on link "Next »" at bounding box center [1254, 139] width 41 height 20
